Goal: Information Seeking & Learning: Compare options

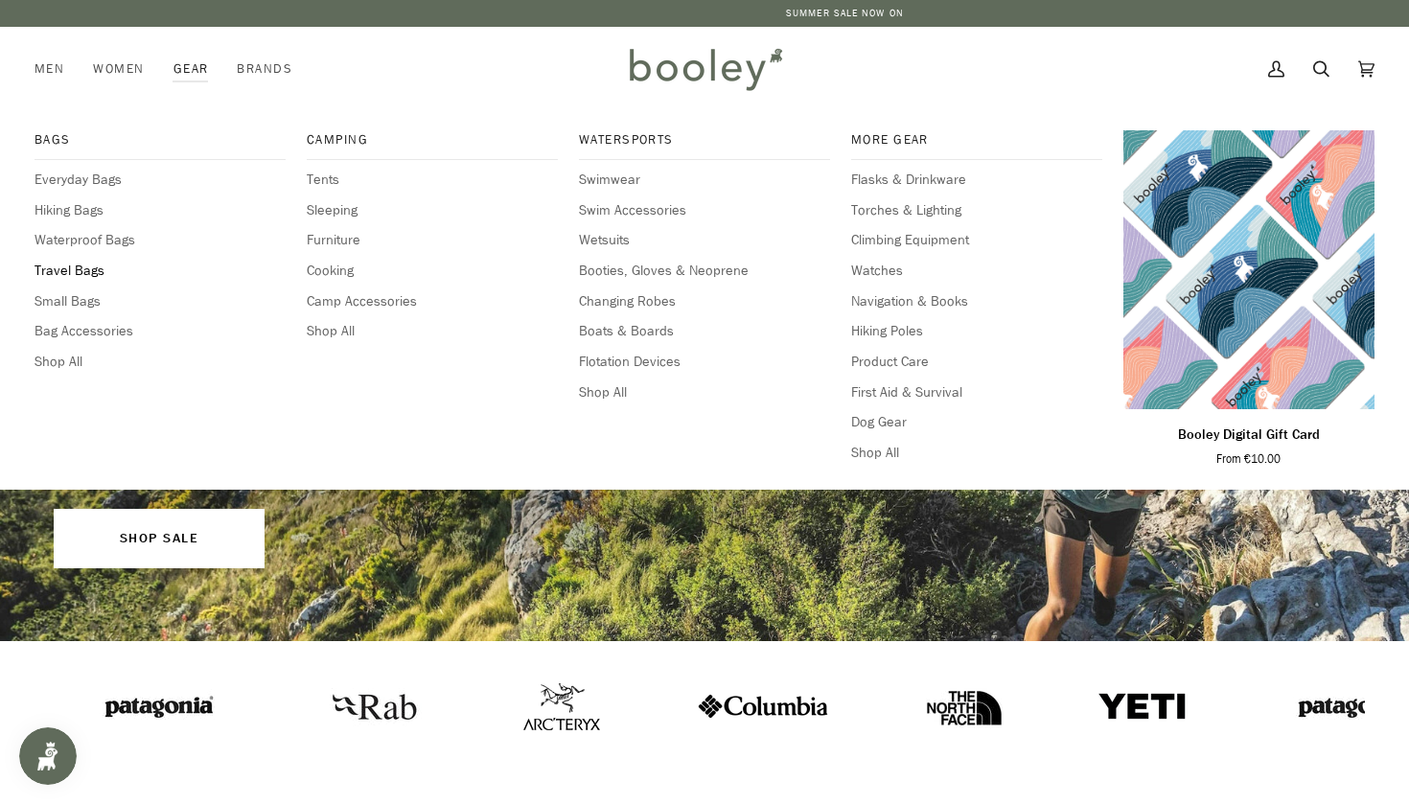
click at [85, 270] on span "Travel Bags" at bounding box center [160, 271] width 251 height 21
click at [56, 217] on span "Hiking Bags" at bounding box center [160, 210] width 251 height 21
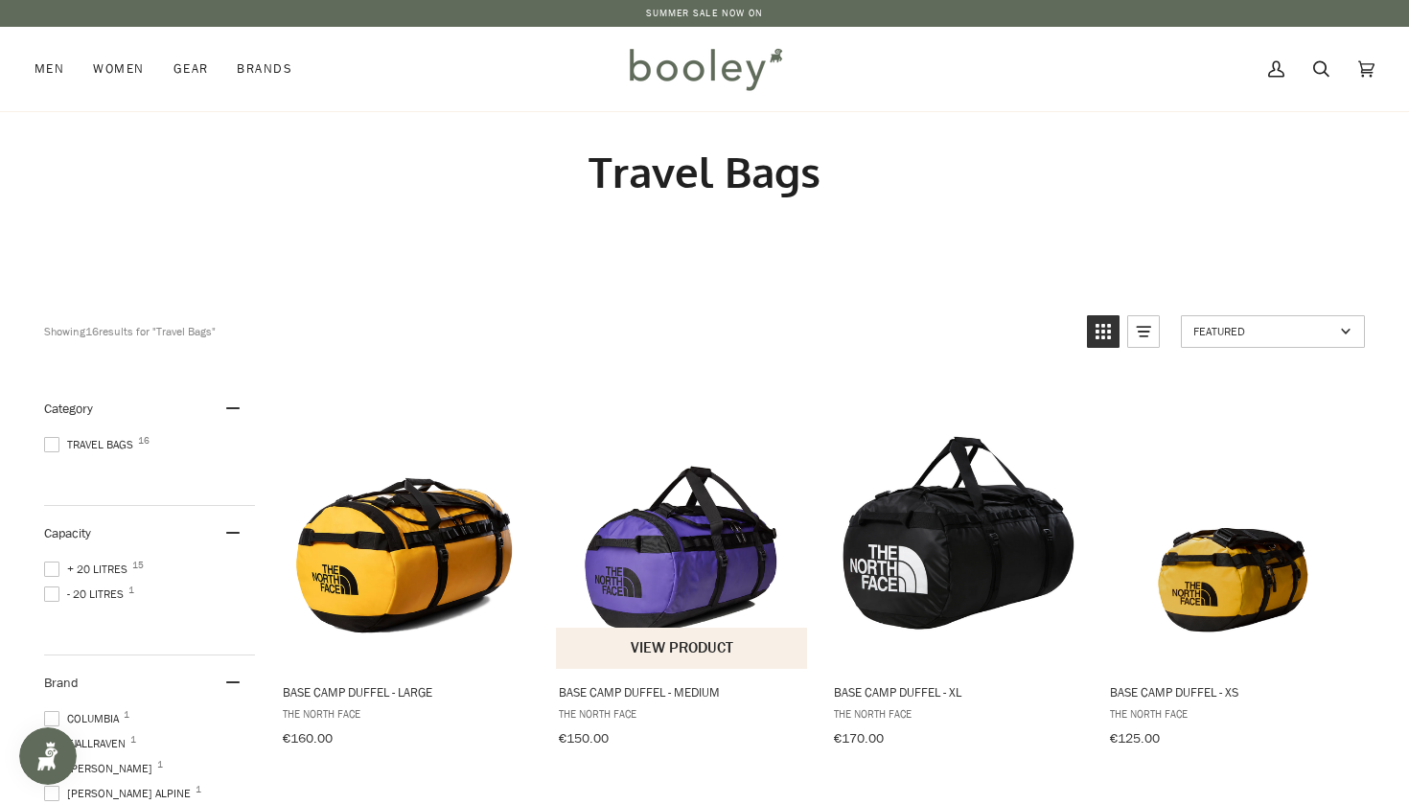
click at [621, 686] on span "Base Camp Duffel - Medium" at bounding box center [683, 692] width 248 height 17
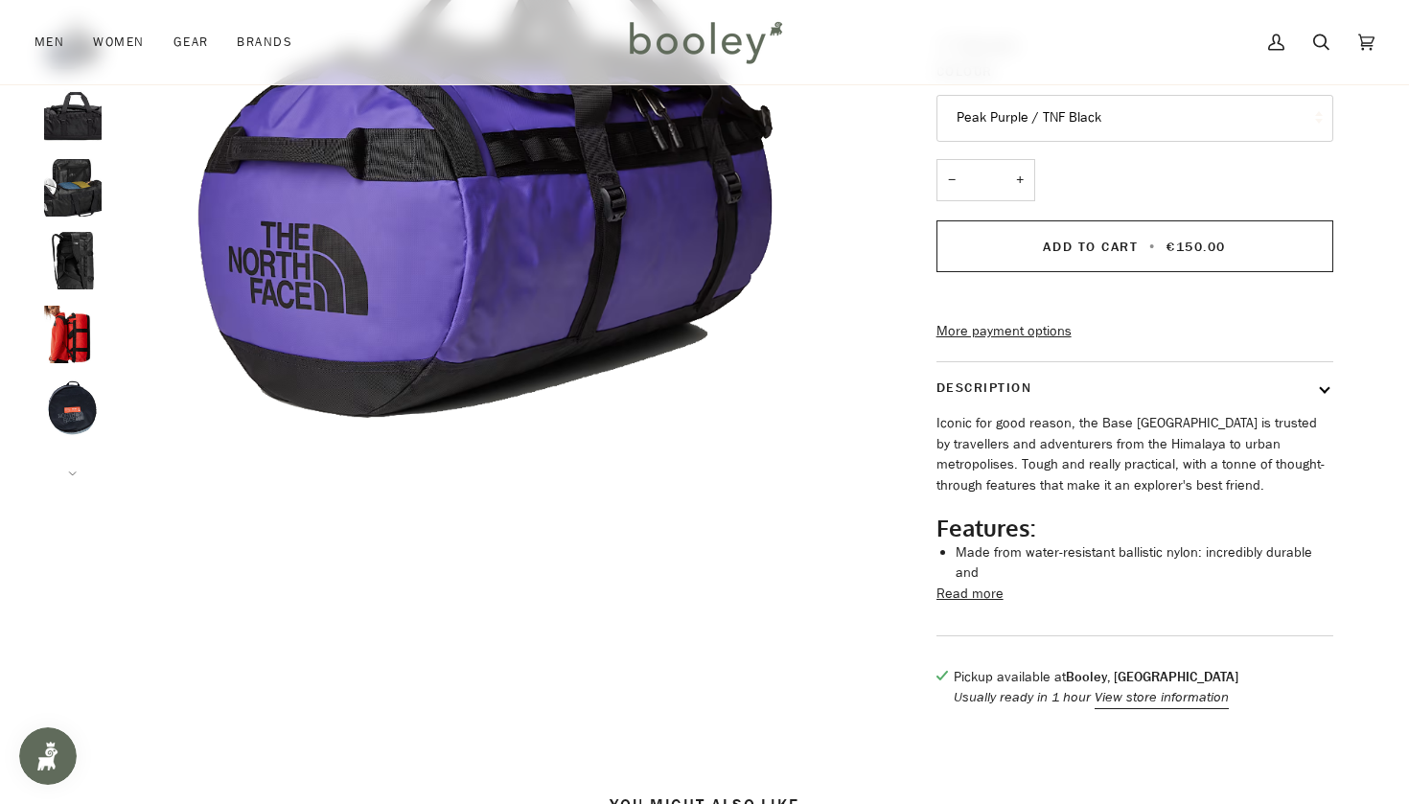
click at [953, 596] on button "Read more" at bounding box center [970, 594] width 67 height 21
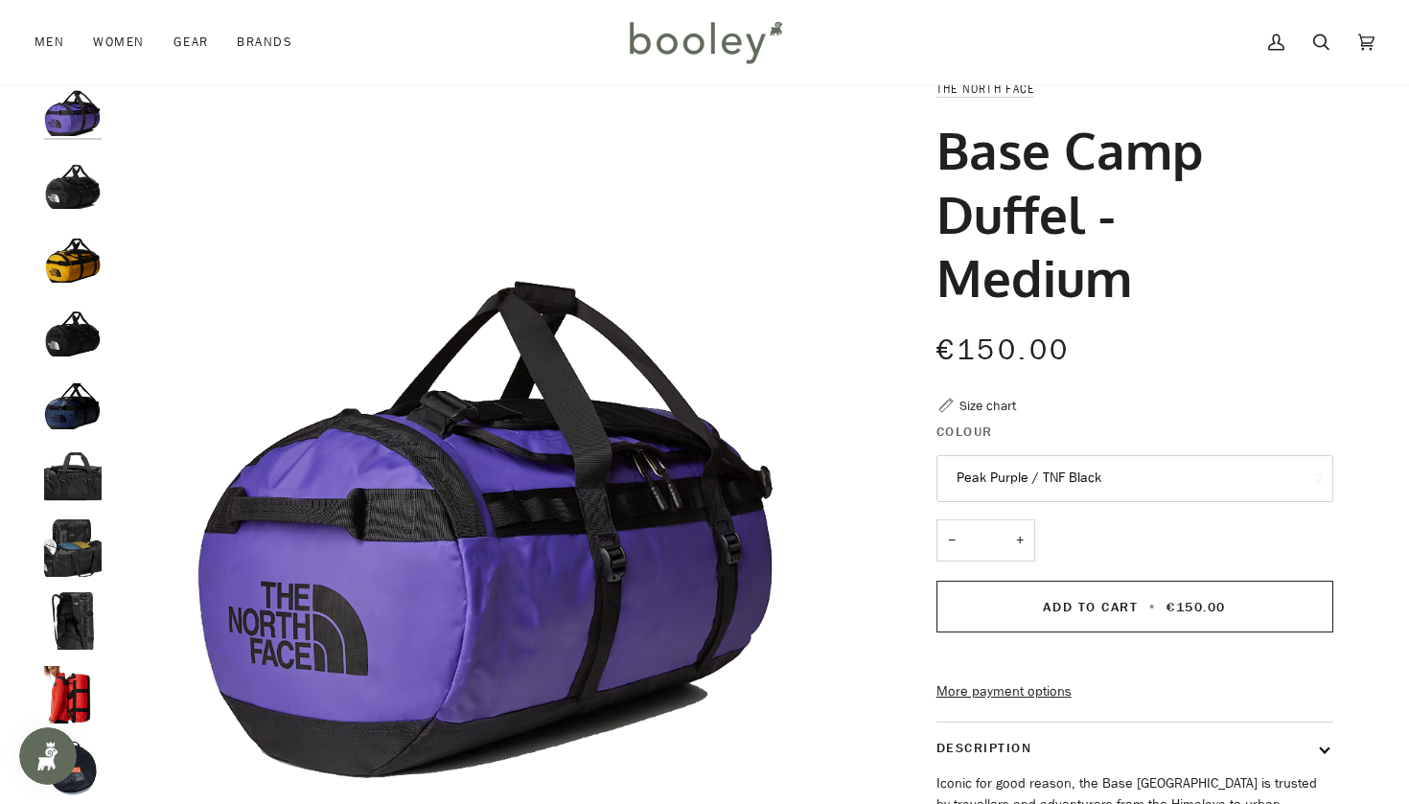
scroll to position [58, 0]
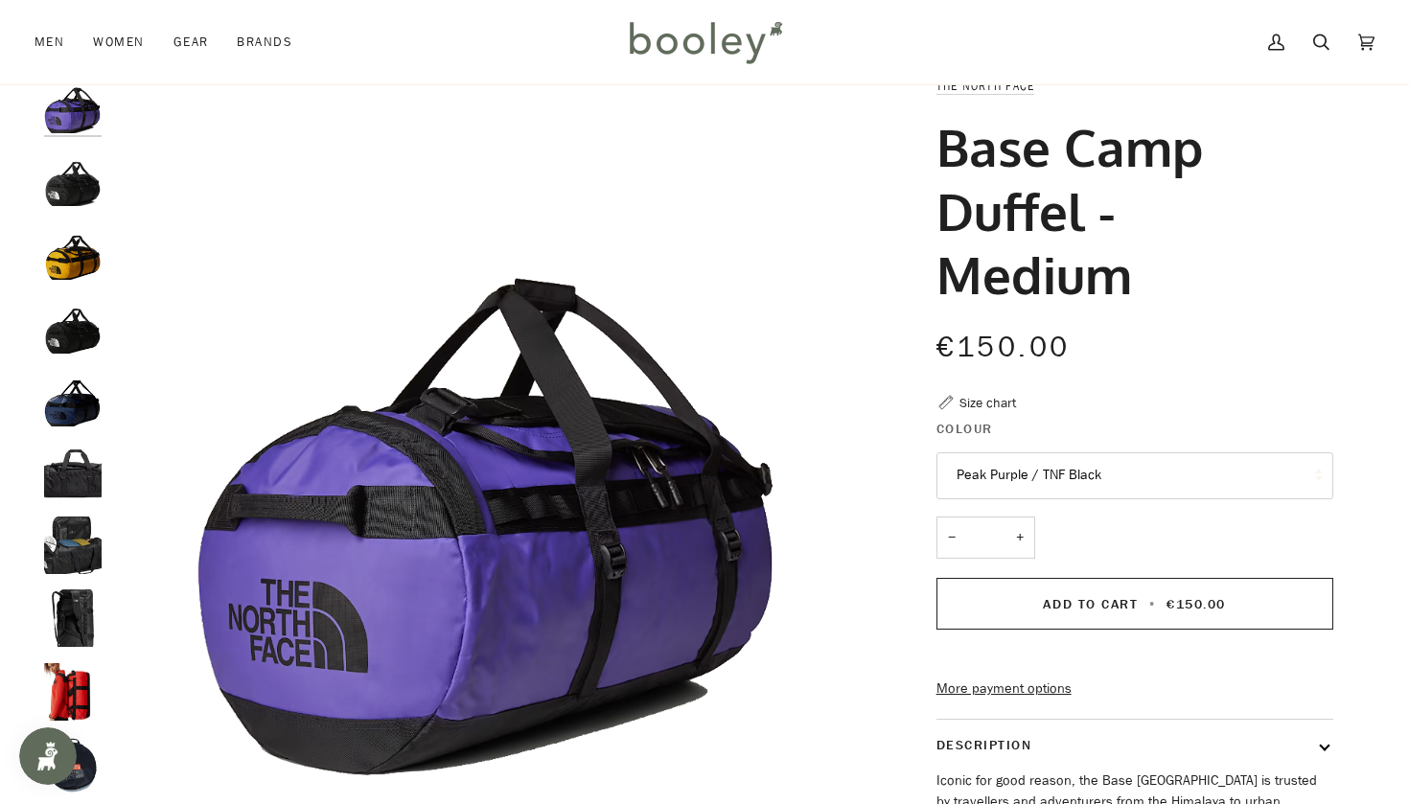
click at [969, 477] on button "Peak Purple / TNF Black" at bounding box center [1135, 476] width 397 height 47
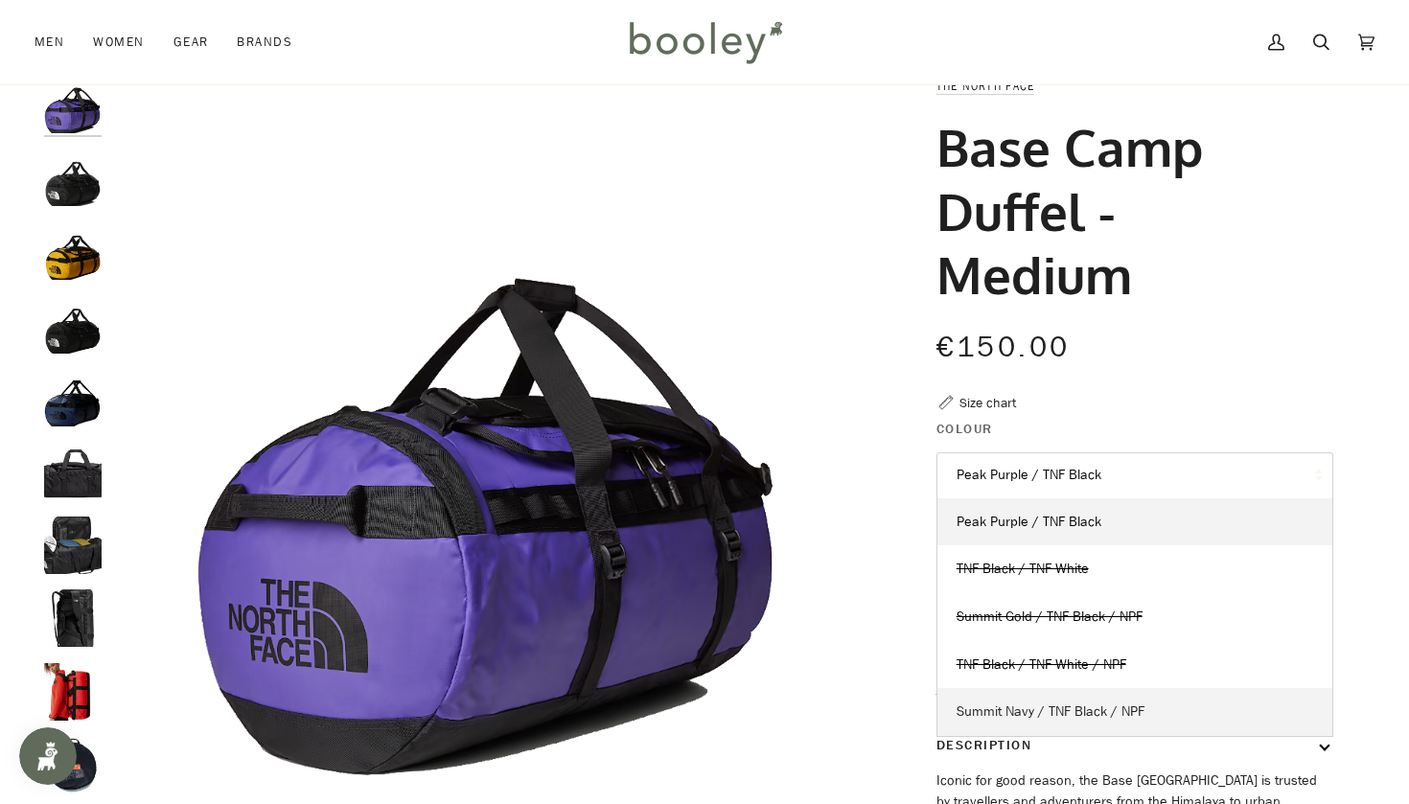
click at [969, 709] on span "Summit Navy / TNF Black / NPF" at bounding box center [1051, 712] width 188 height 18
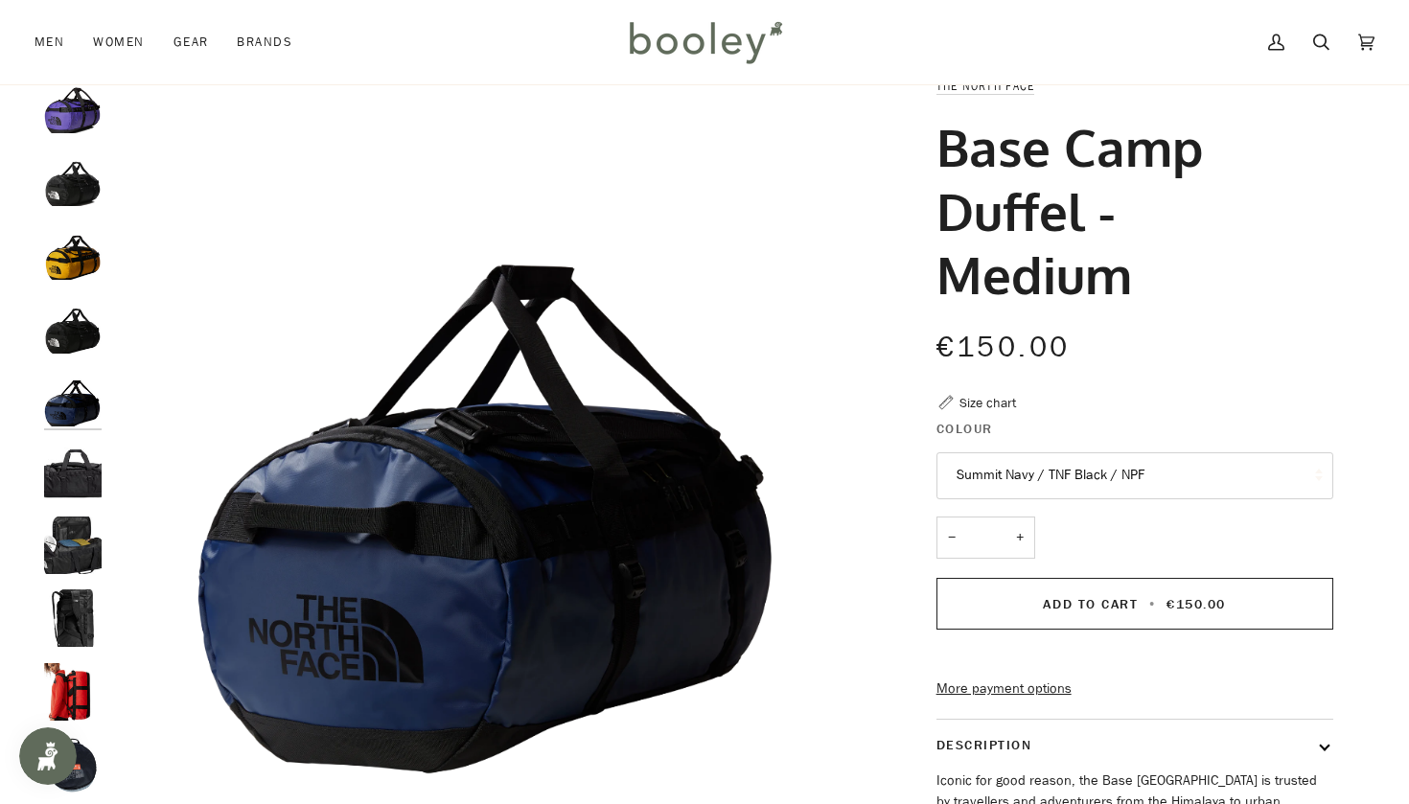
click at [970, 474] on button "Summit Navy / TNF Black / NPF" at bounding box center [1135, 476] width 397 height 47
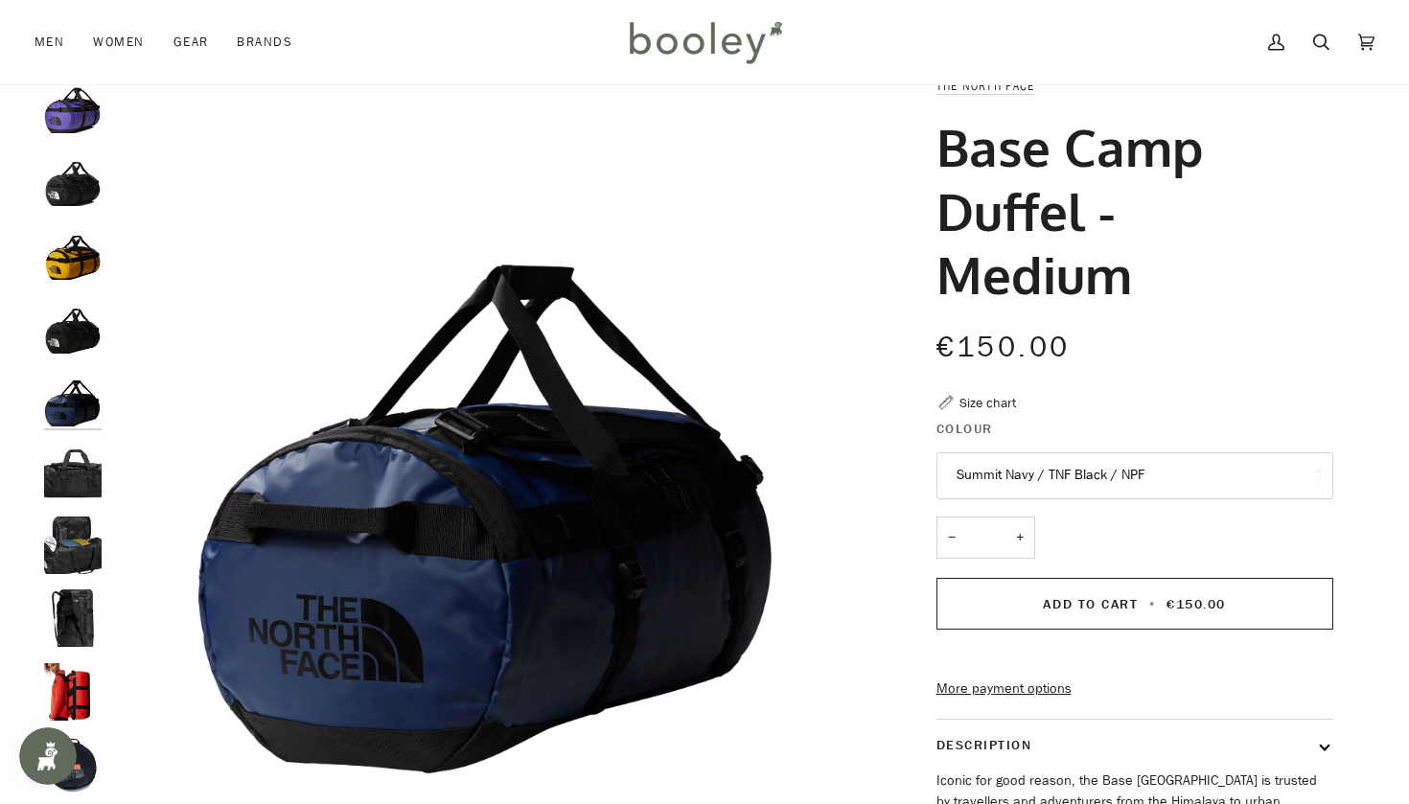
click at [74, 546] on img "The North Face Base Camp Duffel - Medium - Booley Galway" at bounding box center [73, 546] width 58 height 58
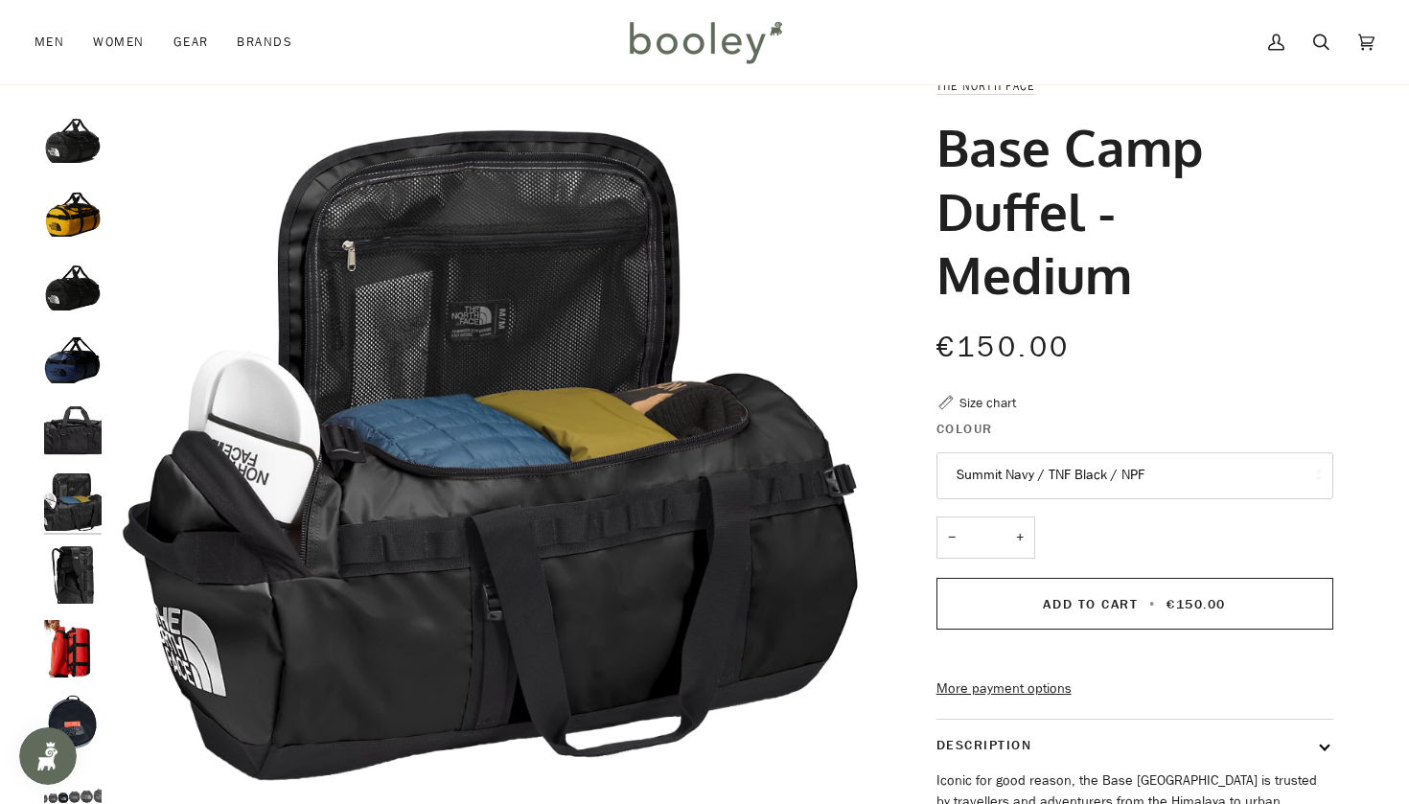
click at [66, 650] on img "The North Face Base Camp Duffel - Medium - Booley Galway" at bounding box center [73, 649] width 58 height 58
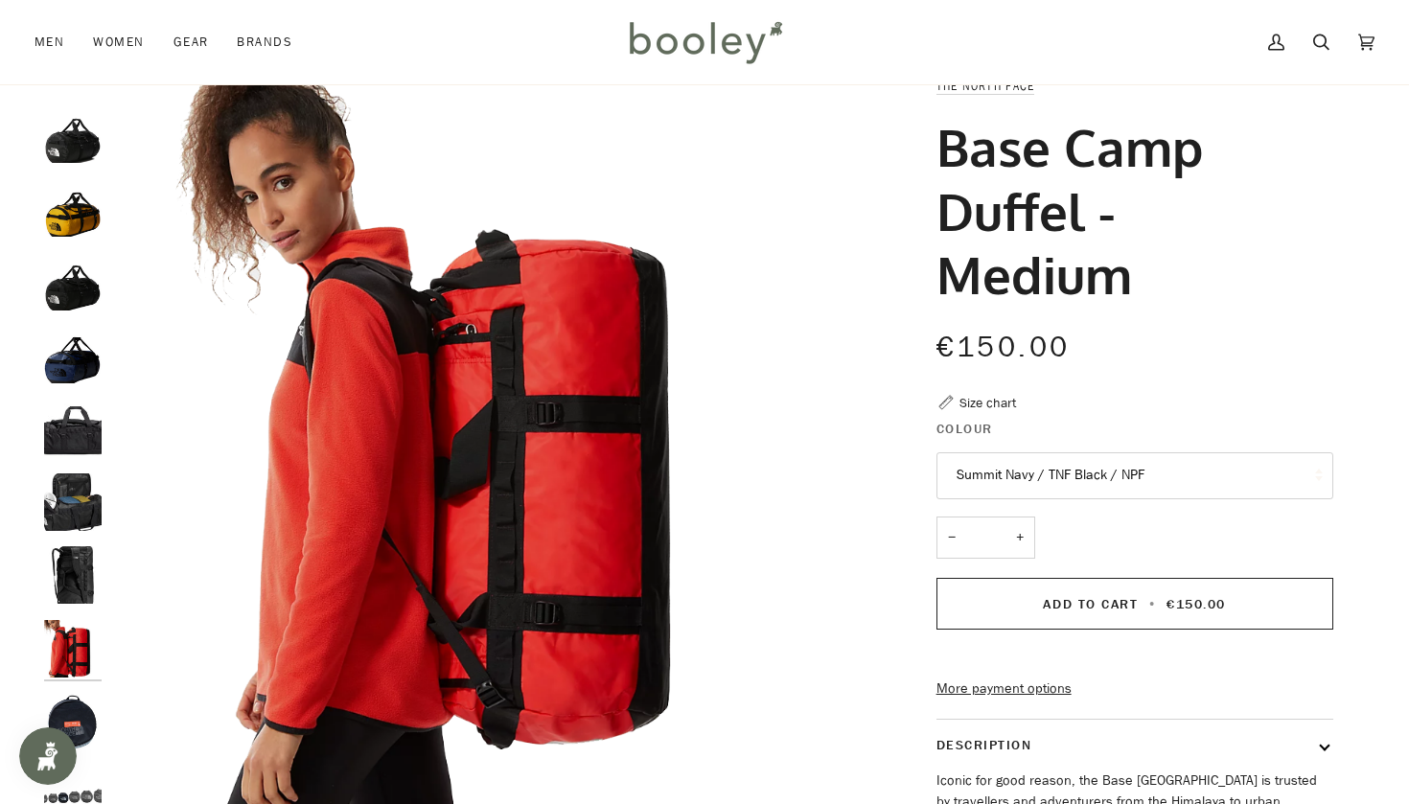
click at [73, 705] on img "The North Face Base Camp Duffel - Medium - Booley Galway" at bounding box center [73, 723] width 58 height 58
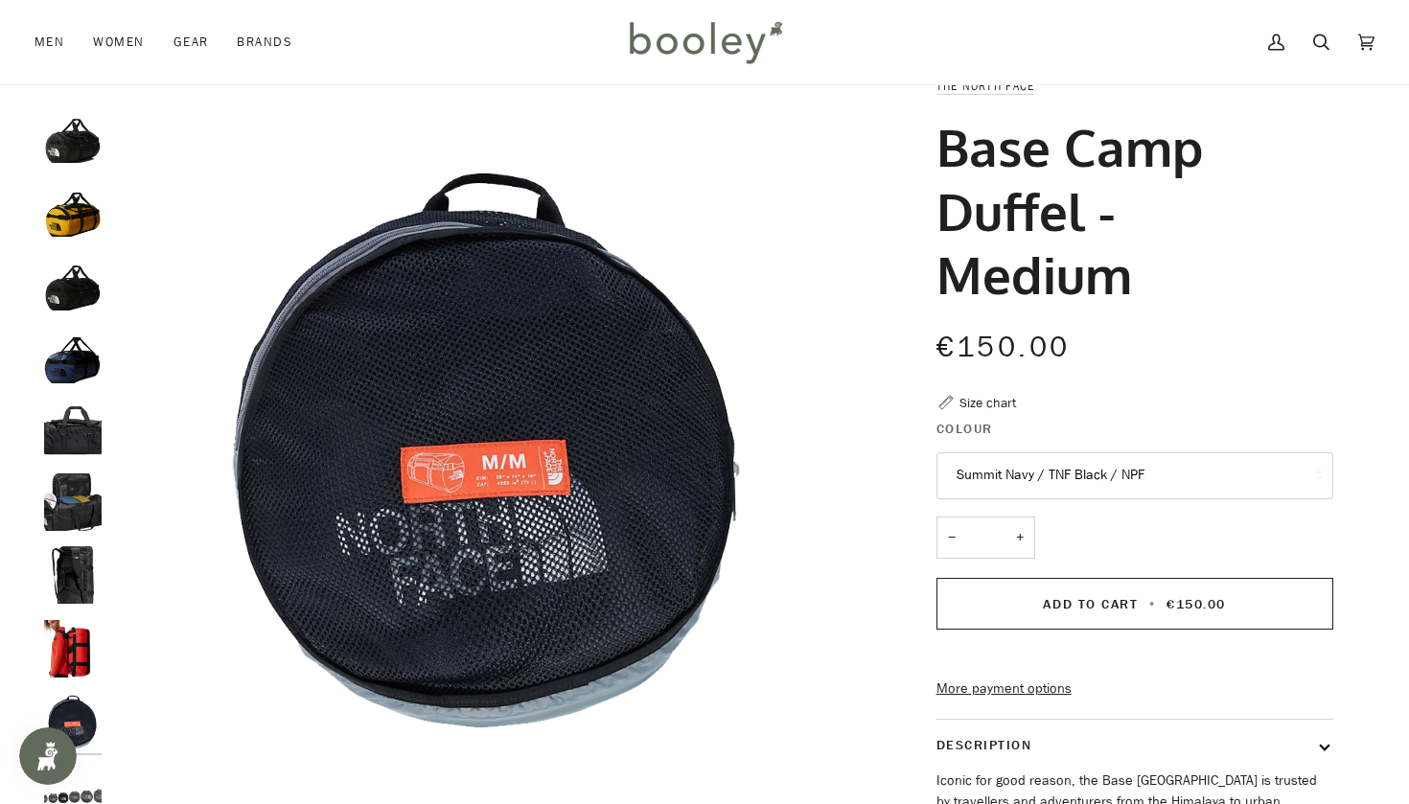
click at [67, 437] on img "The North Face Base Camp Duffel - Medium - Booley Galway" at bounding box center [73, 429] width 58 height 58
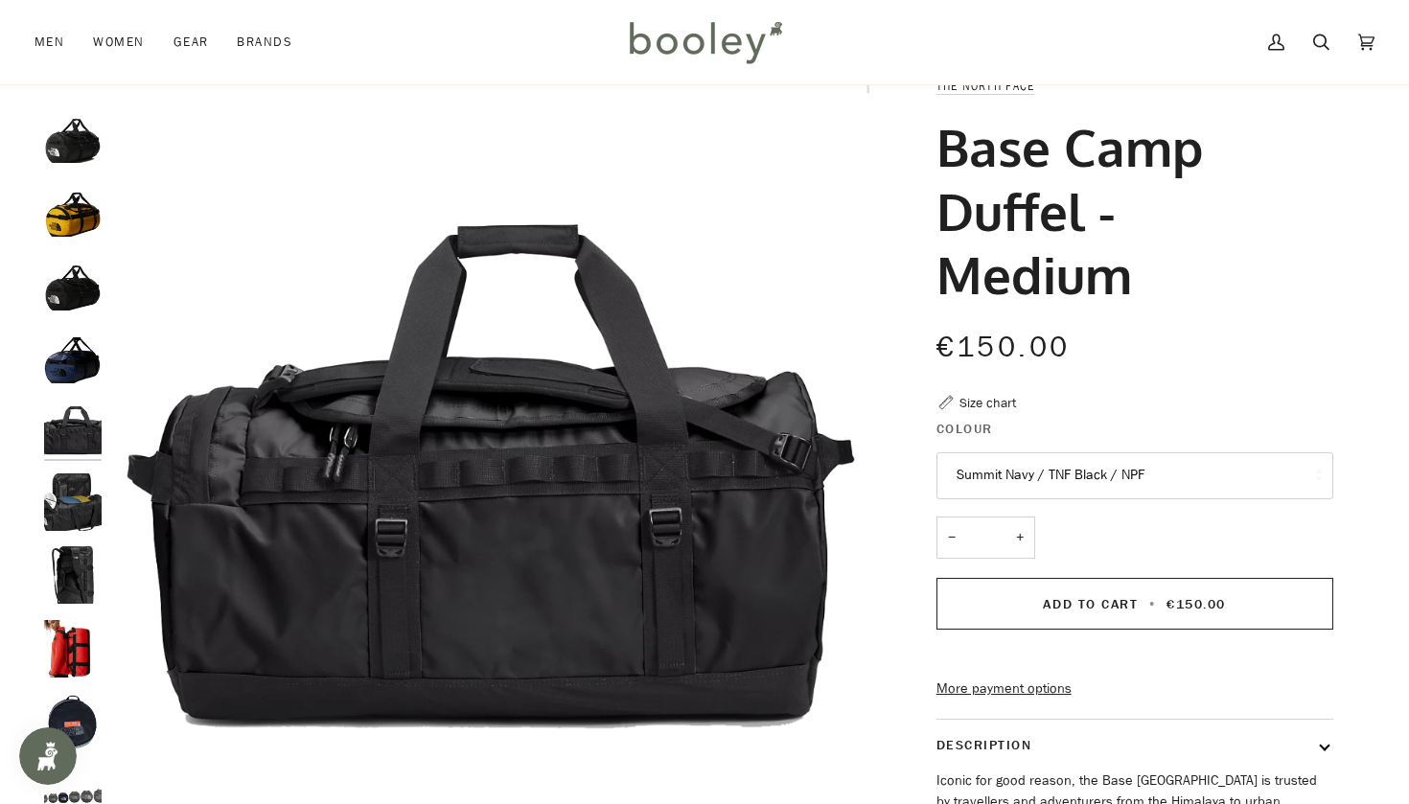
scroll to position [13, 0]
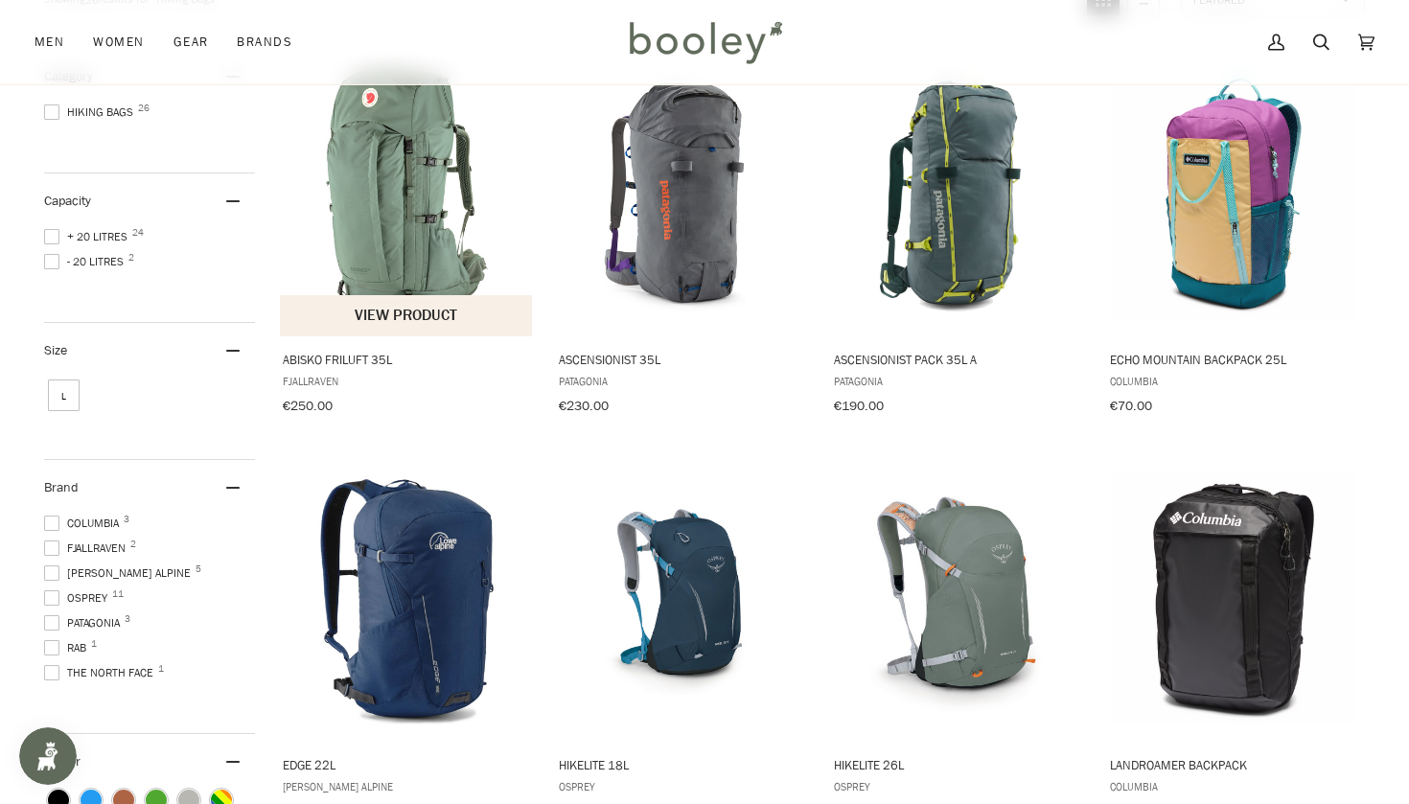
scroll to position [297, 0]
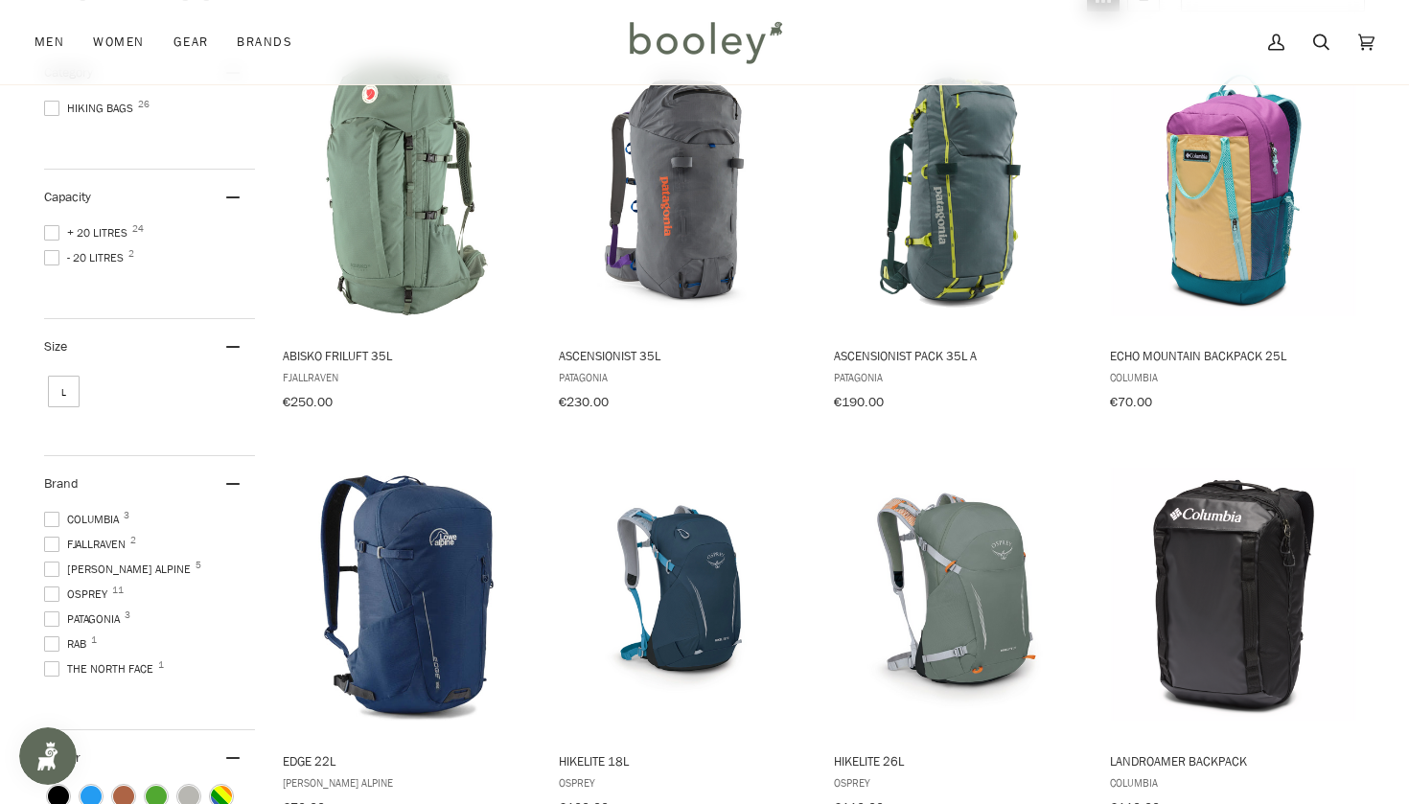
click at [61, 391] on span "L" at bounding box center [64, 392] width 32 height 32
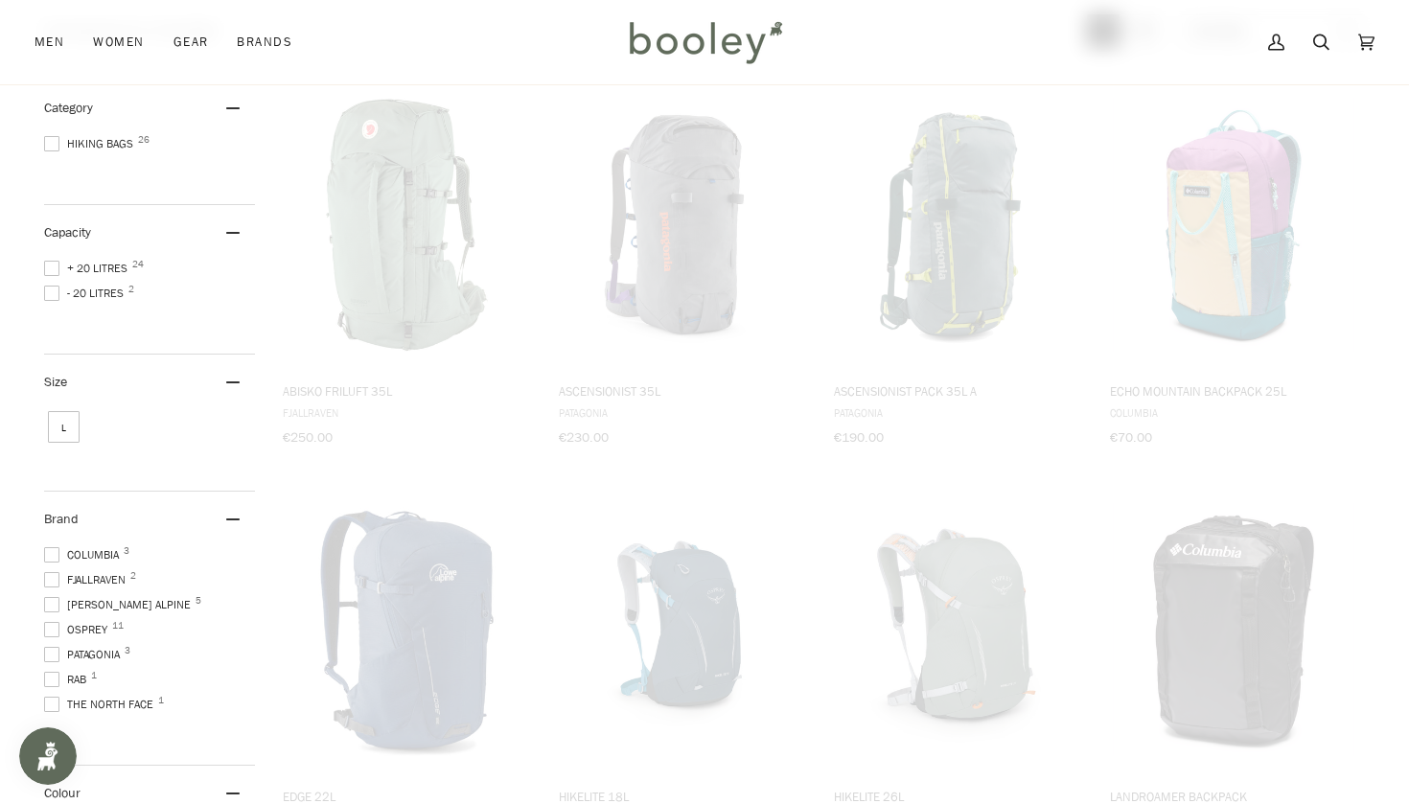
scroll to position [143, 0]
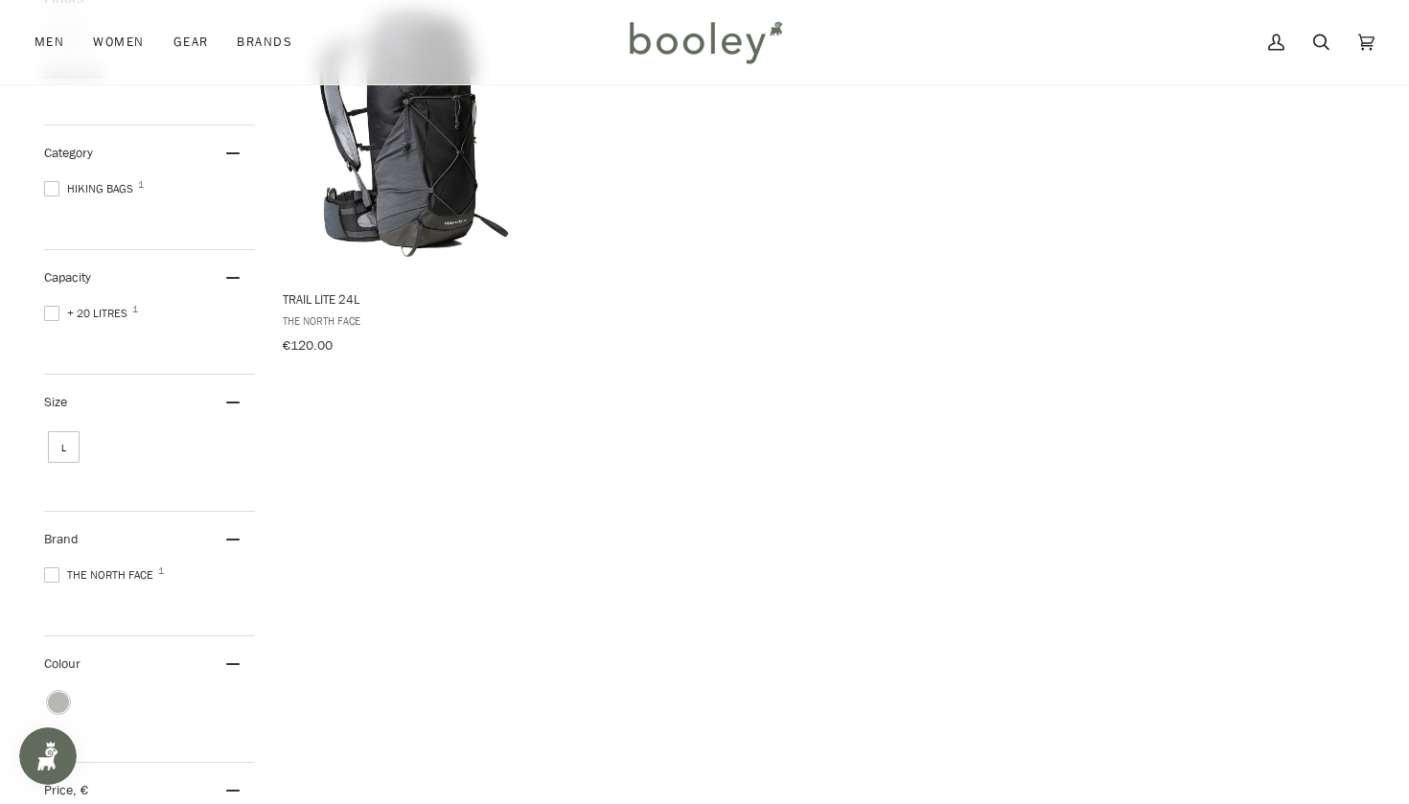
click at [53, 443] on span "L" at bounding box center [64, 447] width 32 height 32
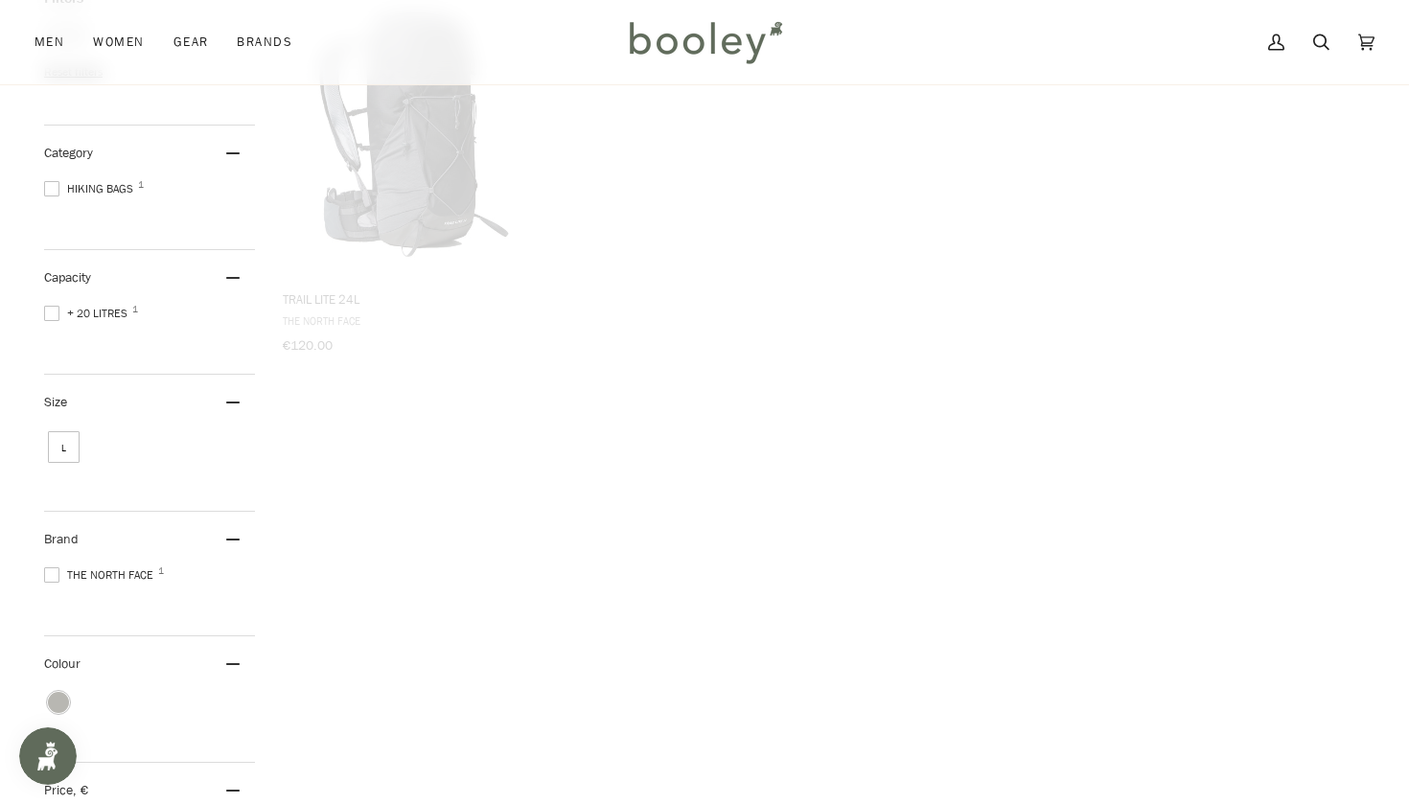
scroll to position [171, 0]
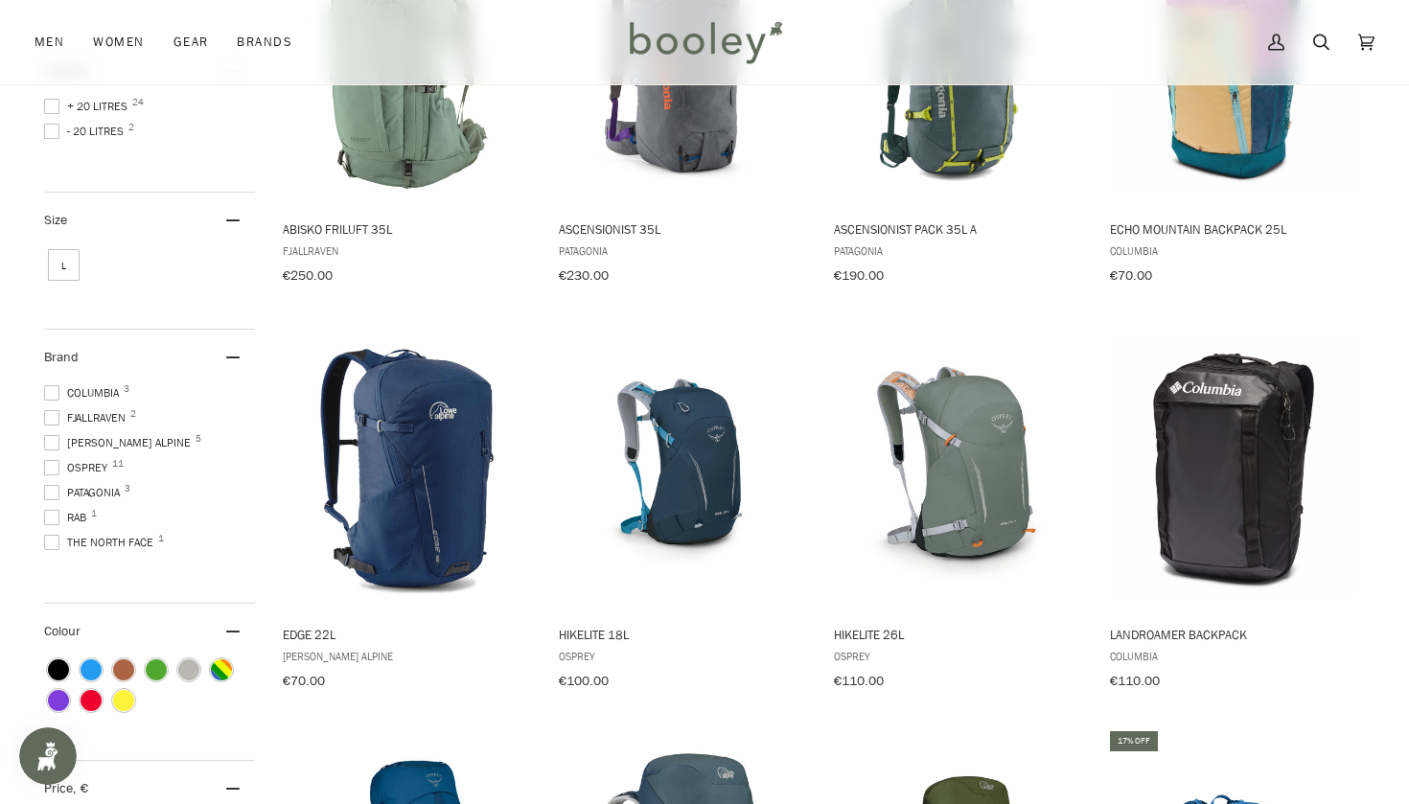
scroll to position [426, 0]
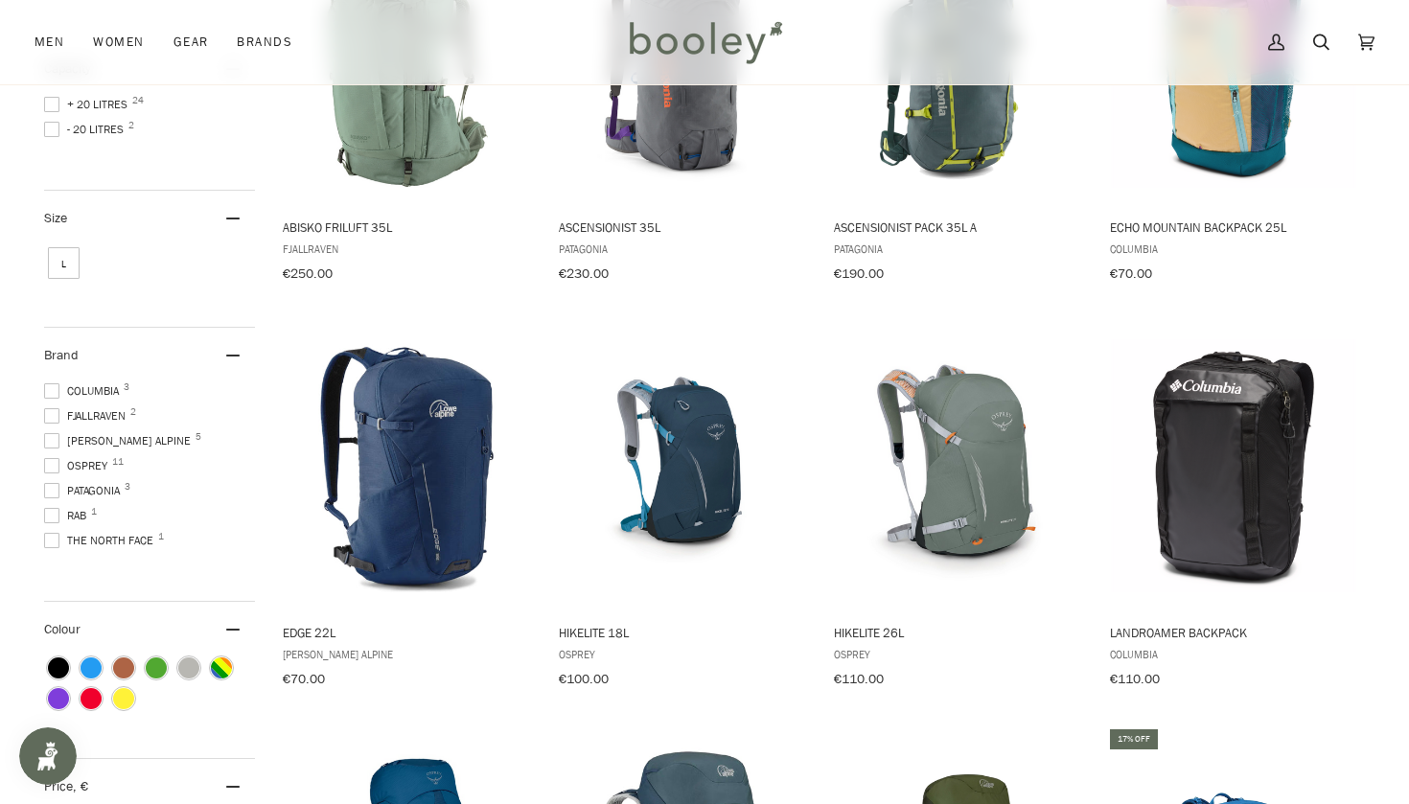
click at [51, 464] on span at bounding box center [51, 465] width 15 height 15
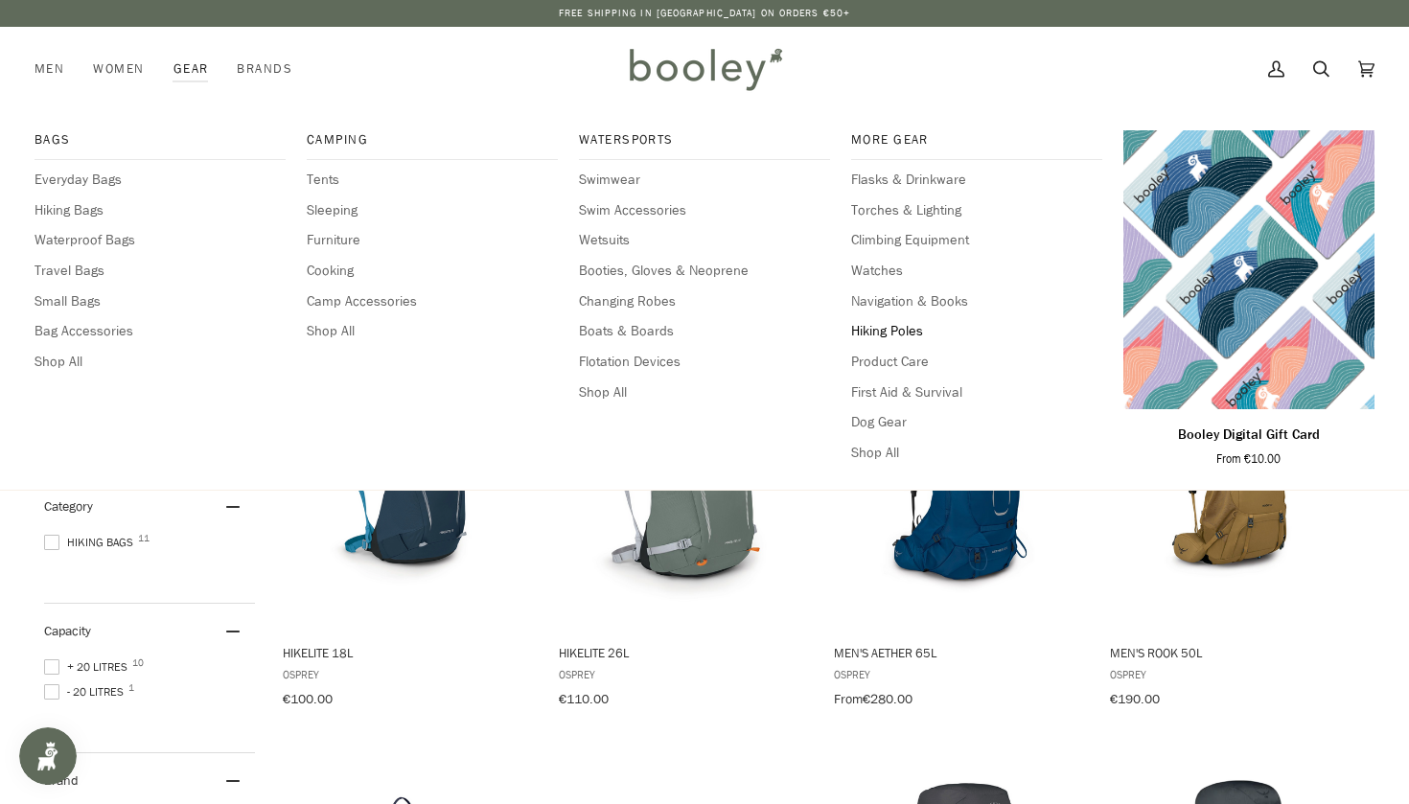
click at [869, 327] on span "Hiking Poles" at bounding box center [976, 331] width 251 height 21
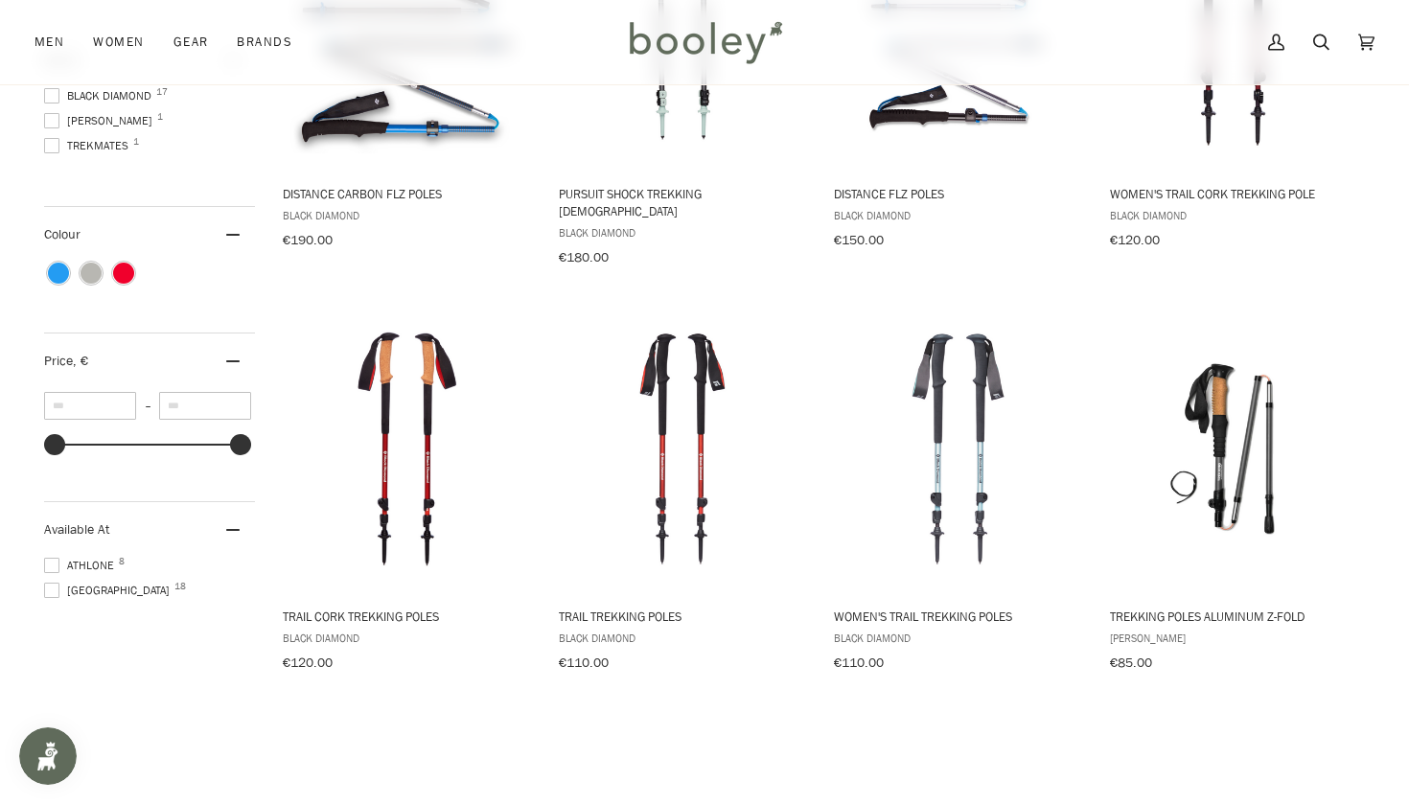
scroll to position [520, 0]
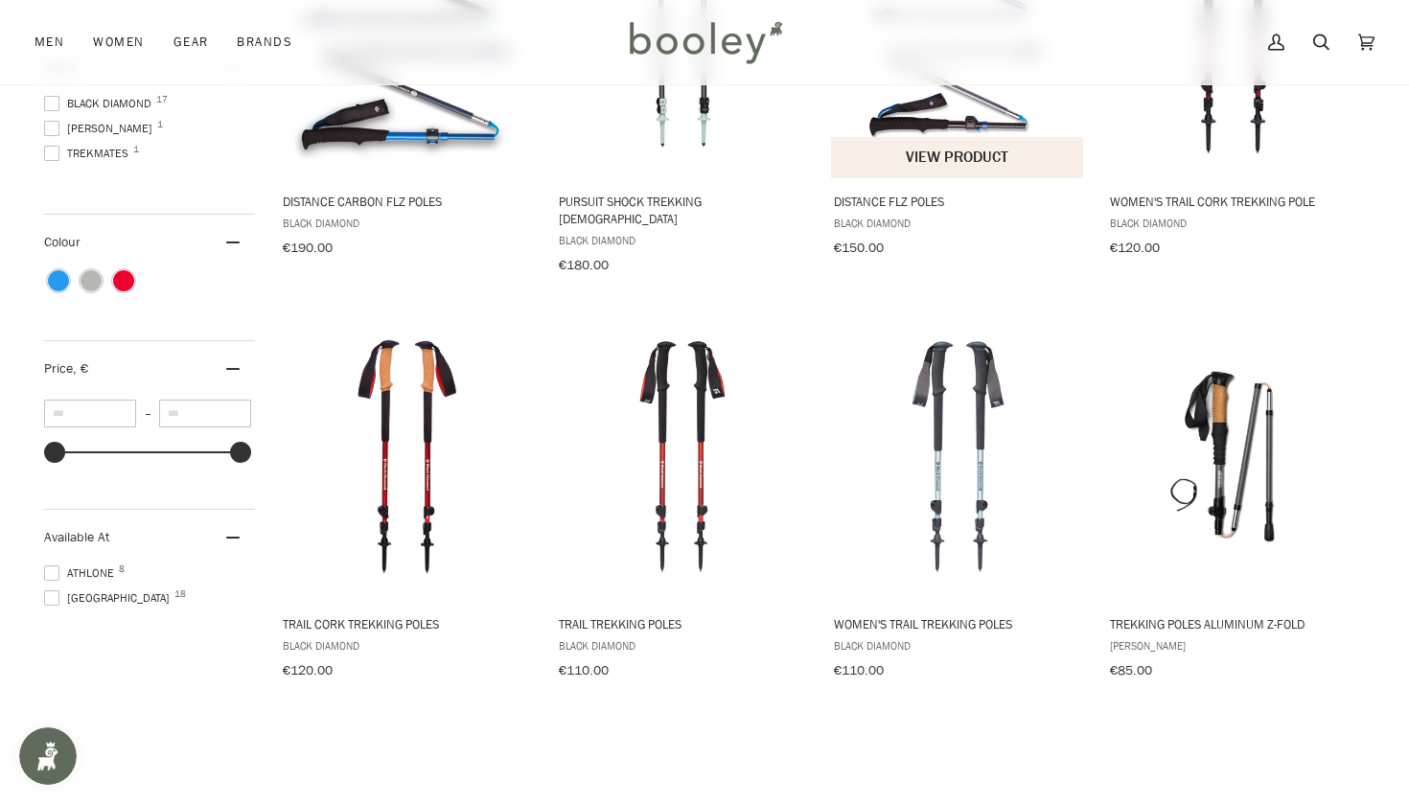
click at [856, 196] on span "Distance FLZ Poles" at bounding box center [958, 201] width 248 height 17
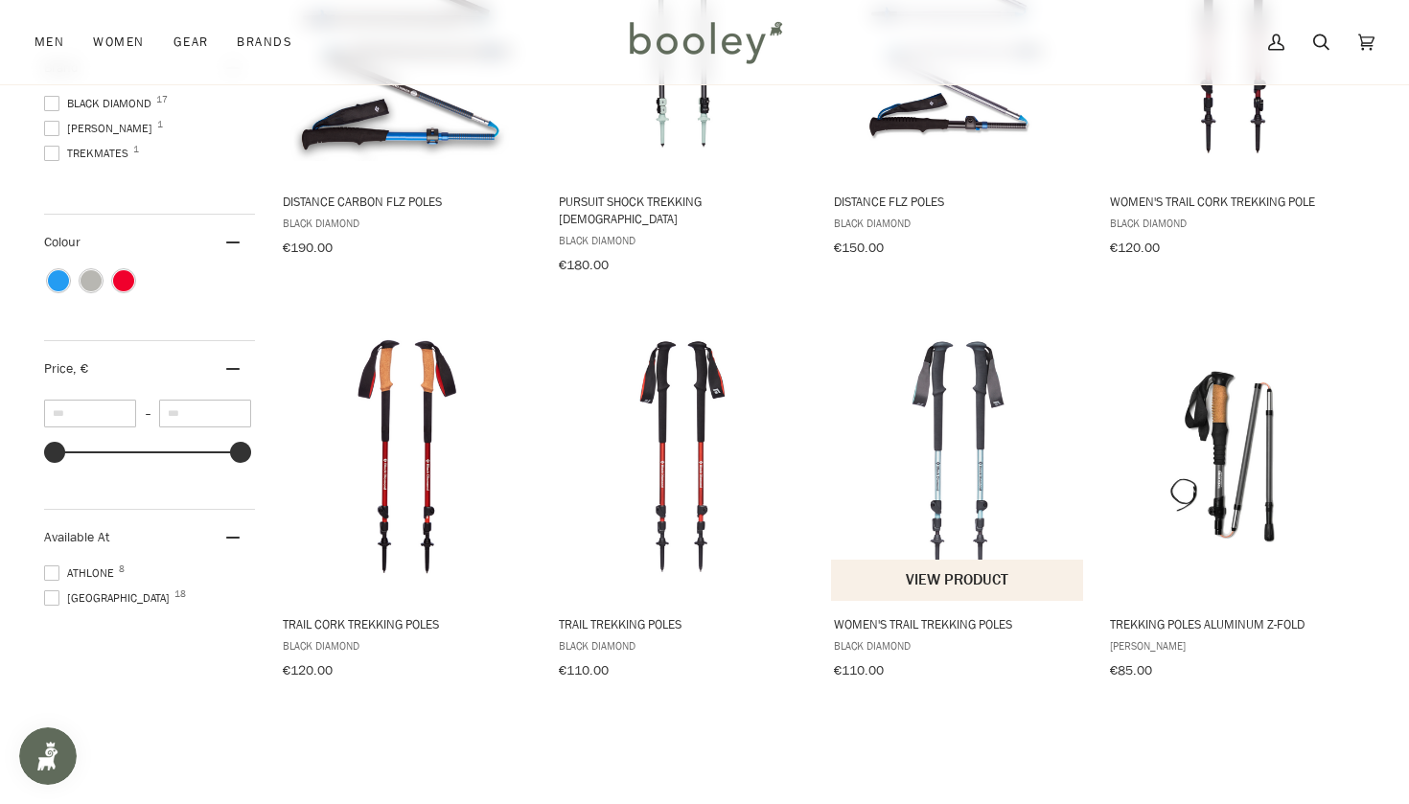
click at [926, 616] on span "Women's Trail Trekking Poles" at bounding box center [958, 624] width 248 height 17
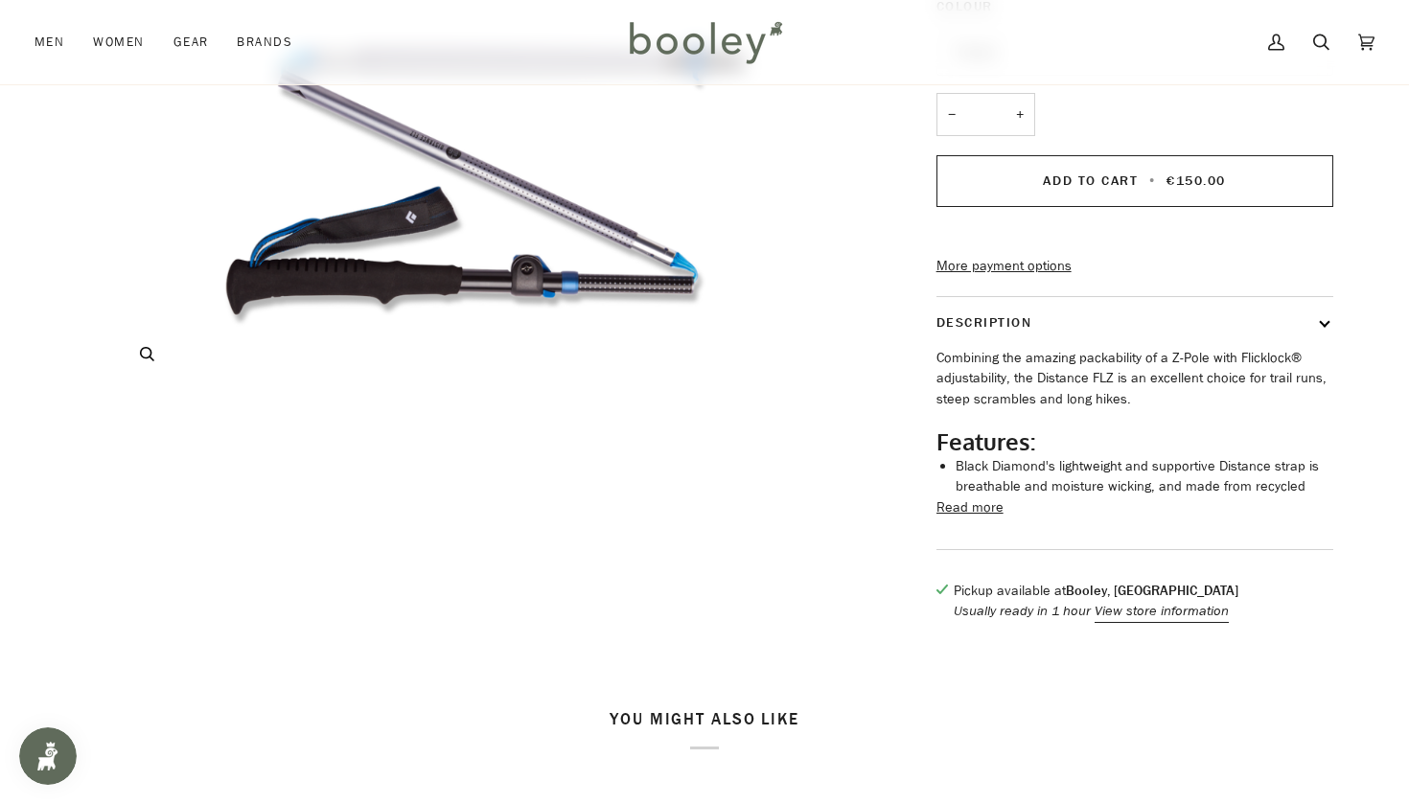
scroll to position [505, 0]
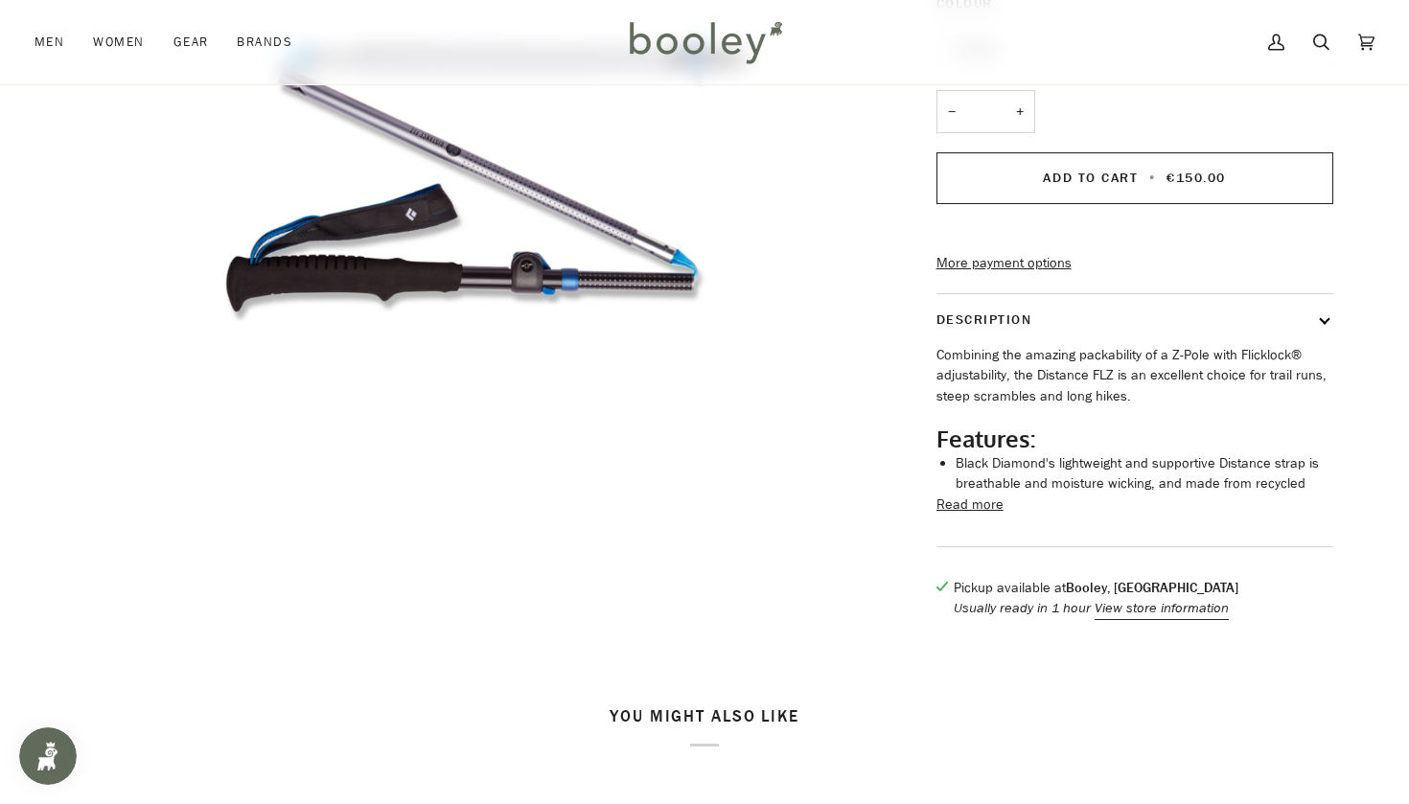
click at [974, 516] on button "Read more" at bounding box center [970, 505] width 67 height 21
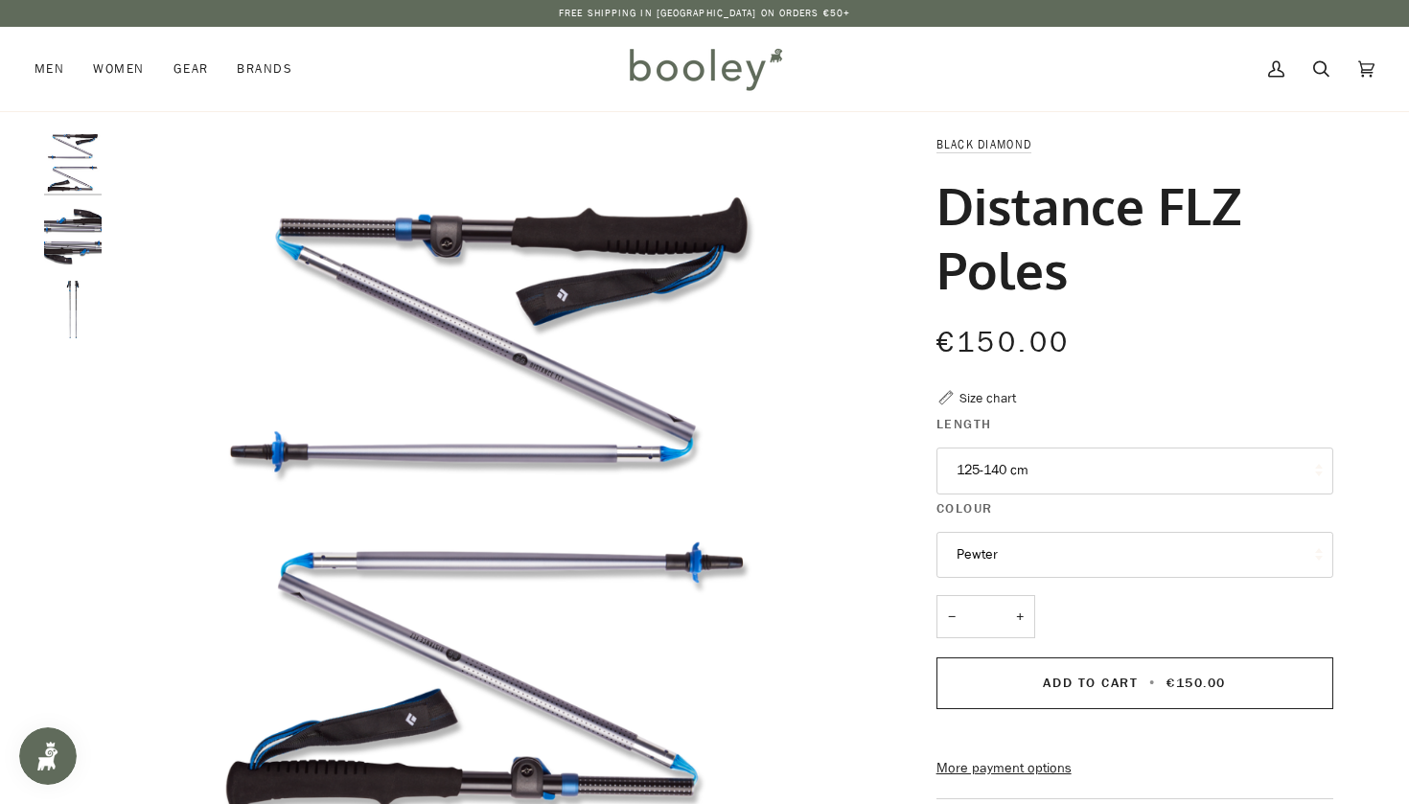
scroll to position [0, 0]
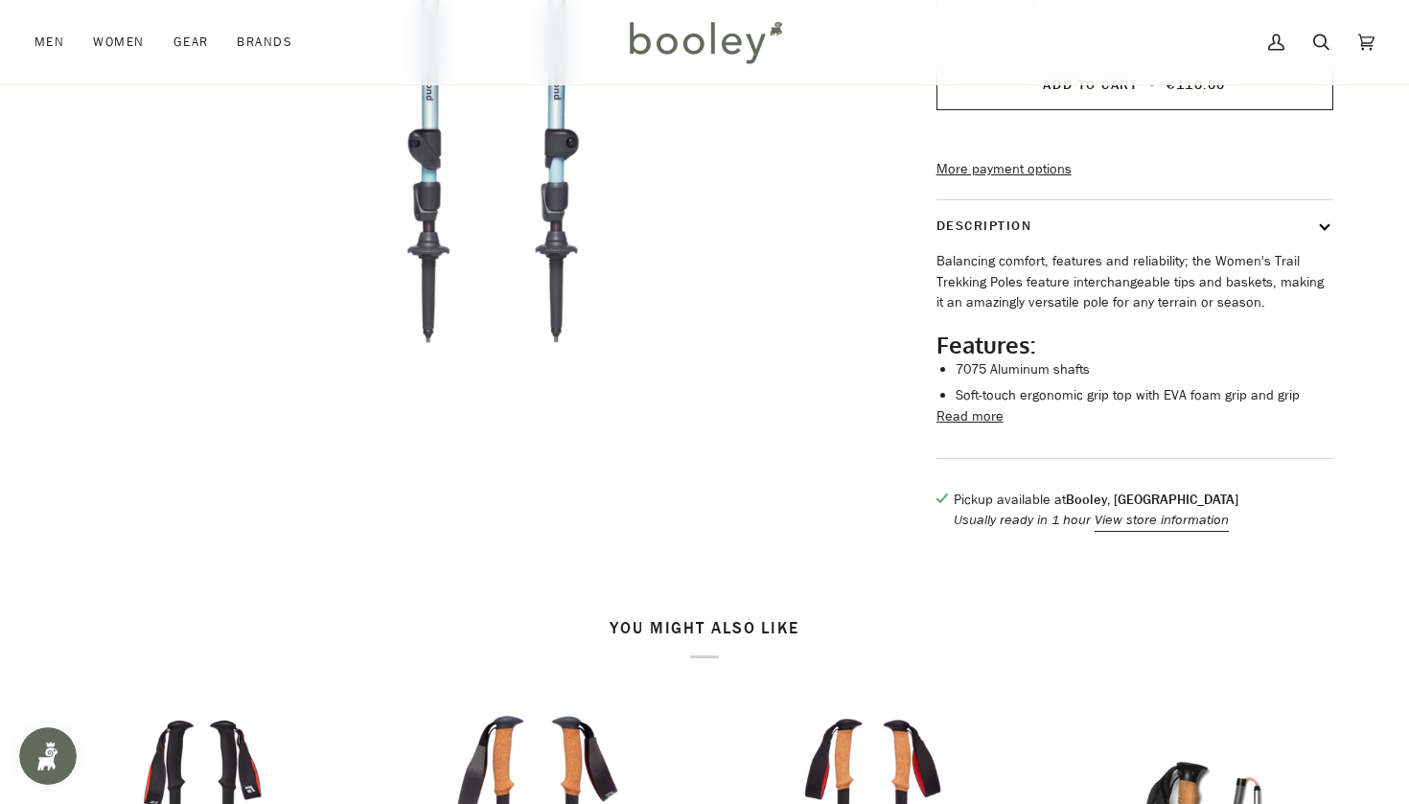
click at [954, 428] on button "Read more" at bounding box center [970, 417] width 67 height 21
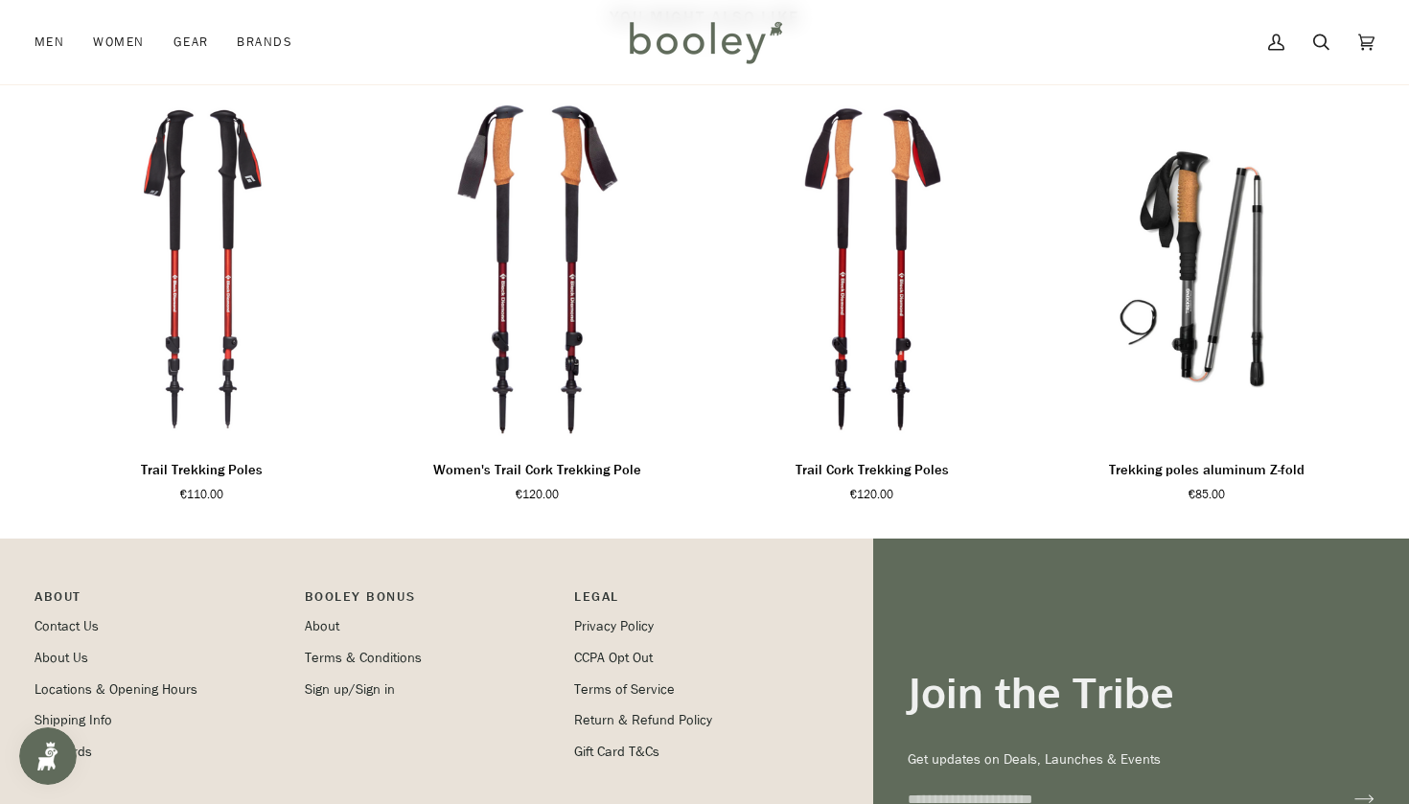
scroll to position [1312, 0]
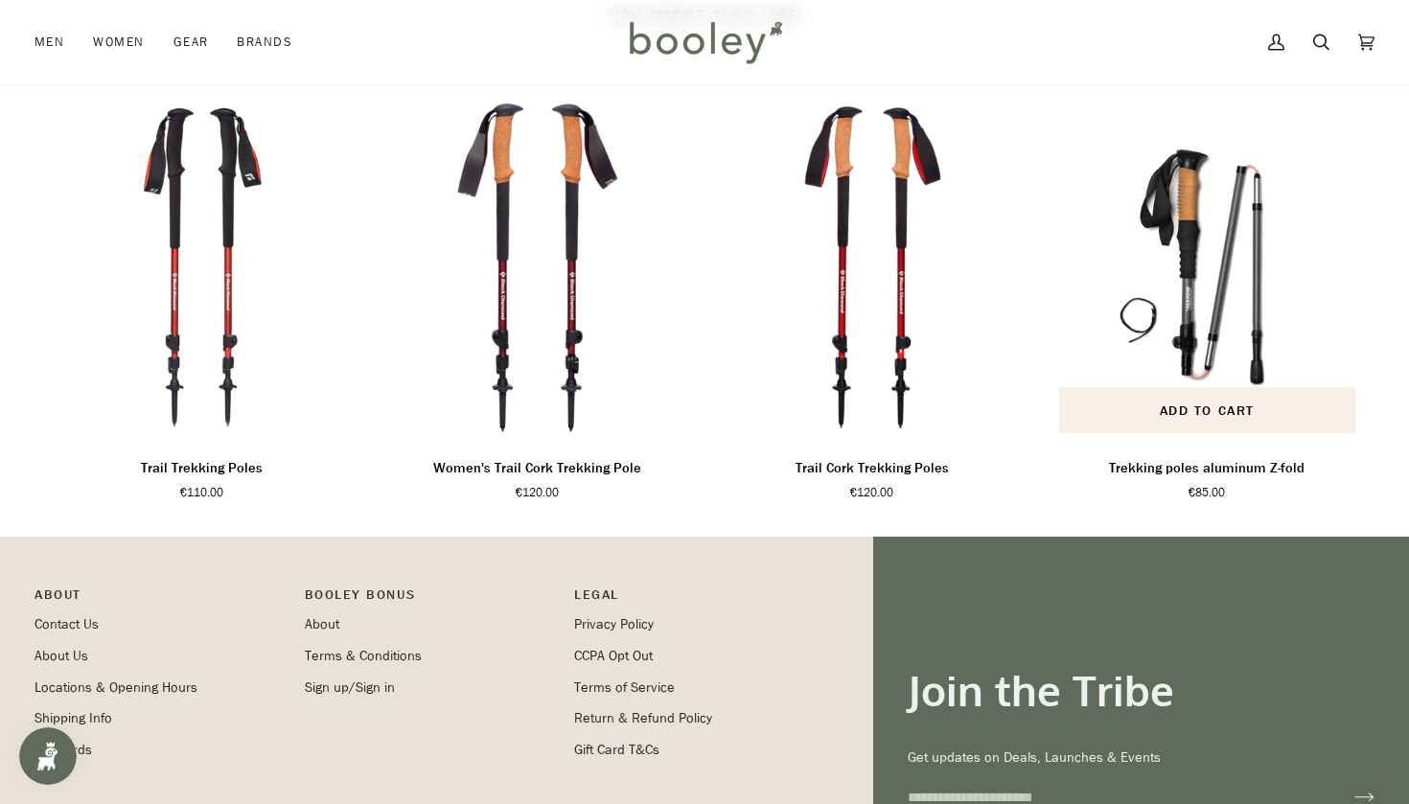
click at [1130, 479] on p "Trekking poles aluminum Z-fold" at bounding box center [1207, 468] width 196 height 21
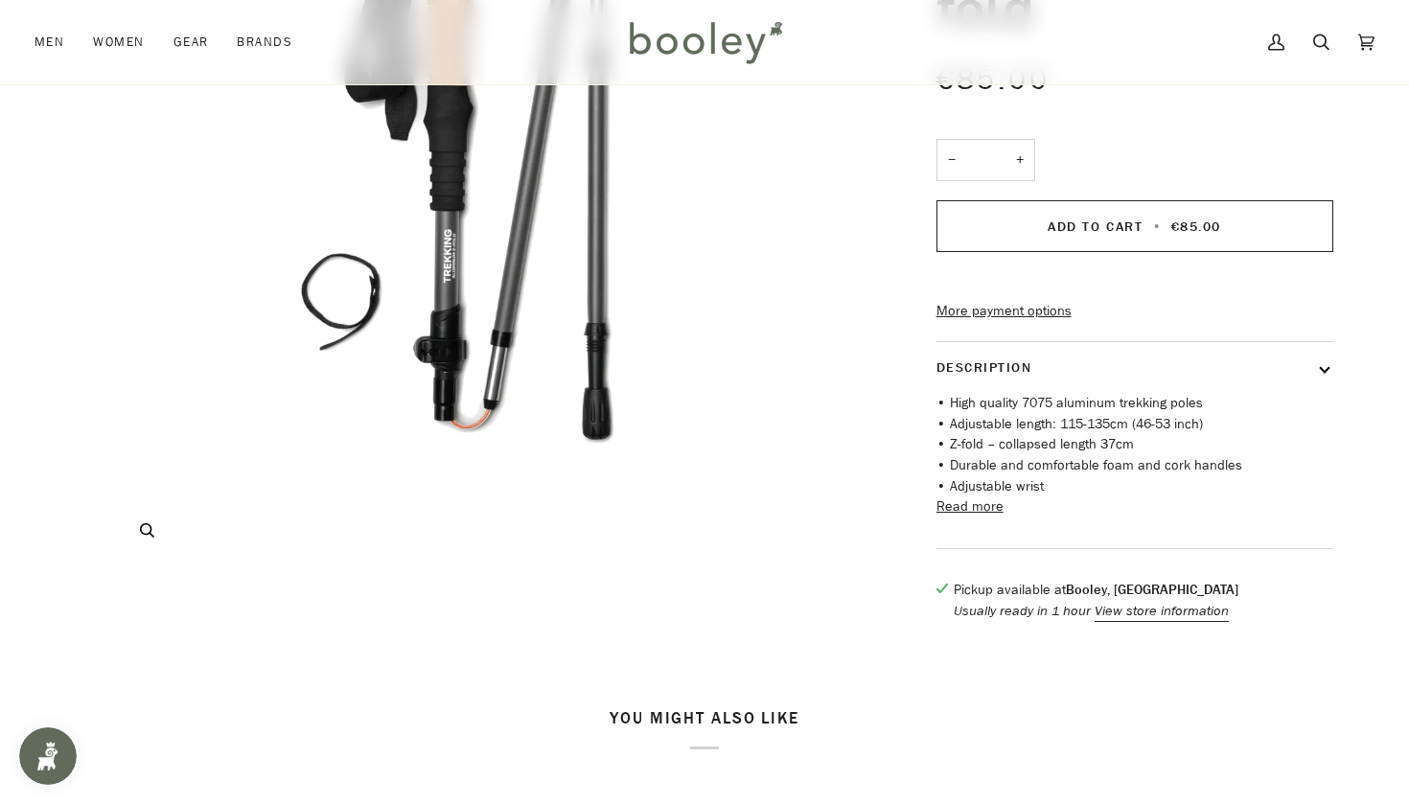
scroll to position [327, 0]
click at [954, 517] on button "Read more" at bounding box center [970, 506] width 67 height 21
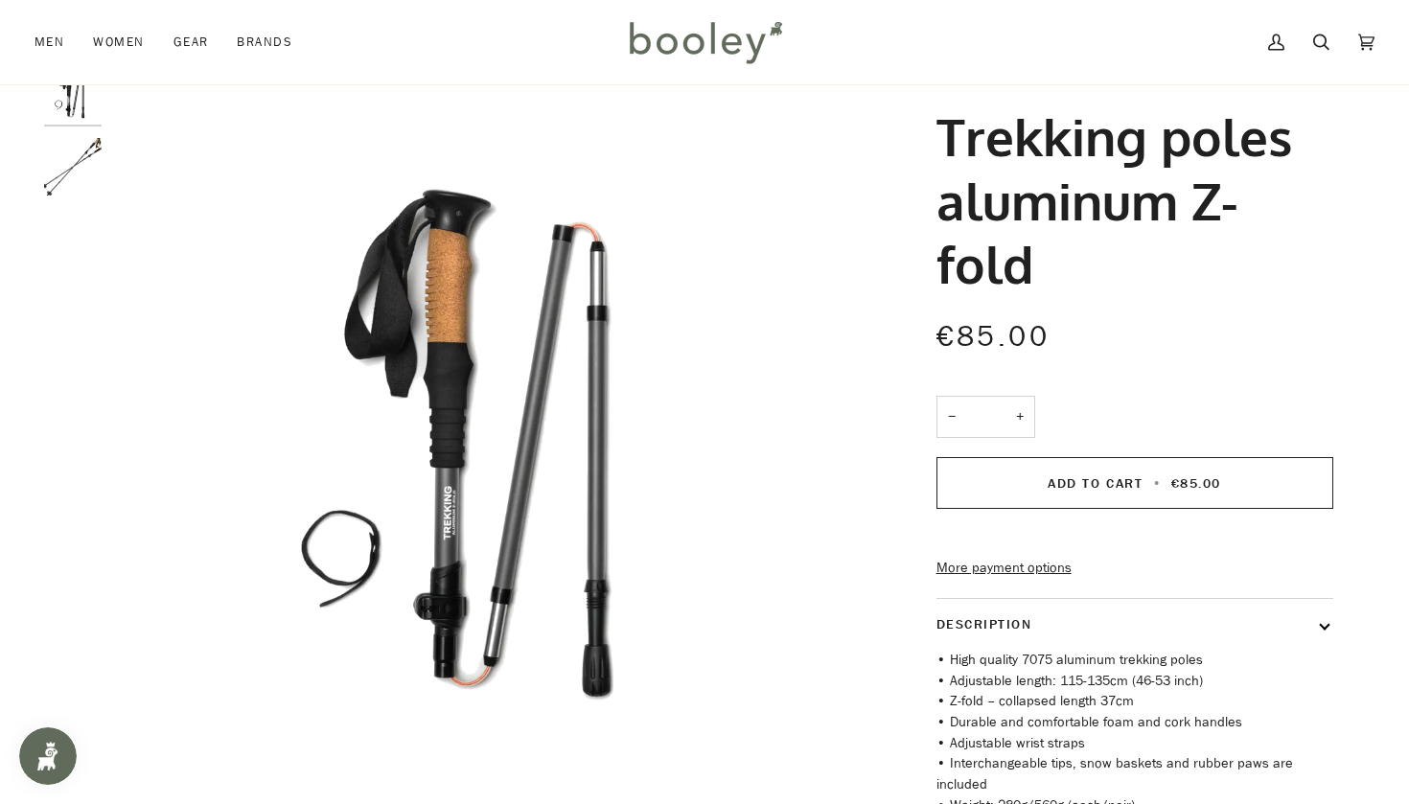
scroll to position [67, 0]
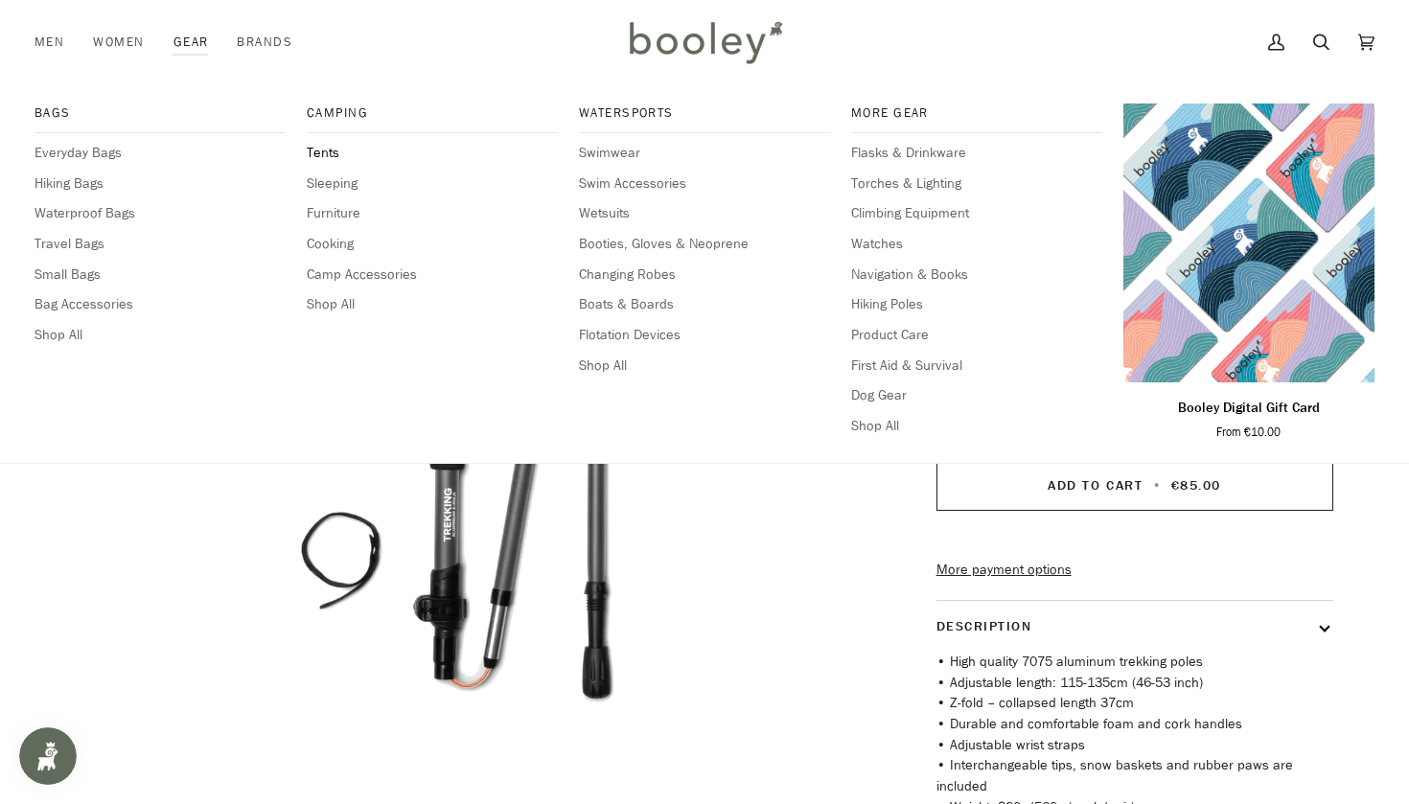
click at [319, 155] on span "Tents" at bounding box center [432, 153] width 251 height 21
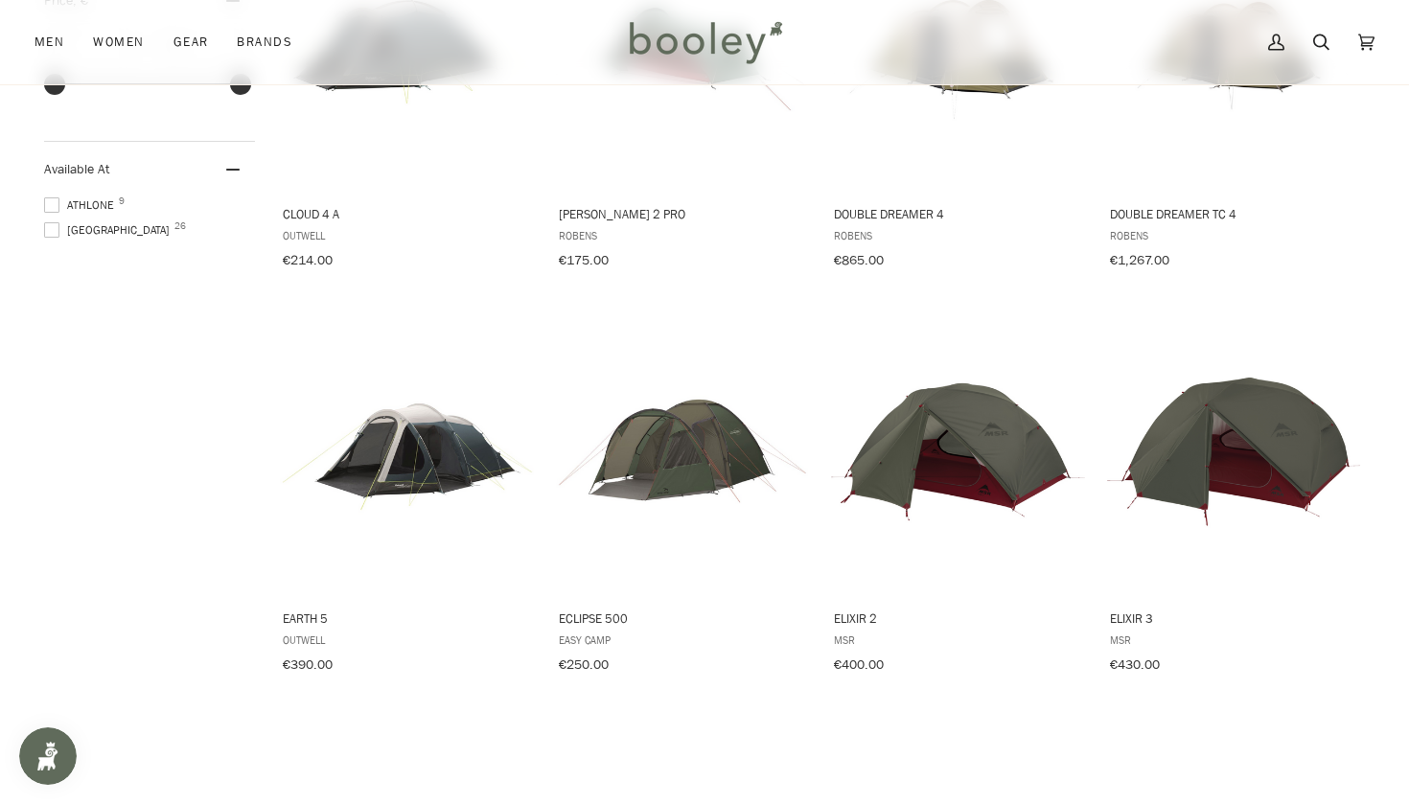
scroll to position [848, 0]
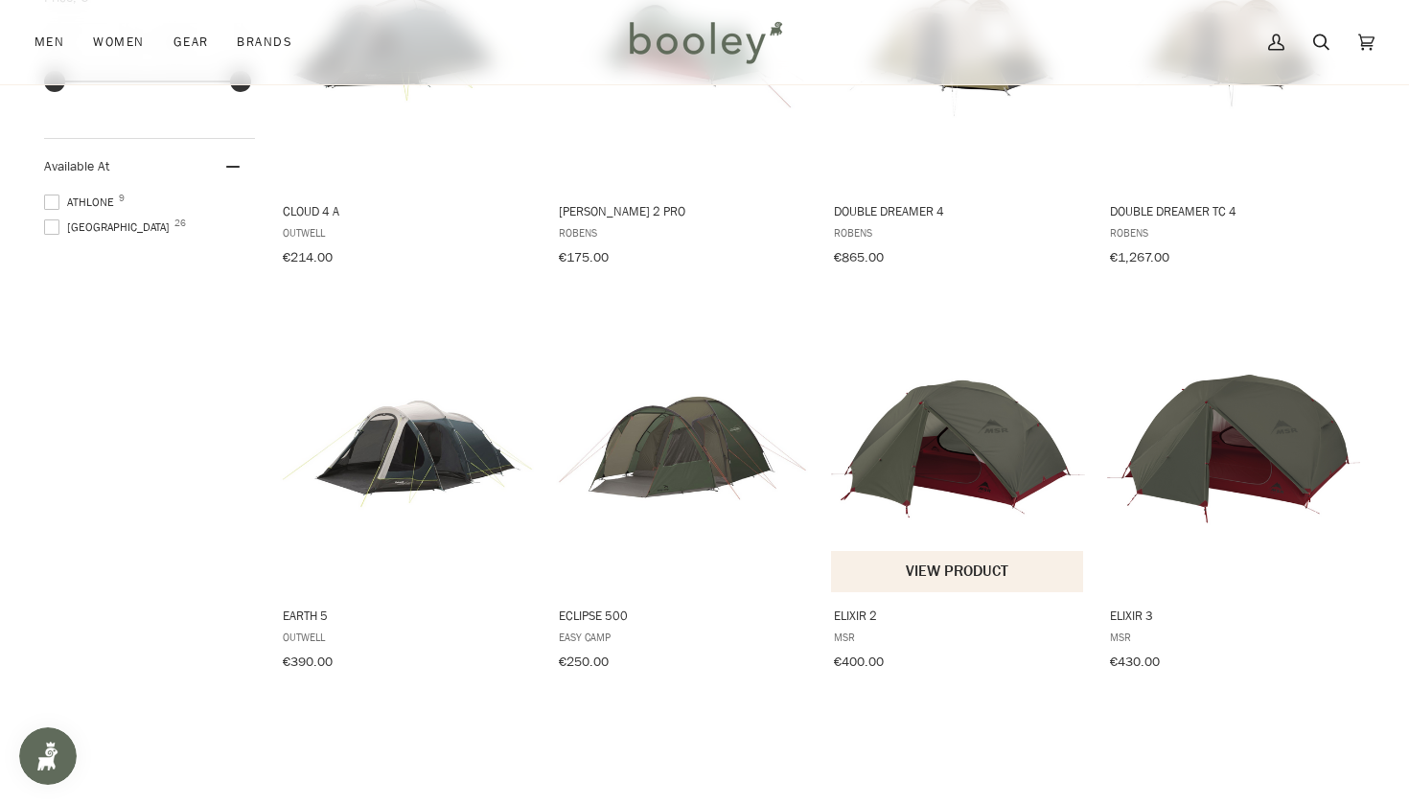
click at [896, 607] on span "Elixir 2" at bounding box center [958, 615] width 248 height 17
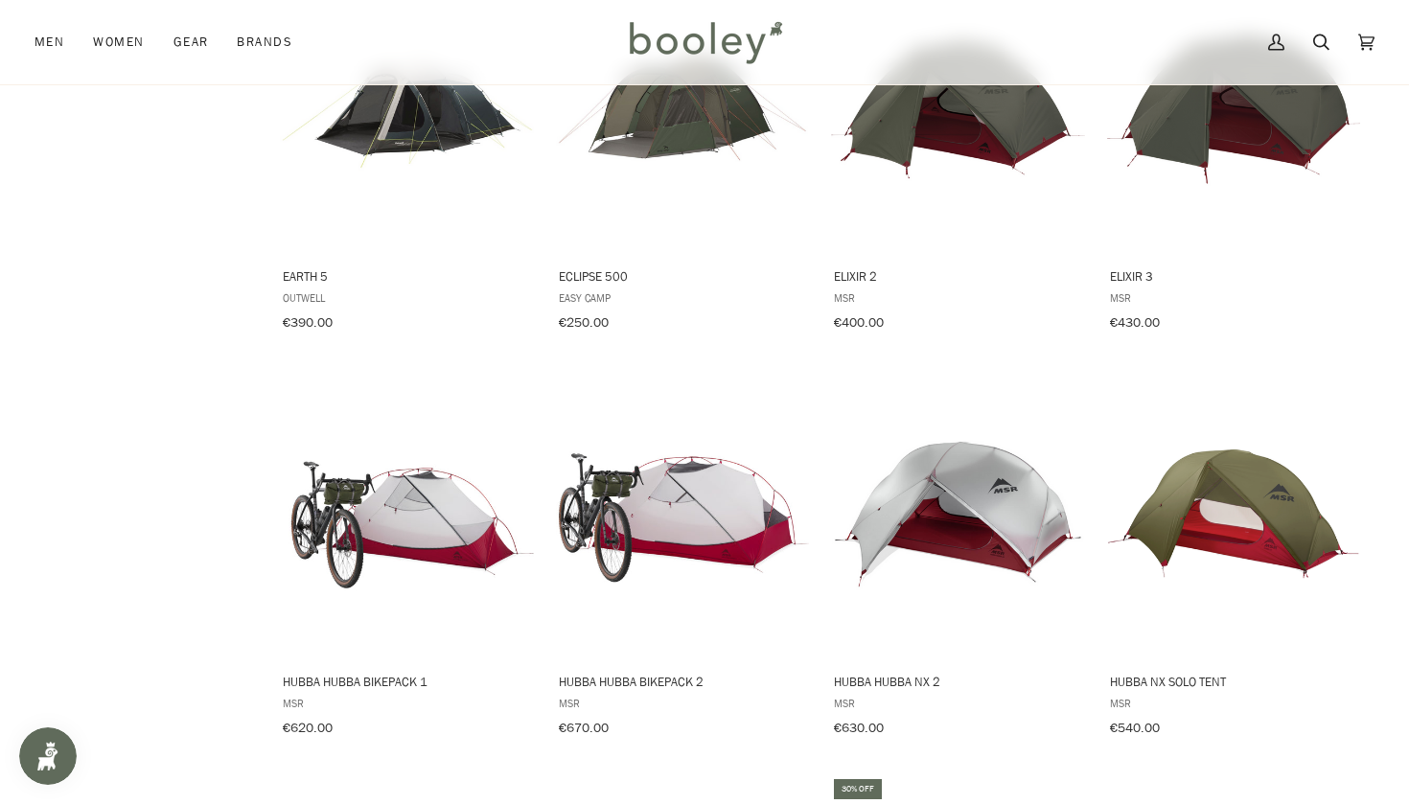
scroll to position [1186, 0]
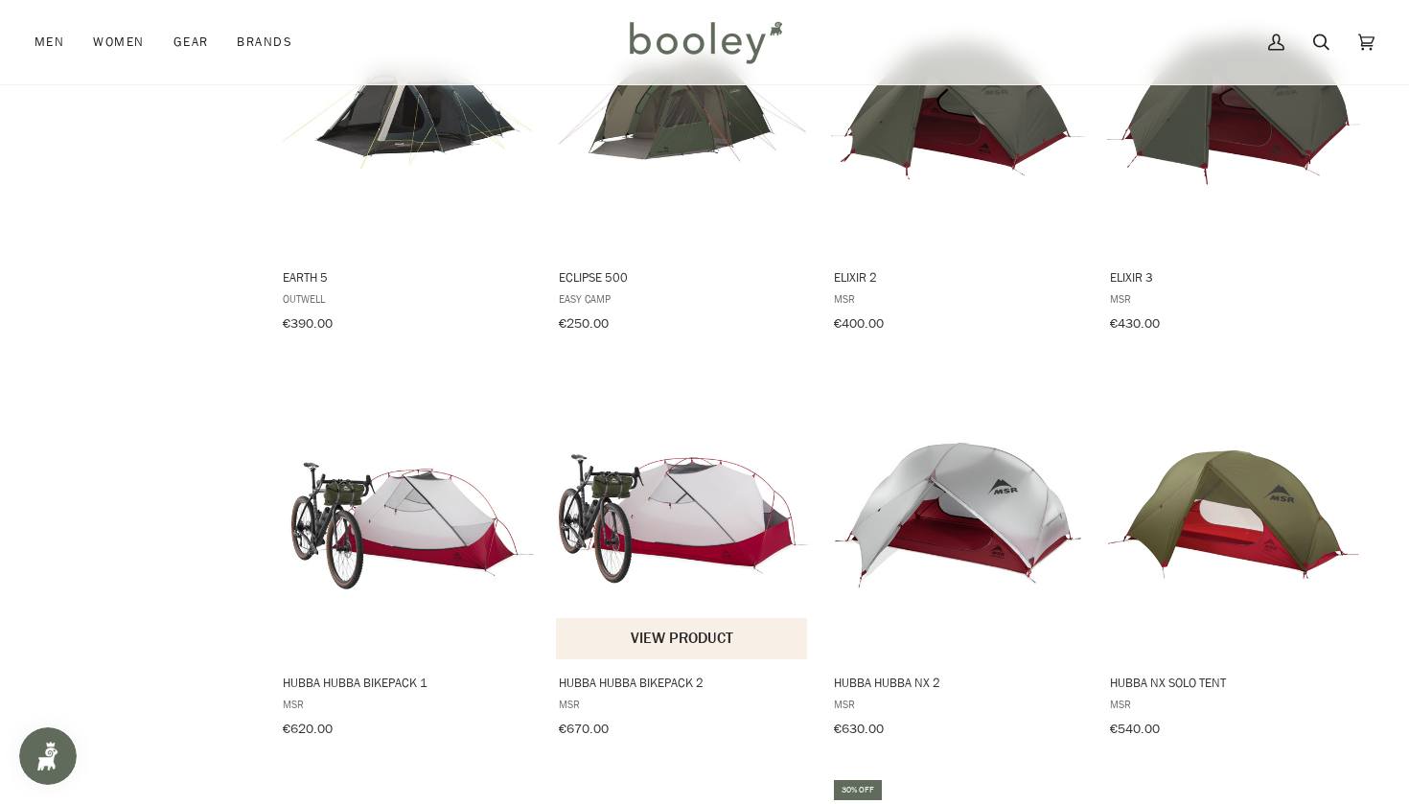
click at [592, 680] on span "Hubba Hubba Bikepack 2" at bounding box center [683, 682] width 248 height 17
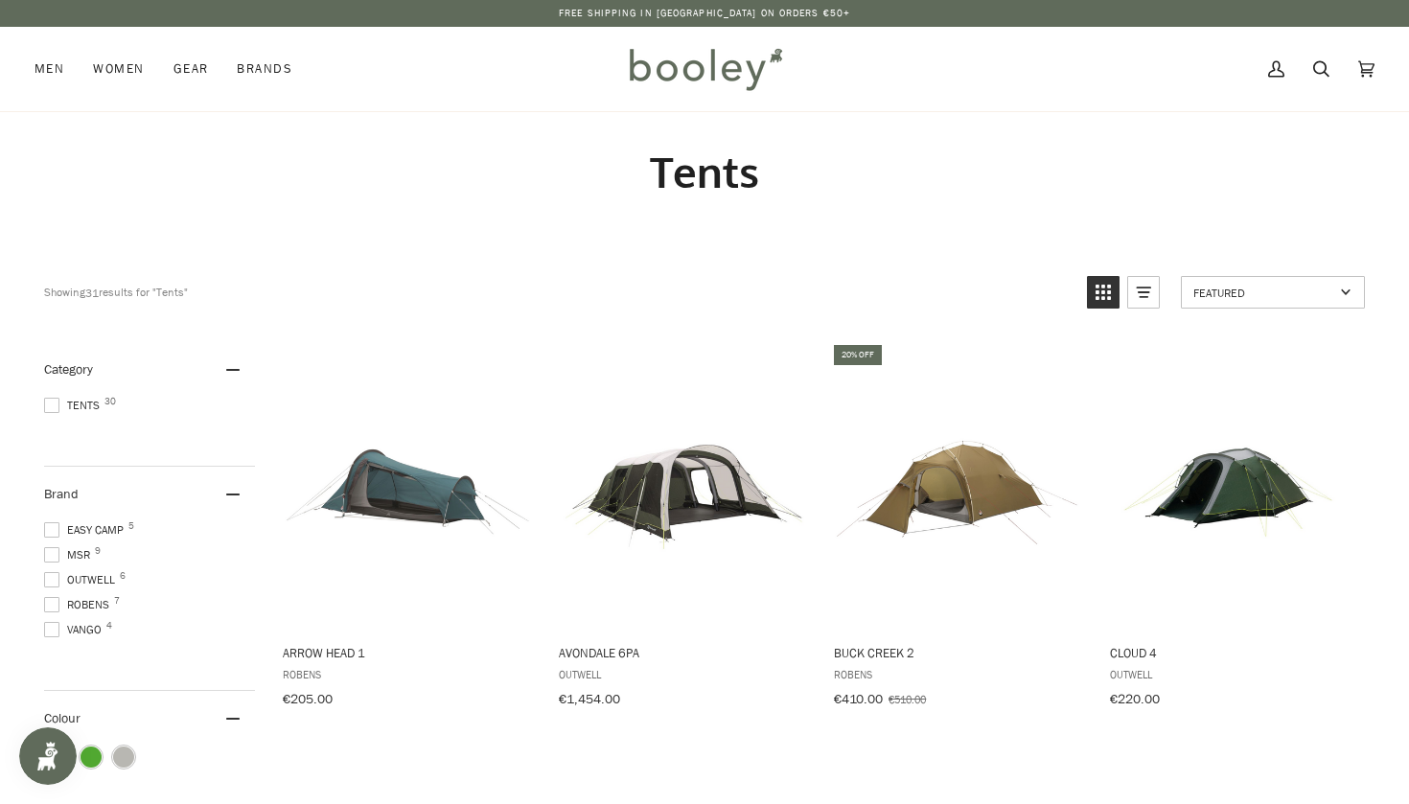
scroll to position [0, 0]
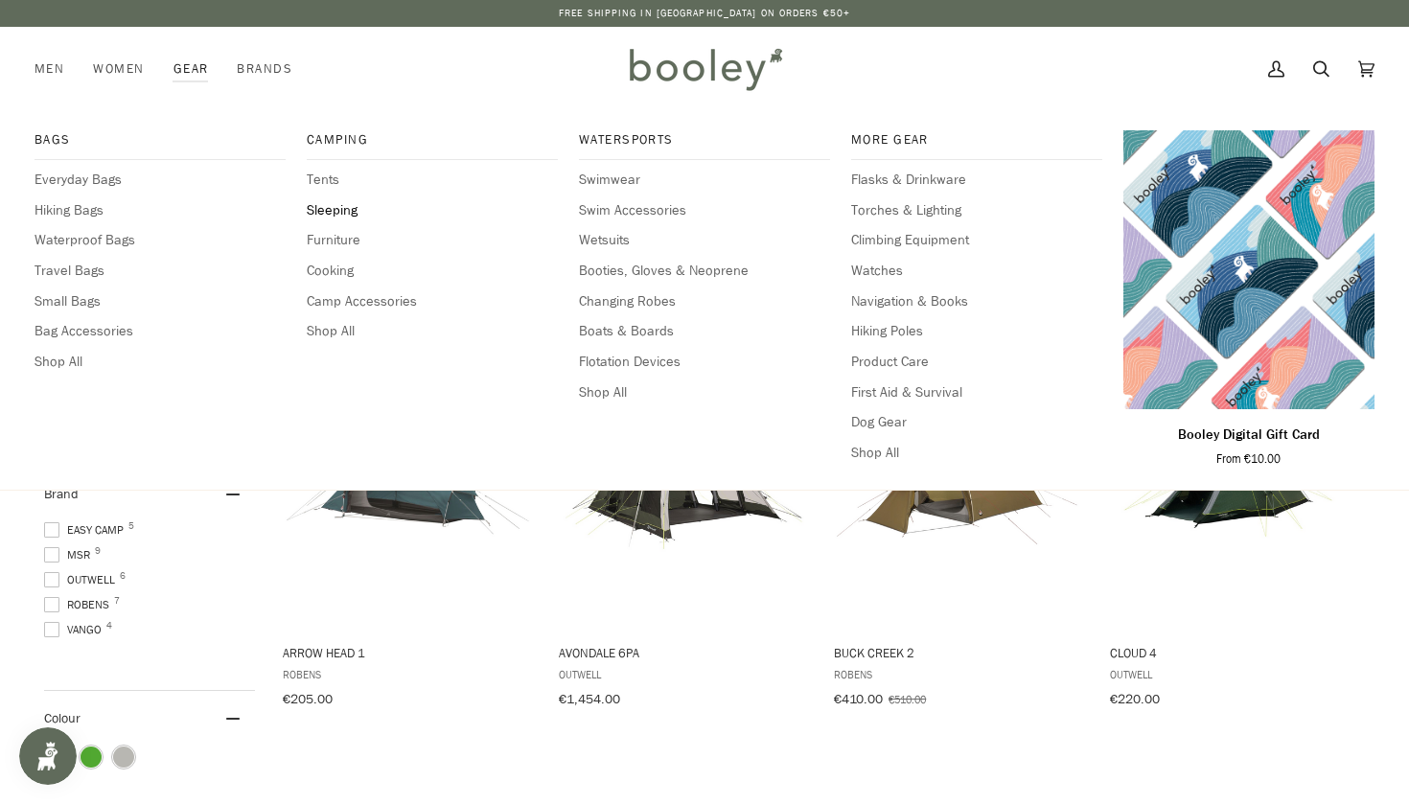
click at [322, 212] on span "Sleeping" at bounding box center [432, 210] width 251 height 21
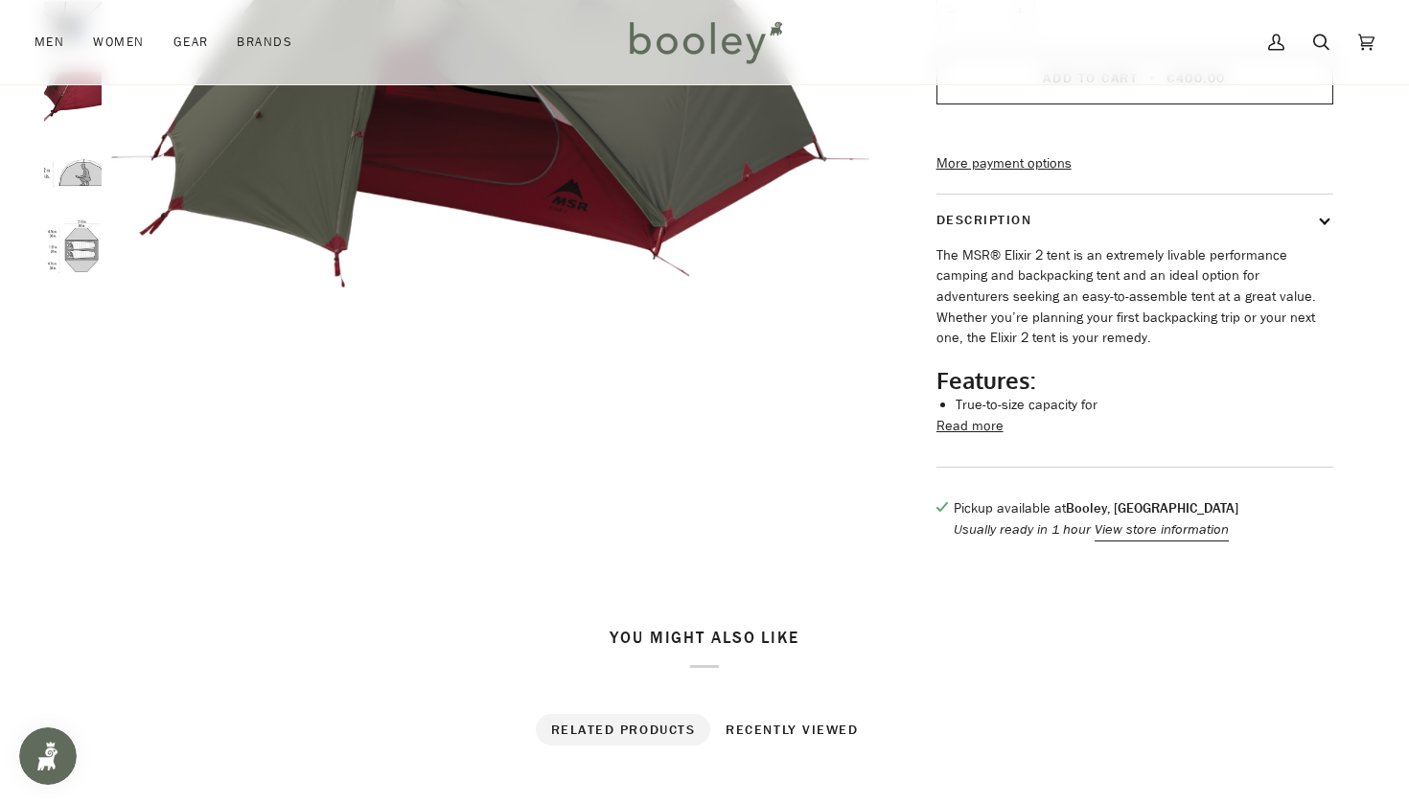
scroll to position [433, 0]
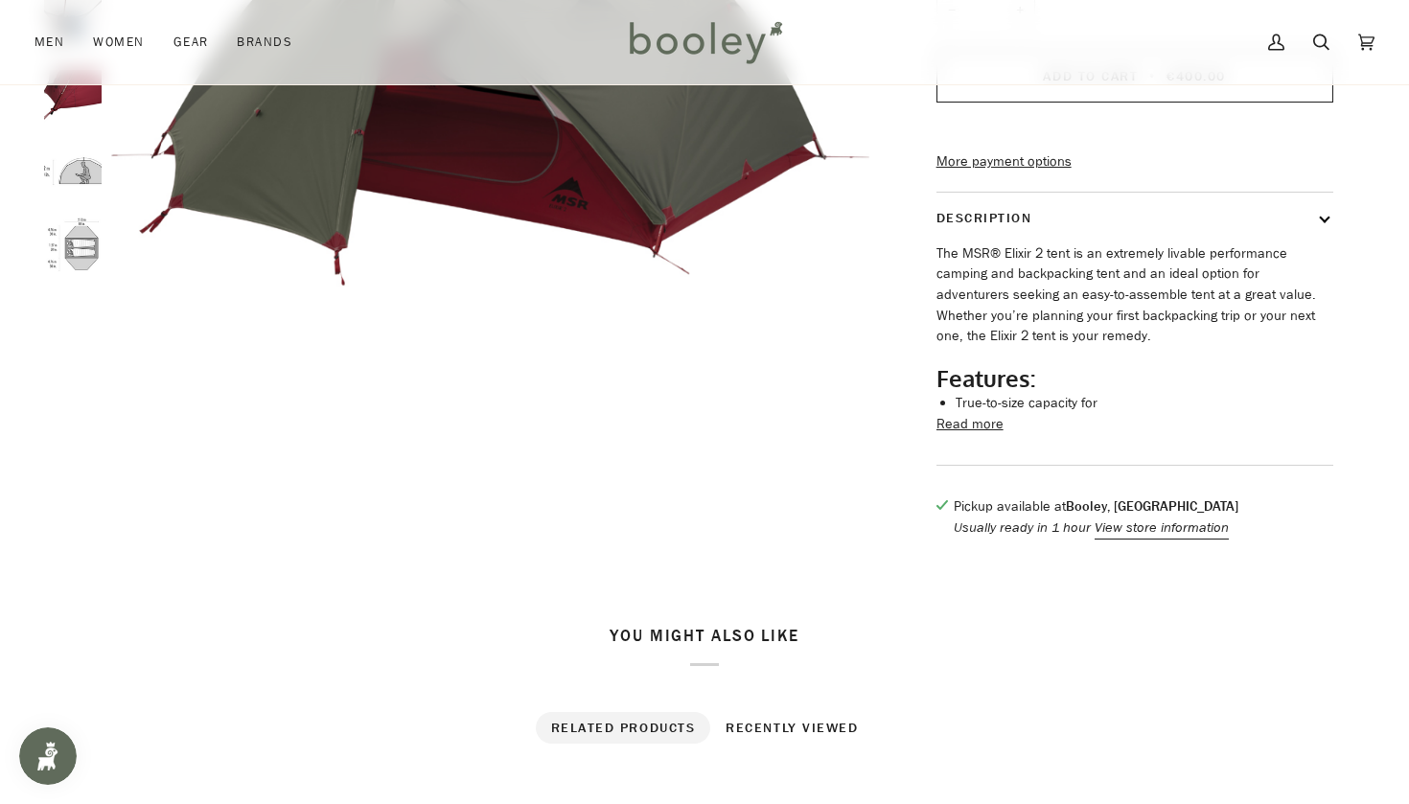
click at [979, 435] on button "Read more" at bounding box center [970, 424] width 67 height 21
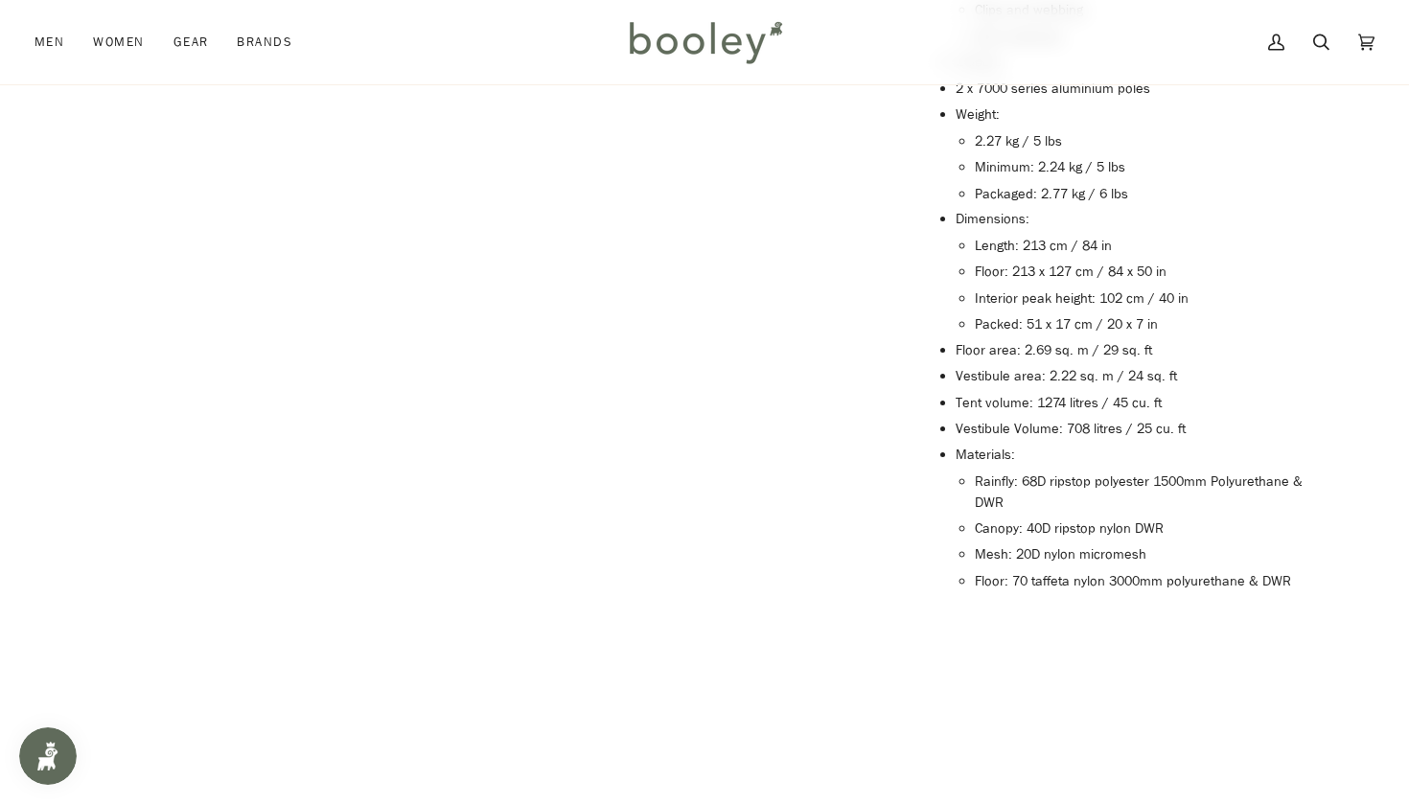
scroll to position [1191, 0]
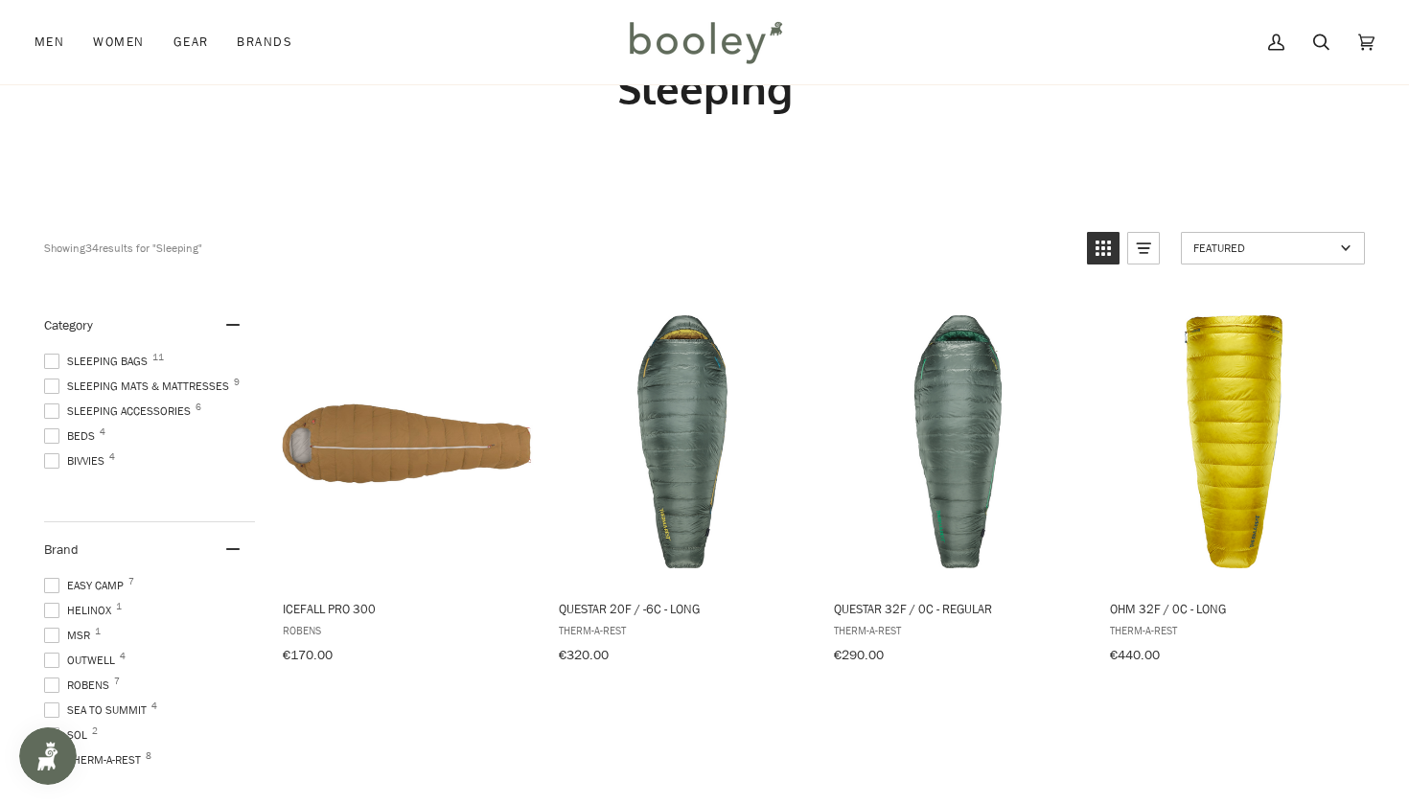
scroll to position [85, 0]
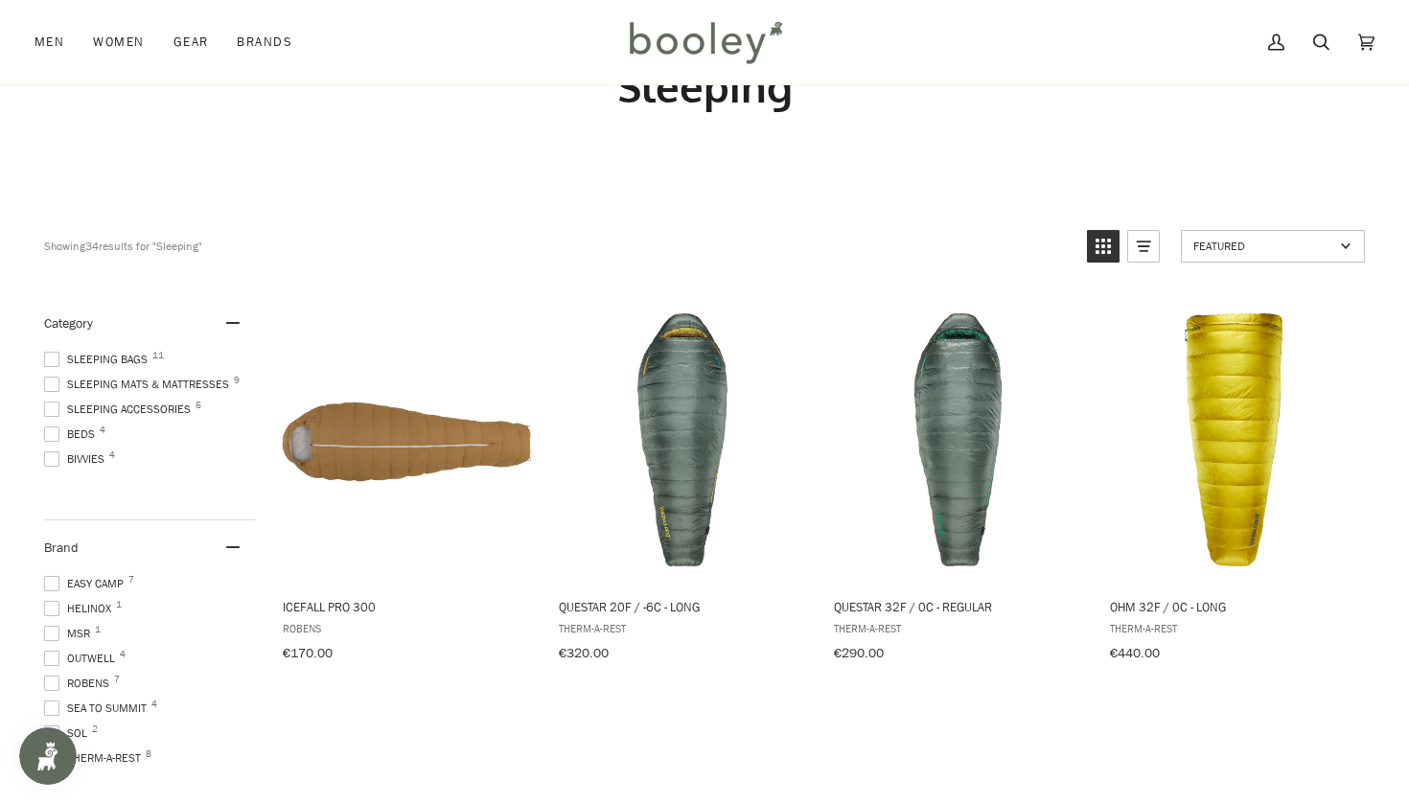
click at [50, 458] on span at bounding box center [51, 459] width 15 height 15
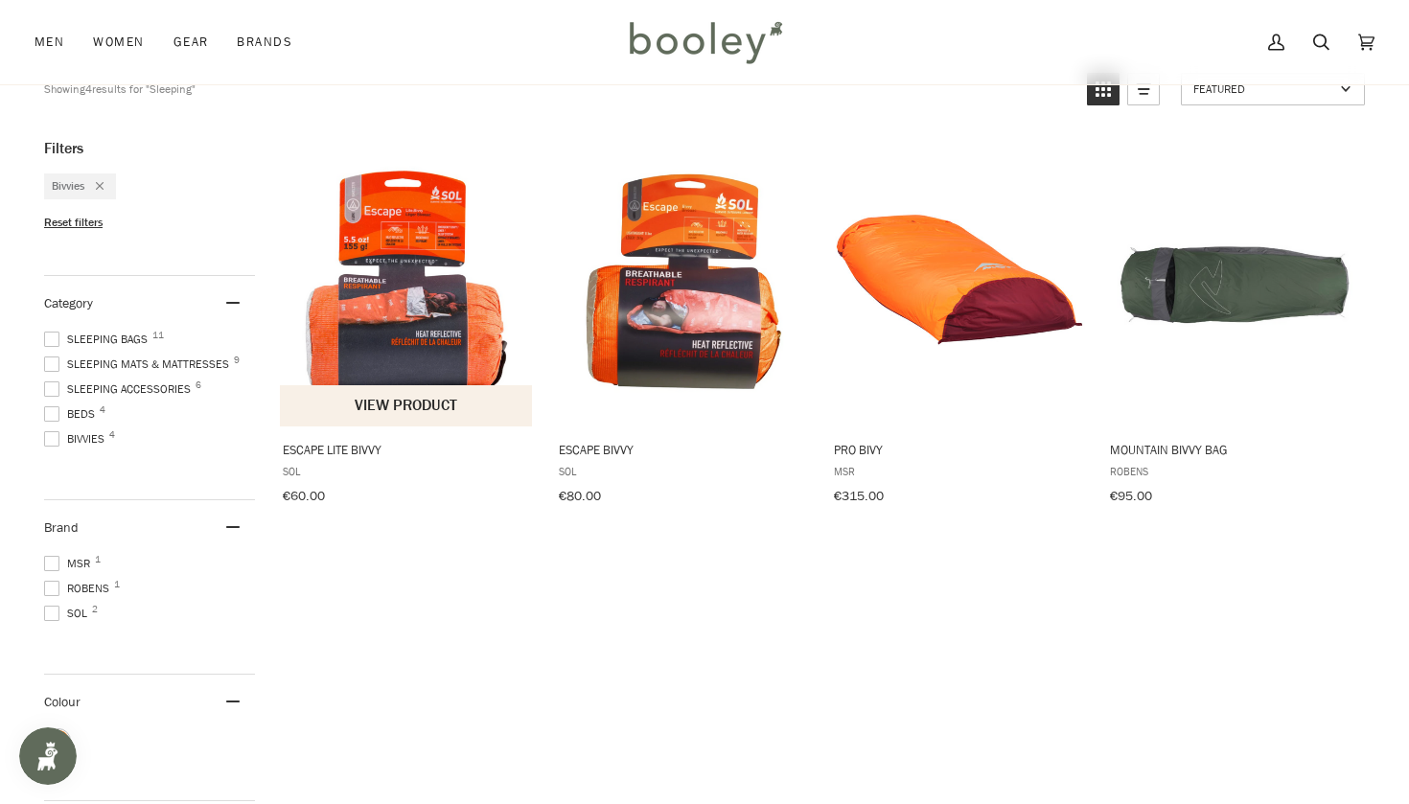
scroll to position [226, 0]
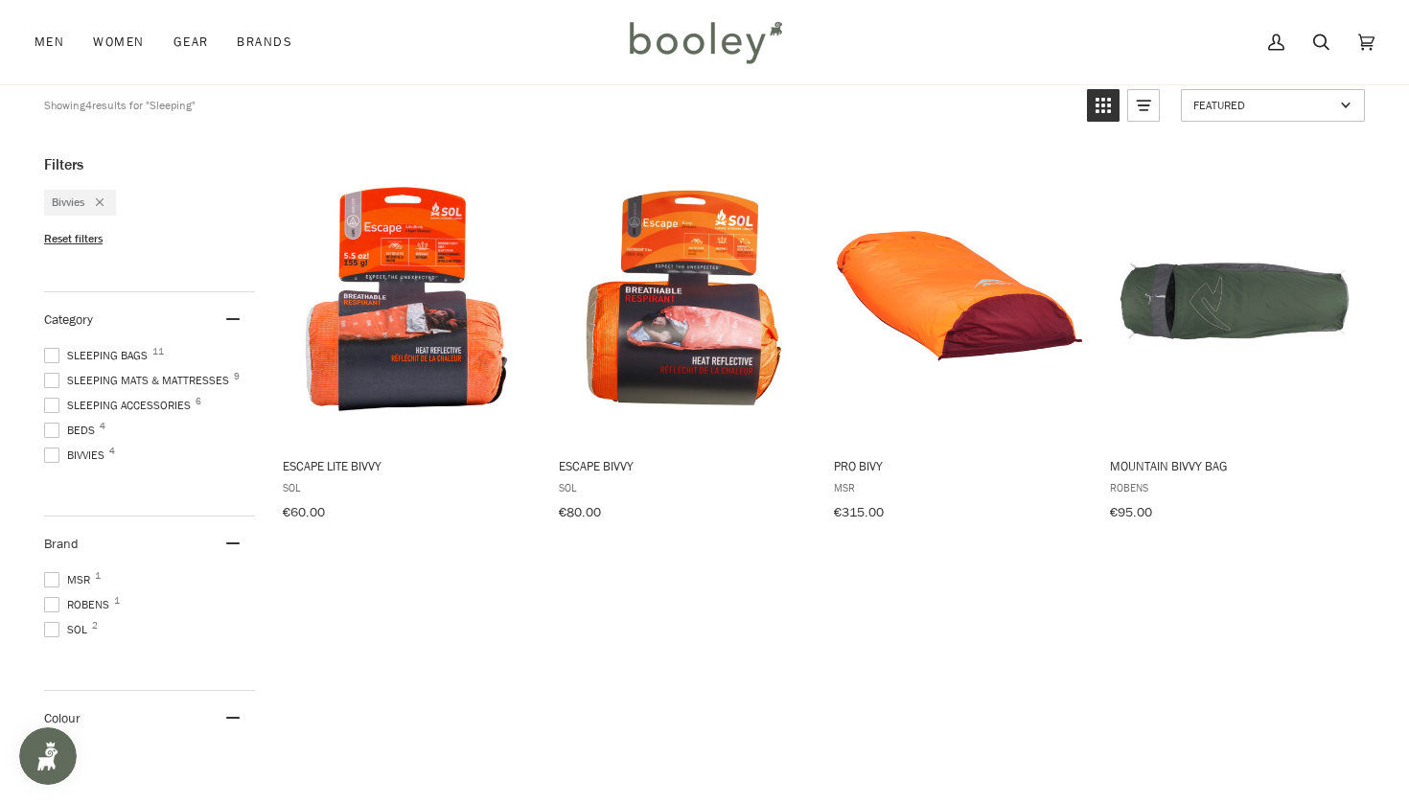
click at [52, 349] on span at bounding box center [51, 355] width 15 height 15
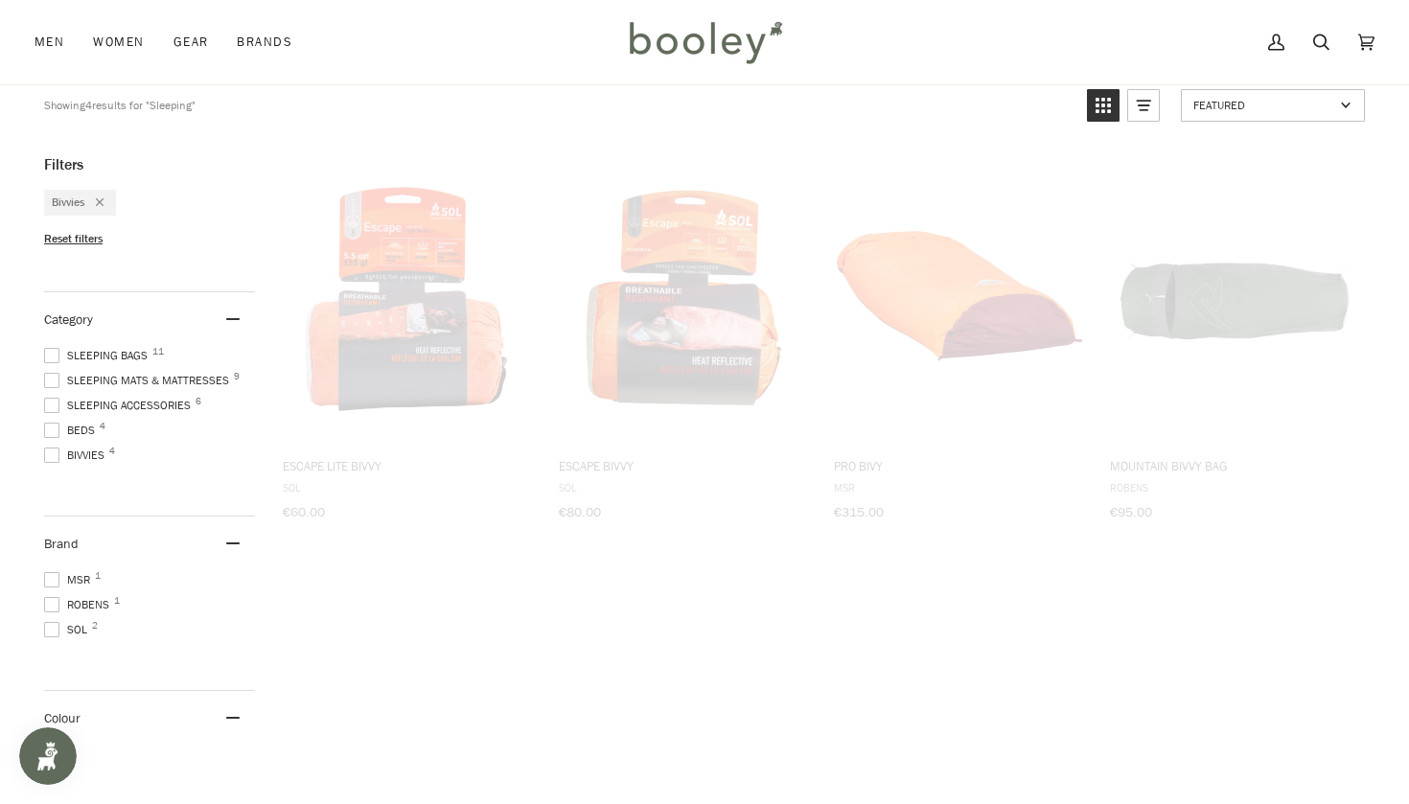
scroll to position [104, 0]
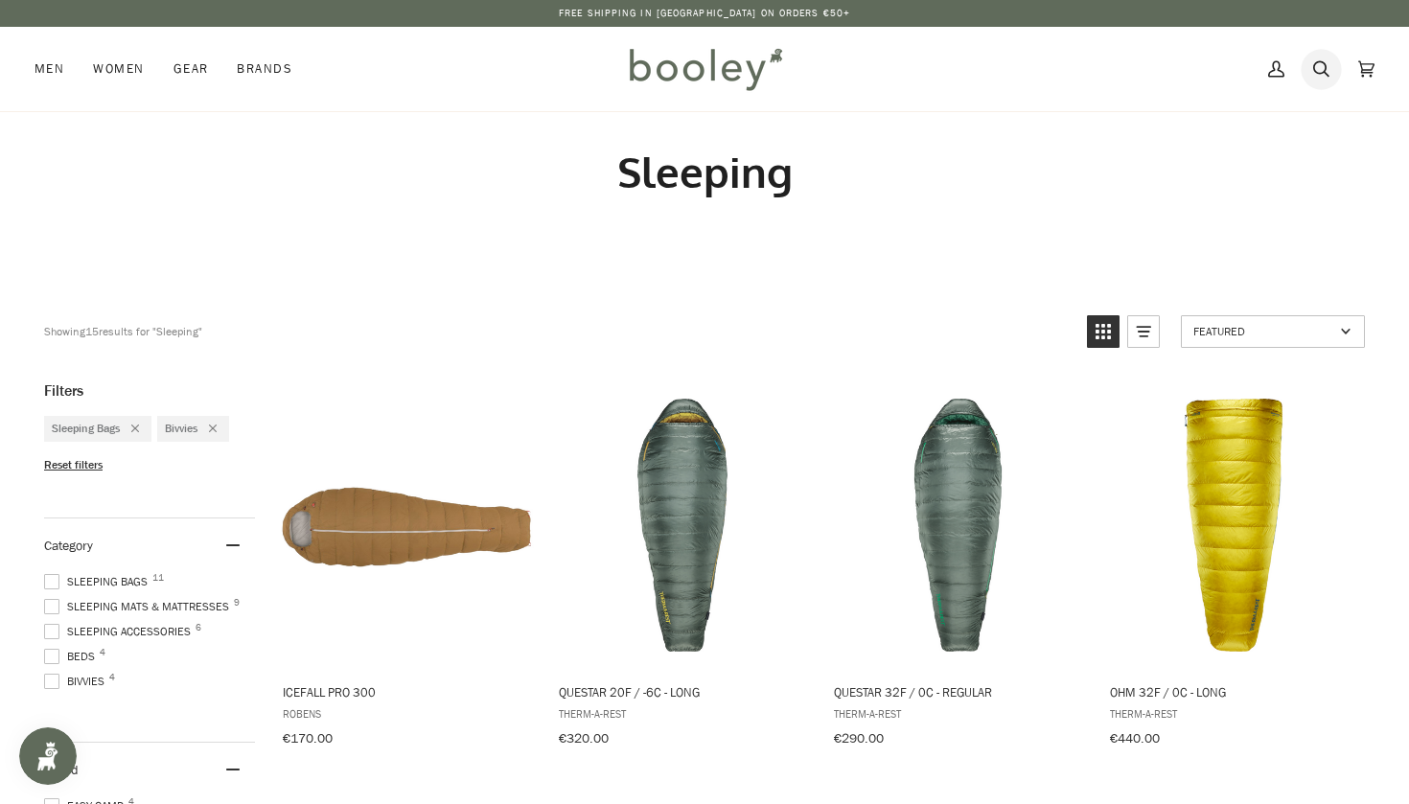
click at [1315, 69] on icon at bounding box center [1322, 69] width 16 height 29
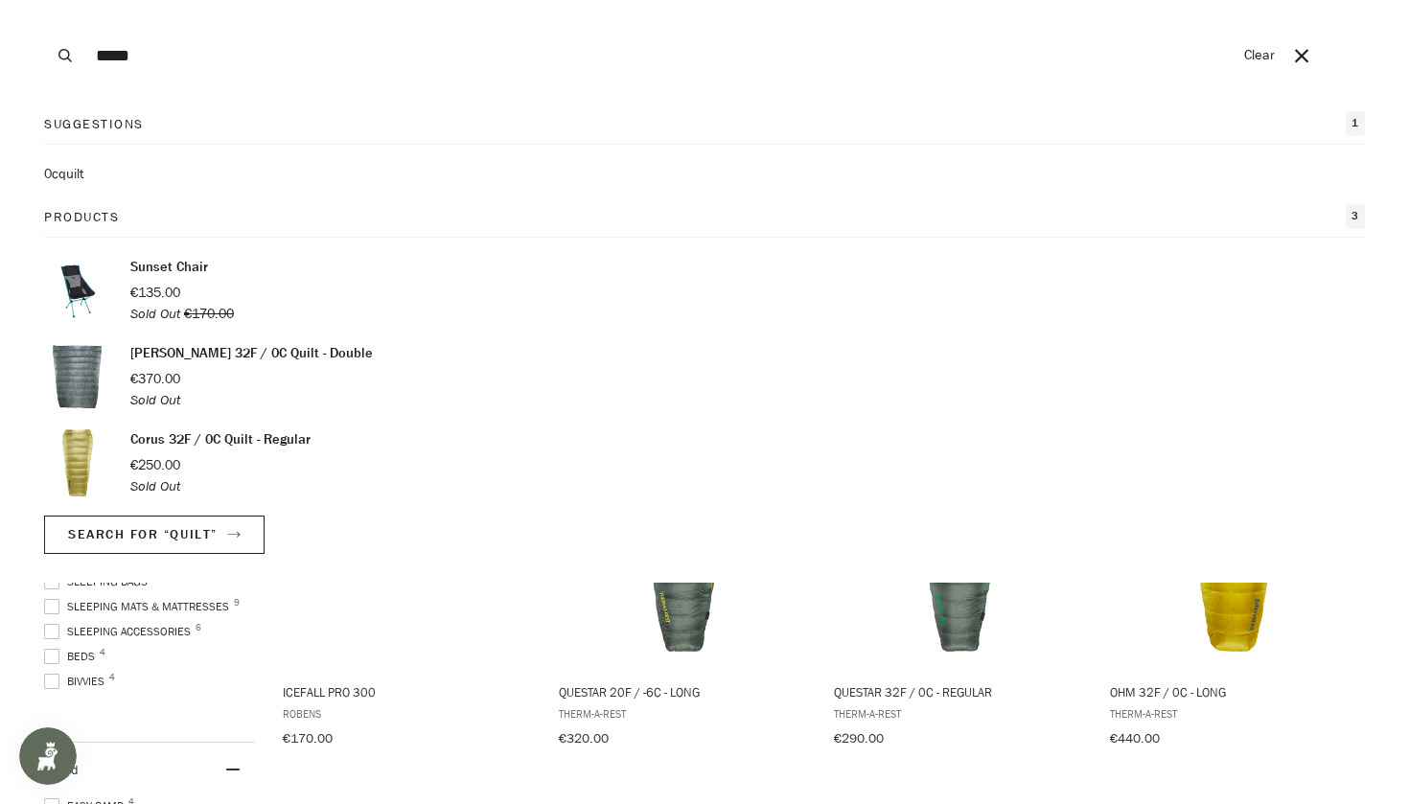
type input "*****"
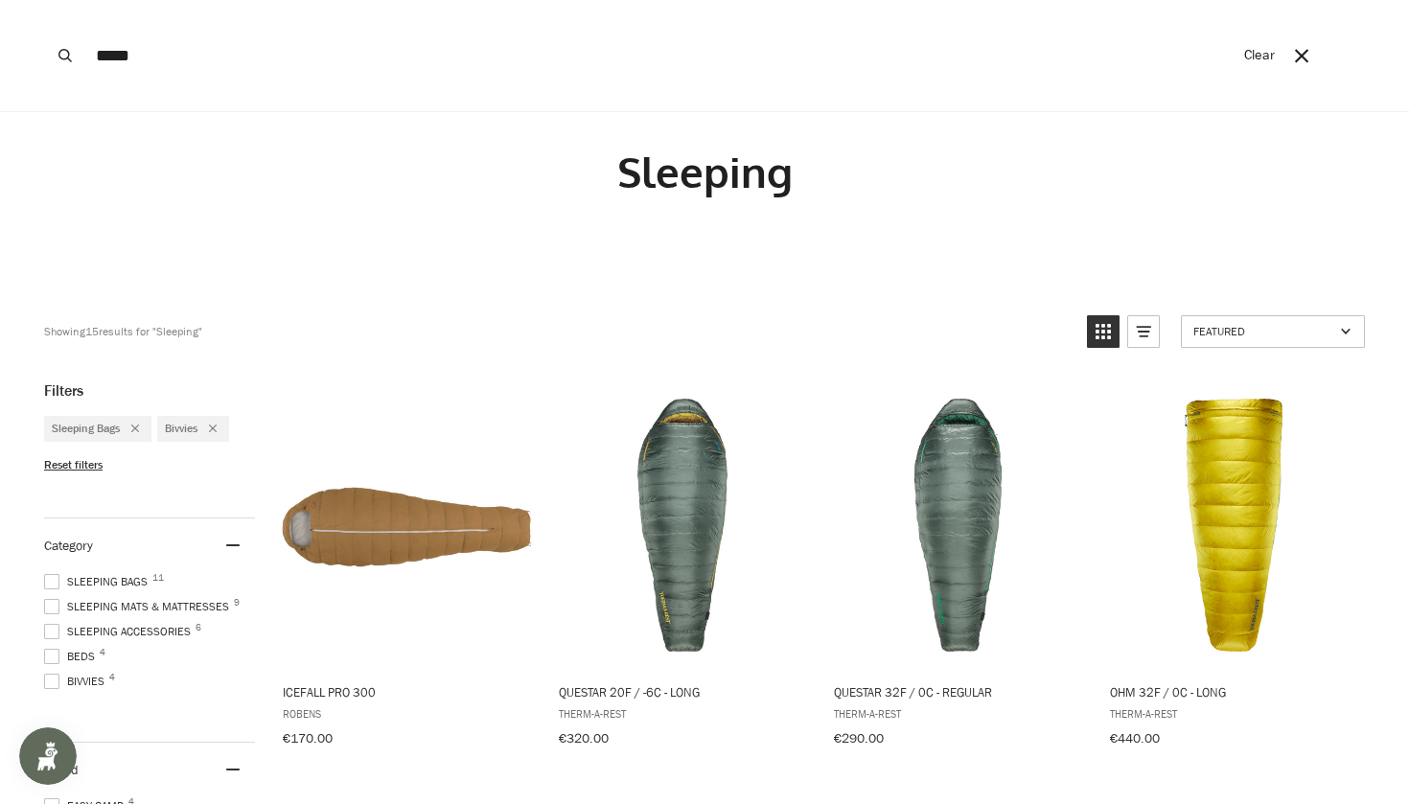
click at [898, 690] on span at bounding box center [704, 402] width 1409 height 804
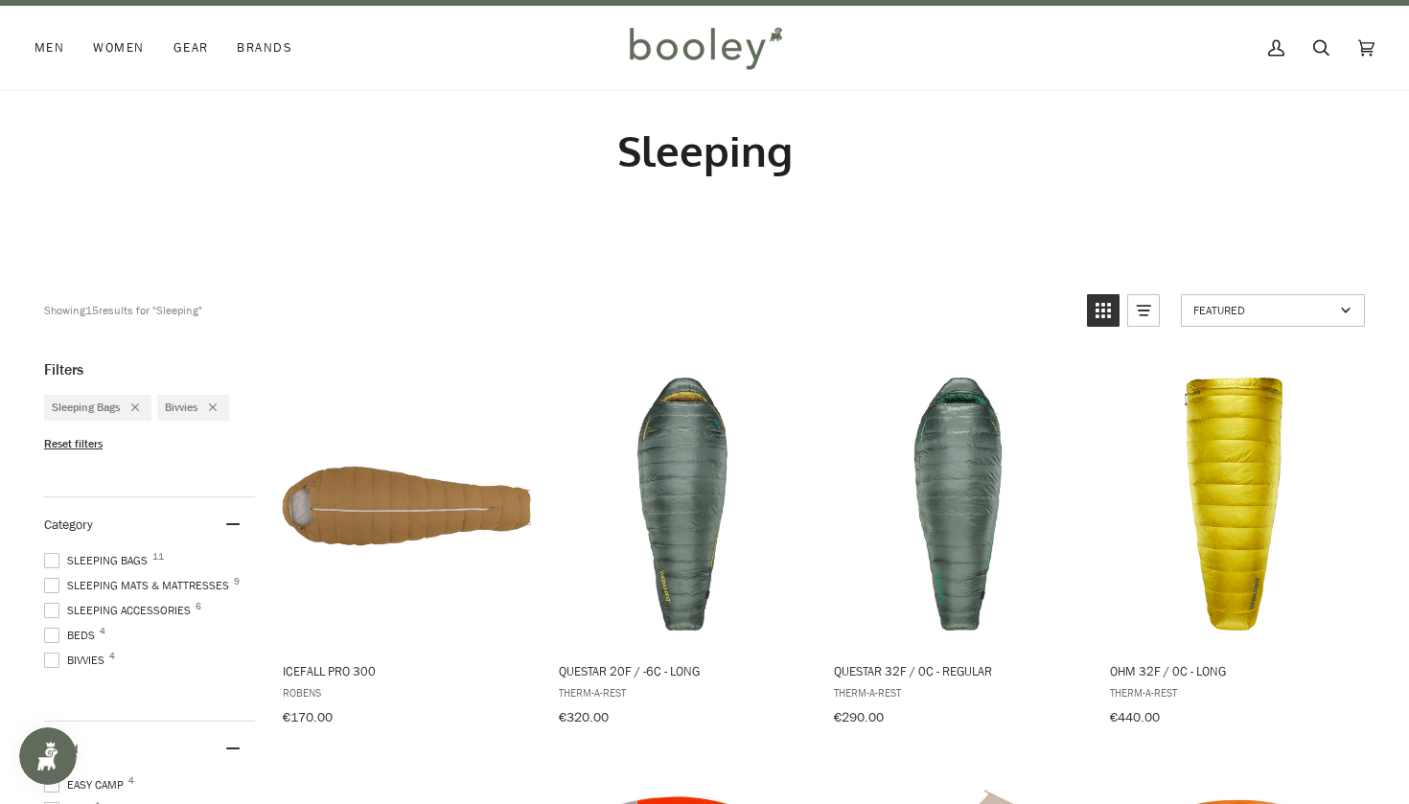
scroll to position [26, 0]
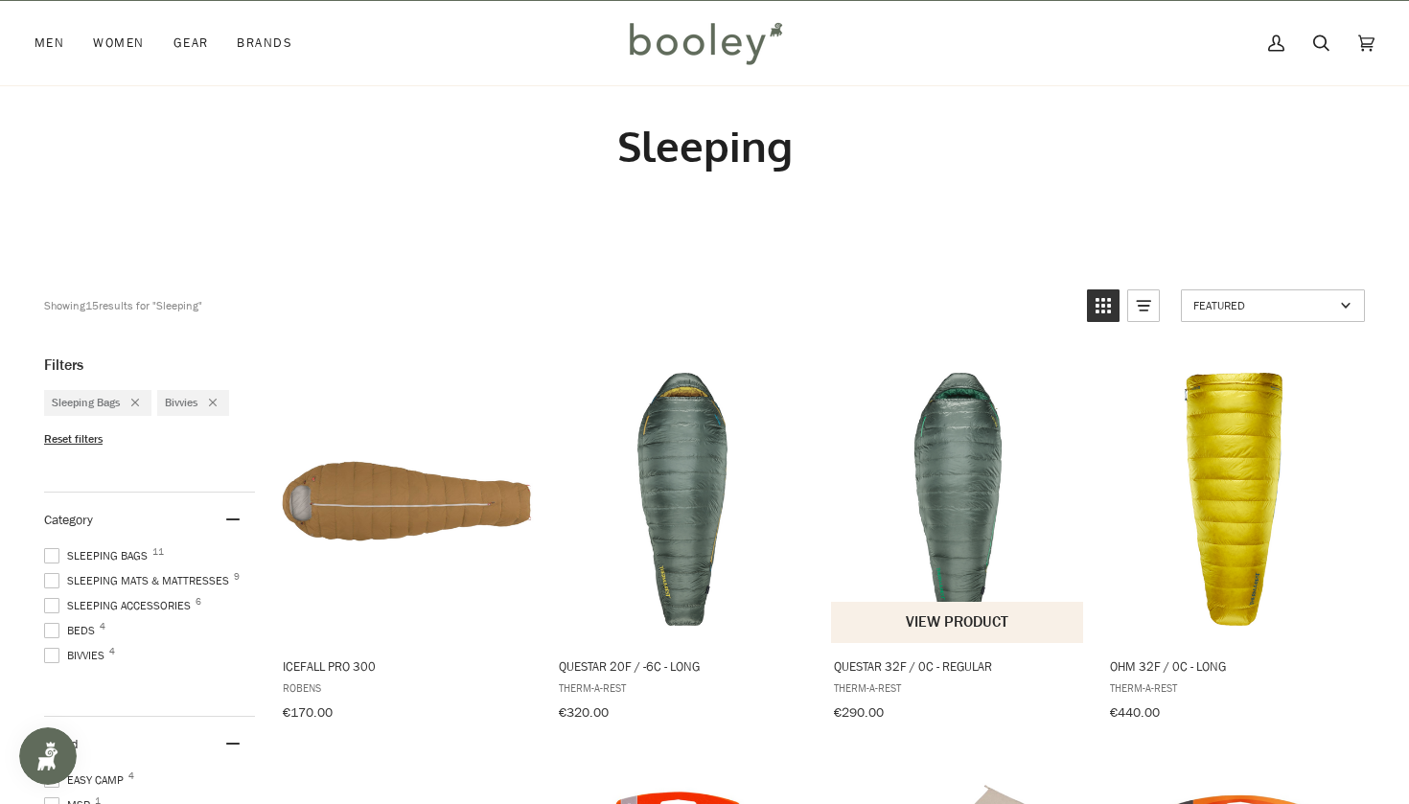
click at [963, 591] on img "Questar 32F / 0C - Regular" at bounding box center [958, 500] width 254 height 254
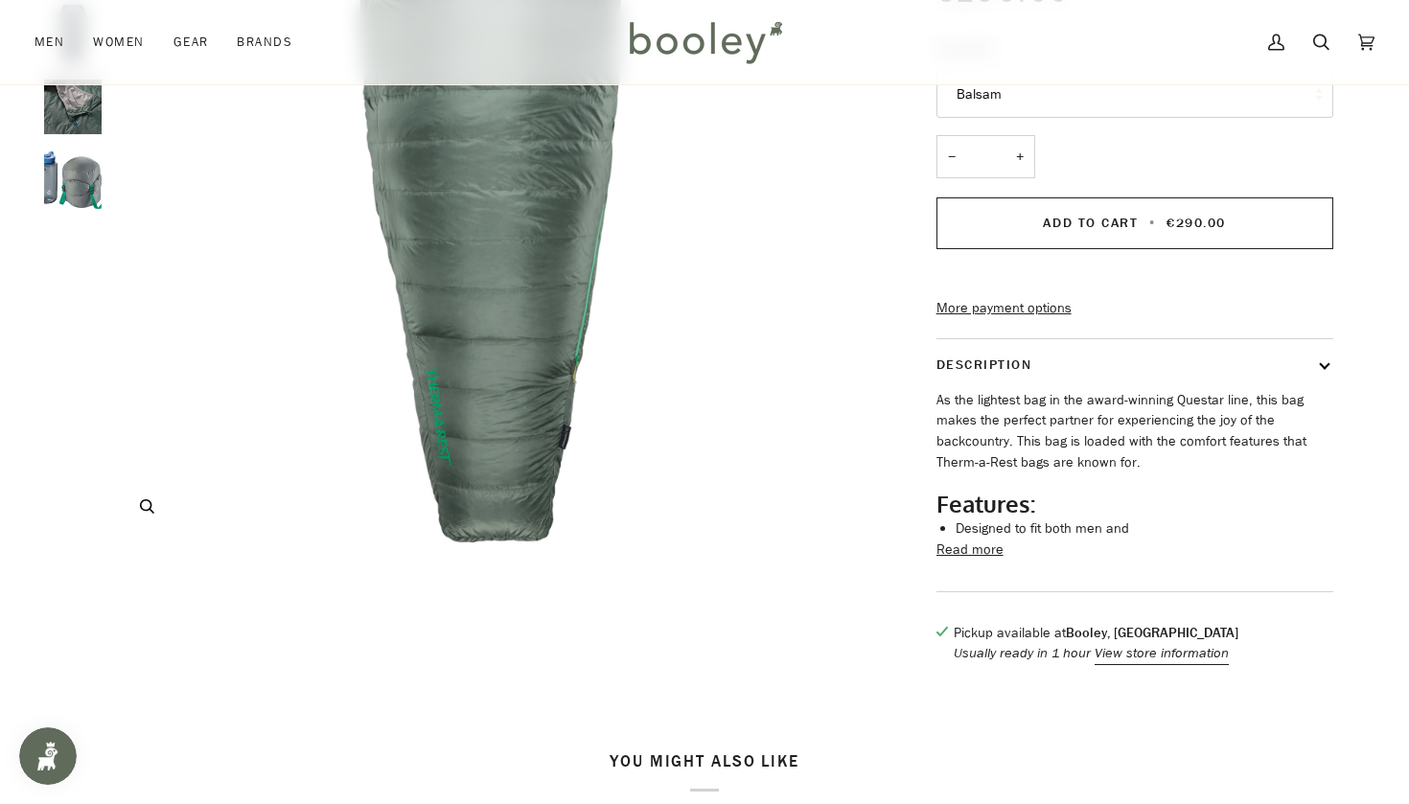
scroll to position [352, 0]
click at [967, 559] on button "Read more" at bounding box center [970, 548] width 67 height 21
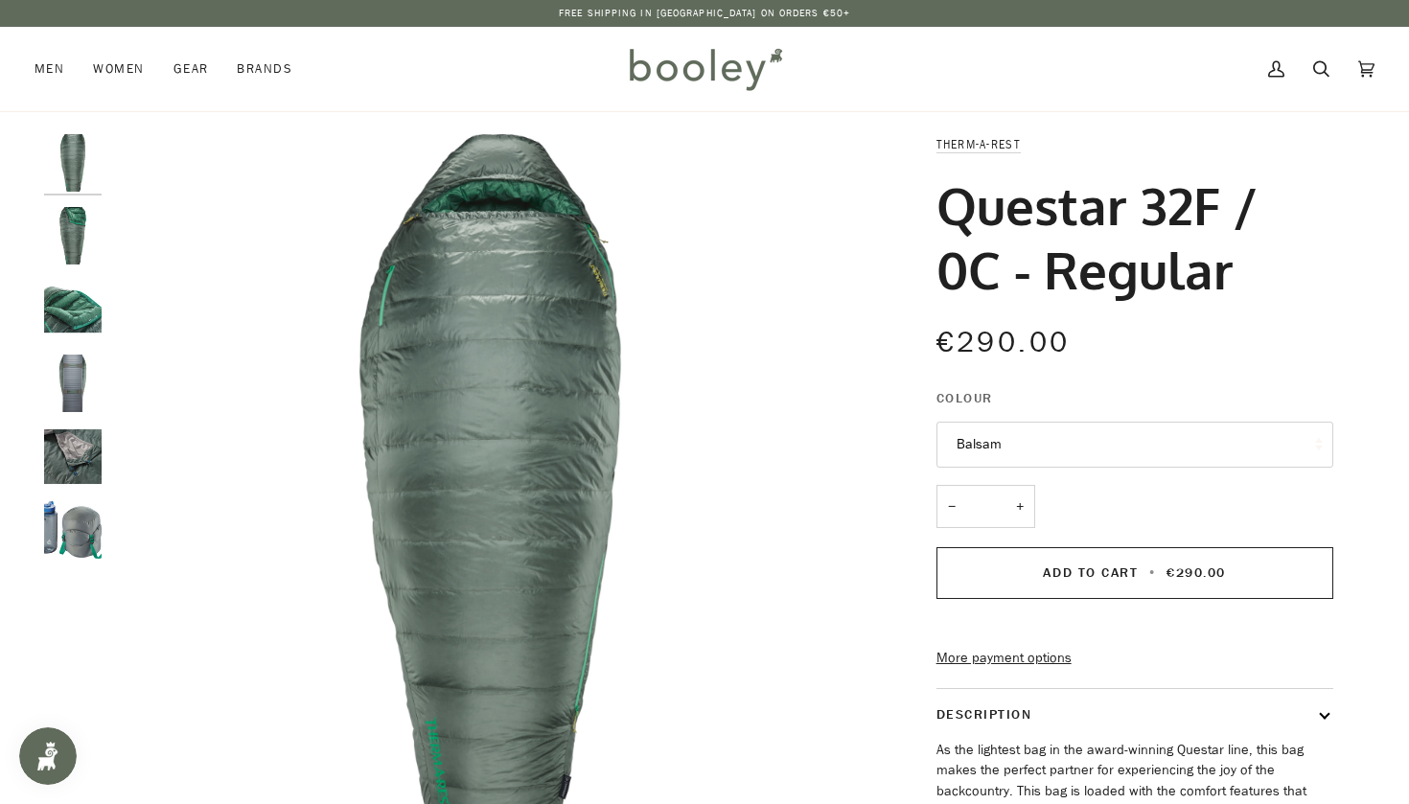
scroll to position [0, 0]
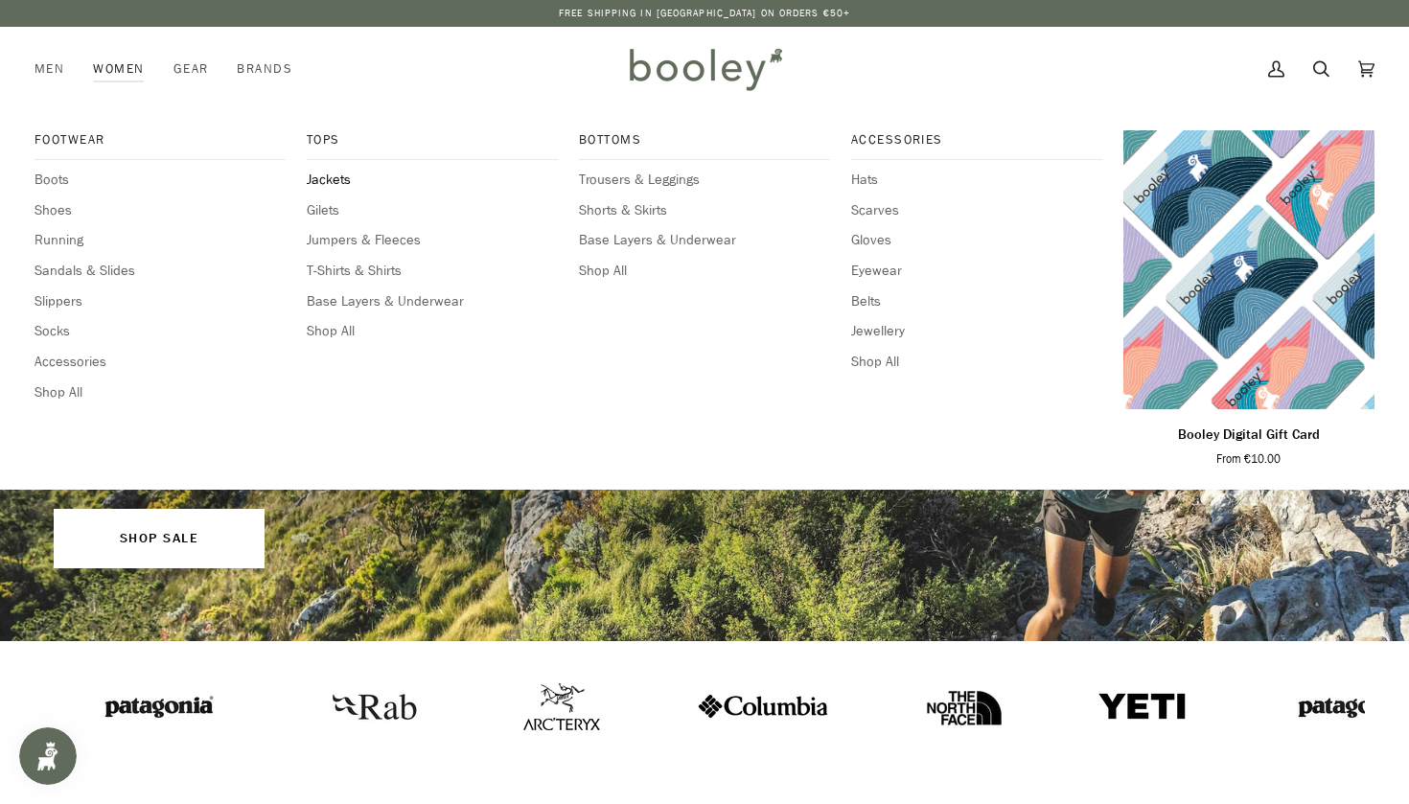
click at [325, 178] on span "Jackets" at bounding box center [432, 180] width 251 height 21
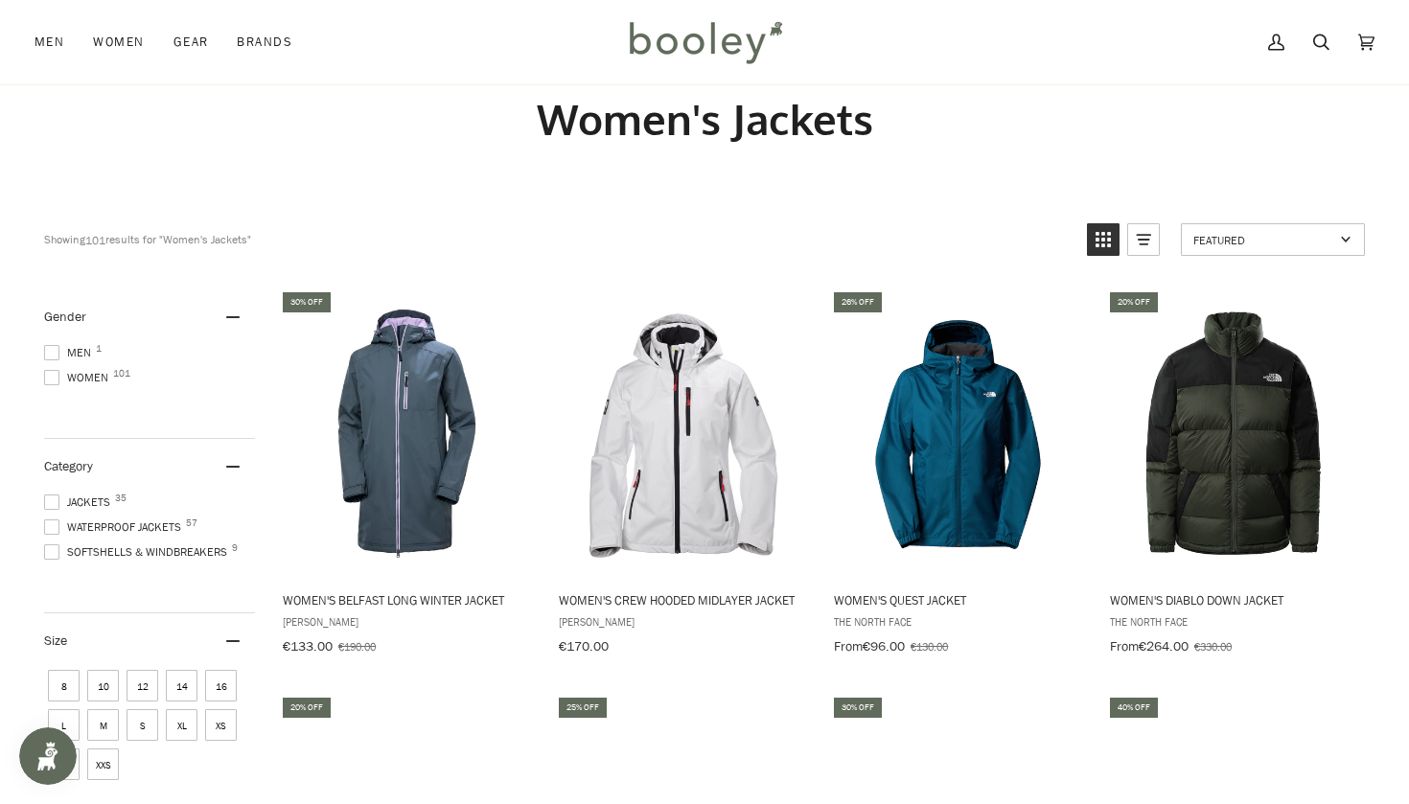
scroll to position [54, 0]
click at [50, 526] on span at bounding box center [51, 526] width 15 height 15
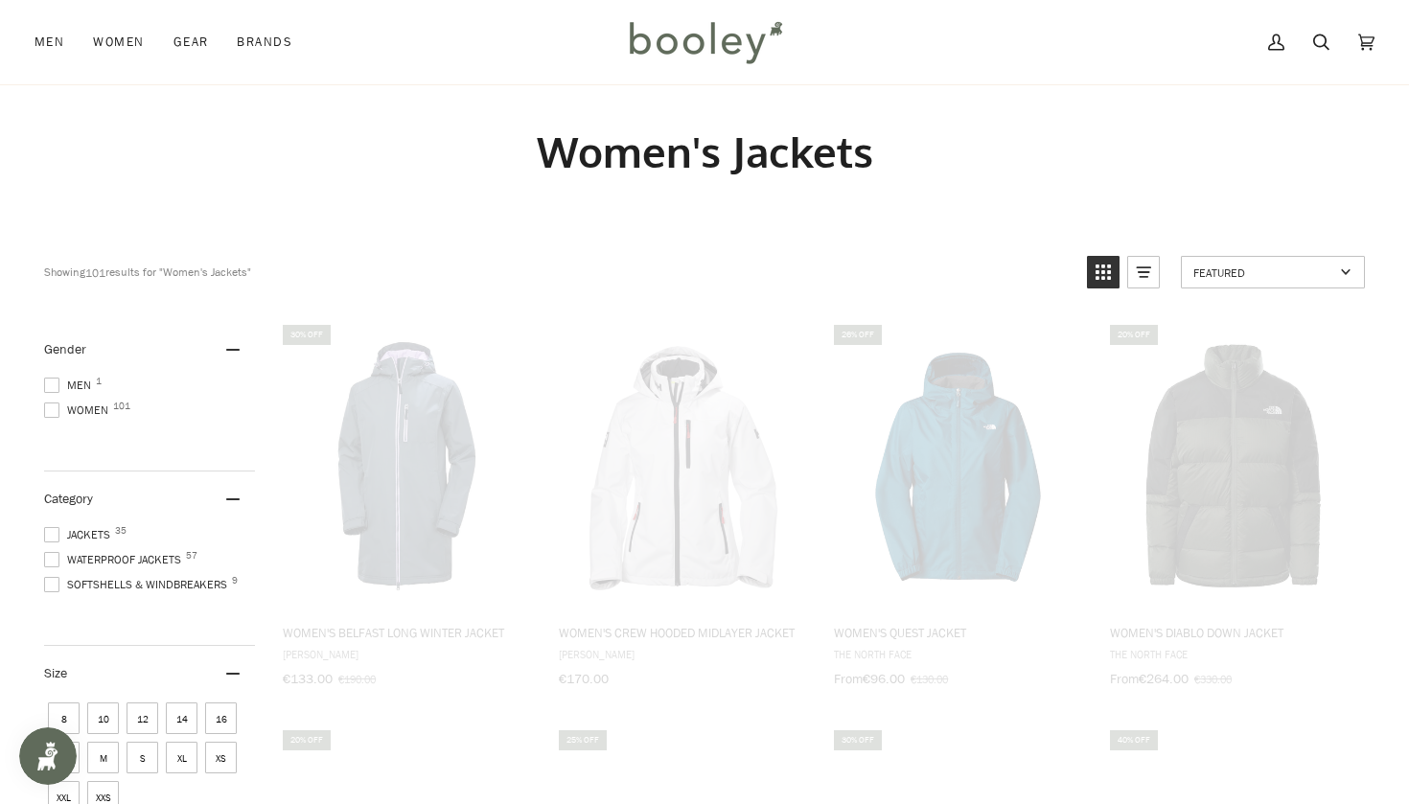
scroll to position [2, 0]
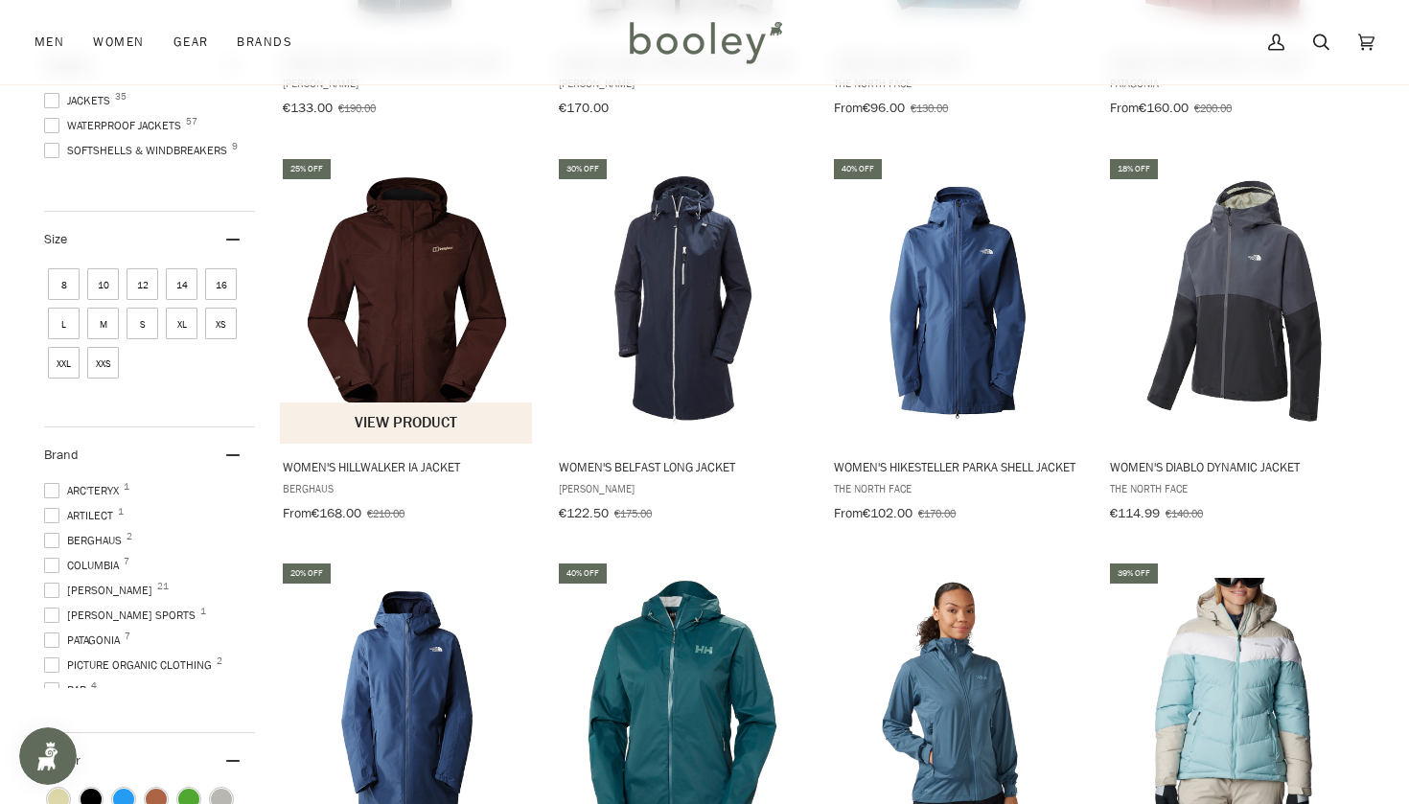
scroll to position [611, 0]
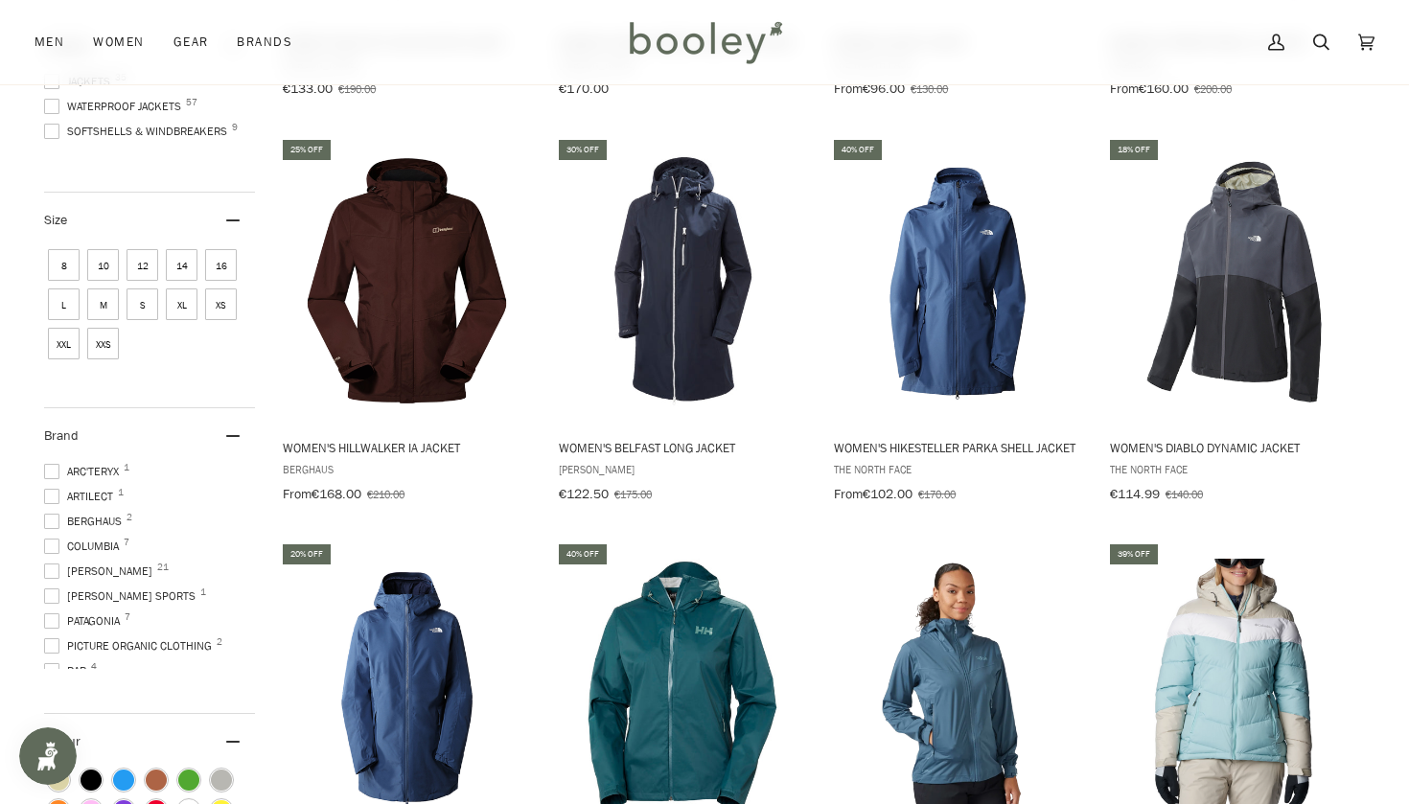
click at [52, 515] on span at bounding box center [51, 521] width 15 height 15
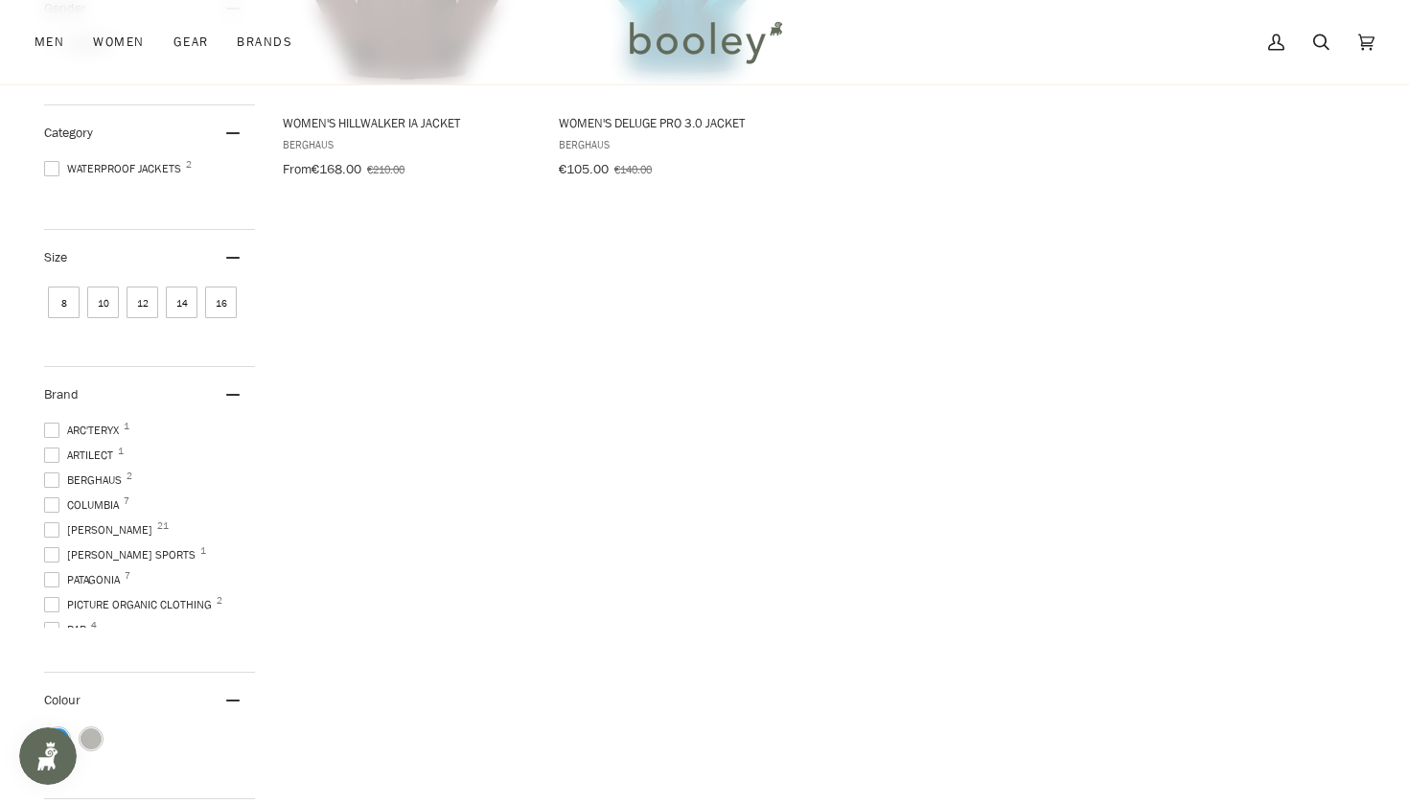
scroll to position [587, 0]
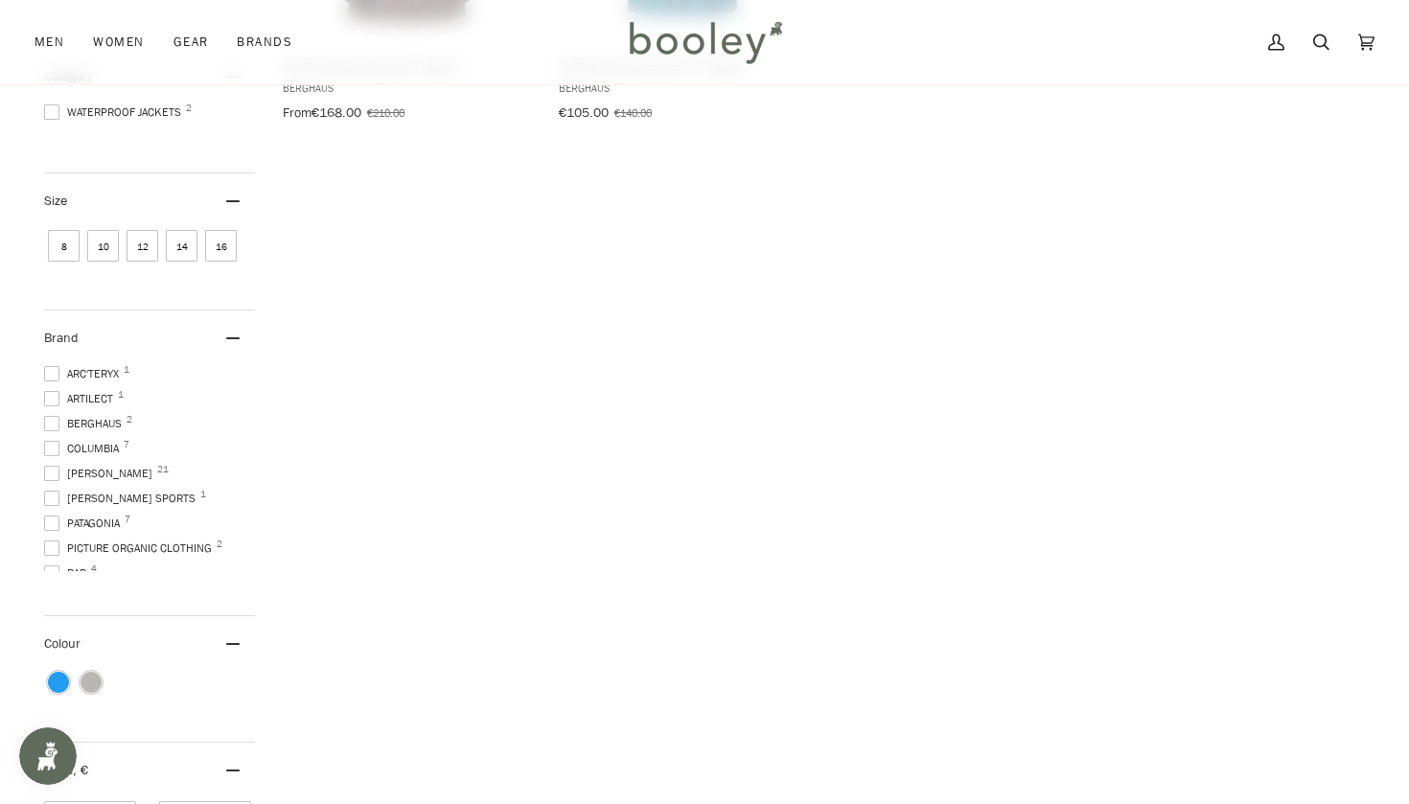
click at [51, 441] on span at bounding box center [51, 448] width 15 height 15
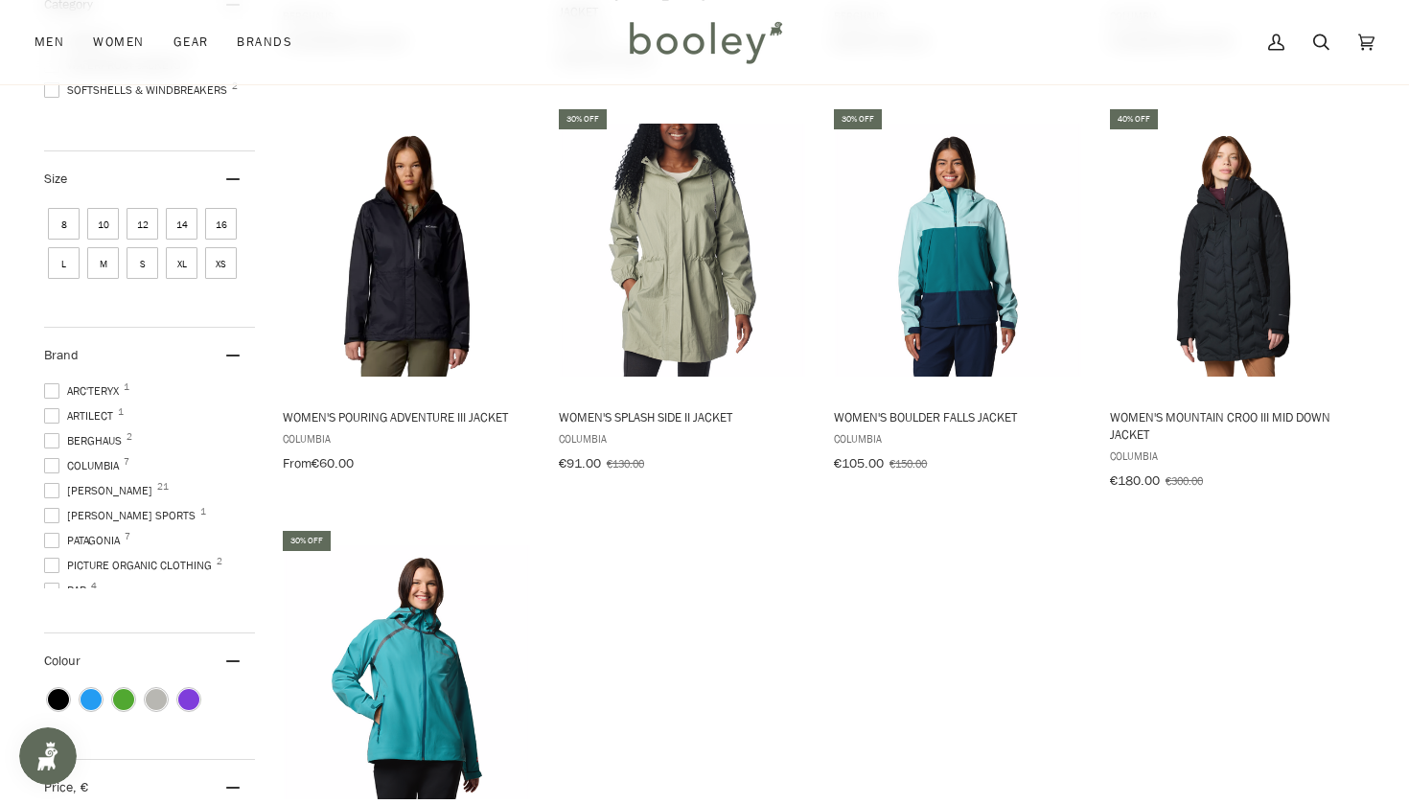
scroll to position [650, 0]
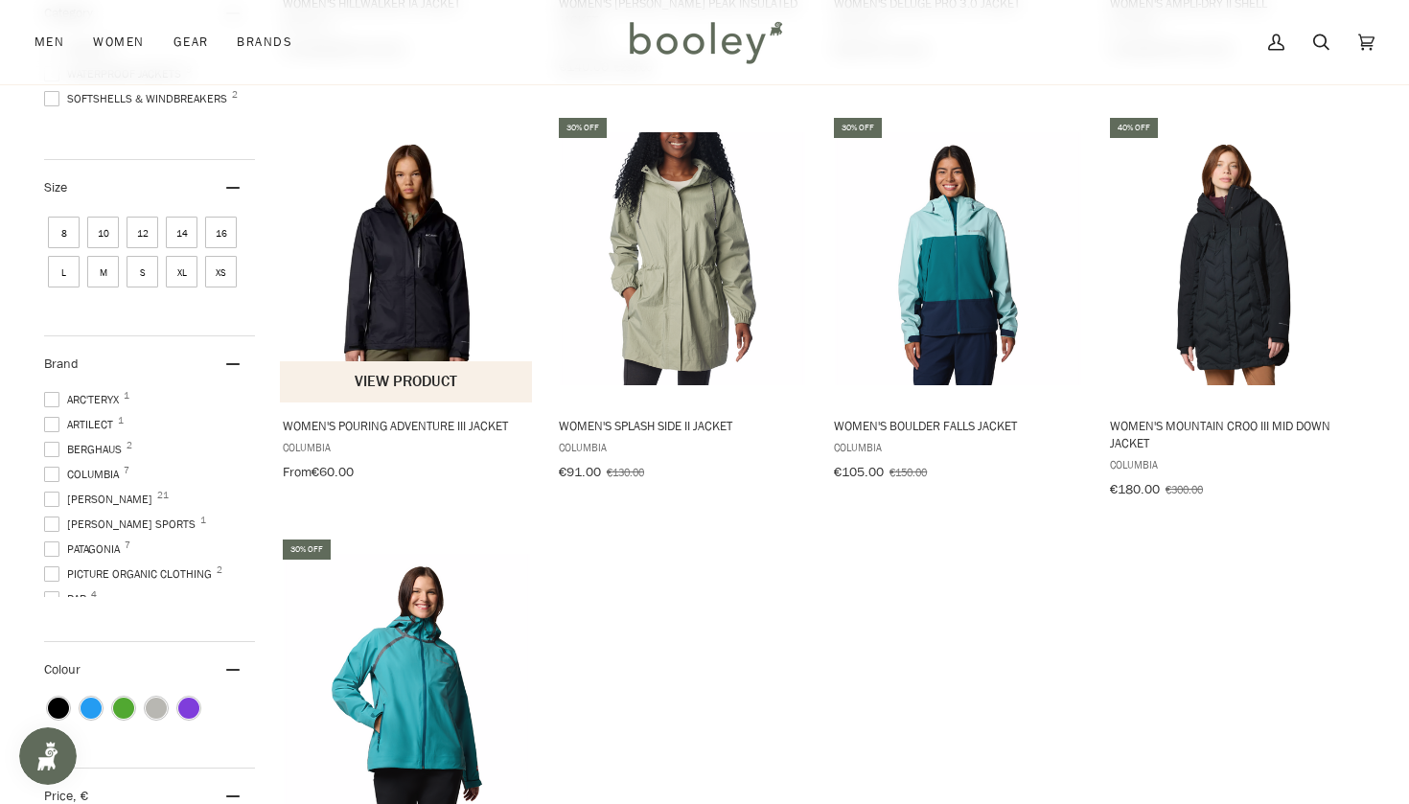
click at [415, 403] on span "Women's Pouring Adventure III Jacket Columbia From €60.00 View product" at bounding box center [407, 445] width 254 height 84
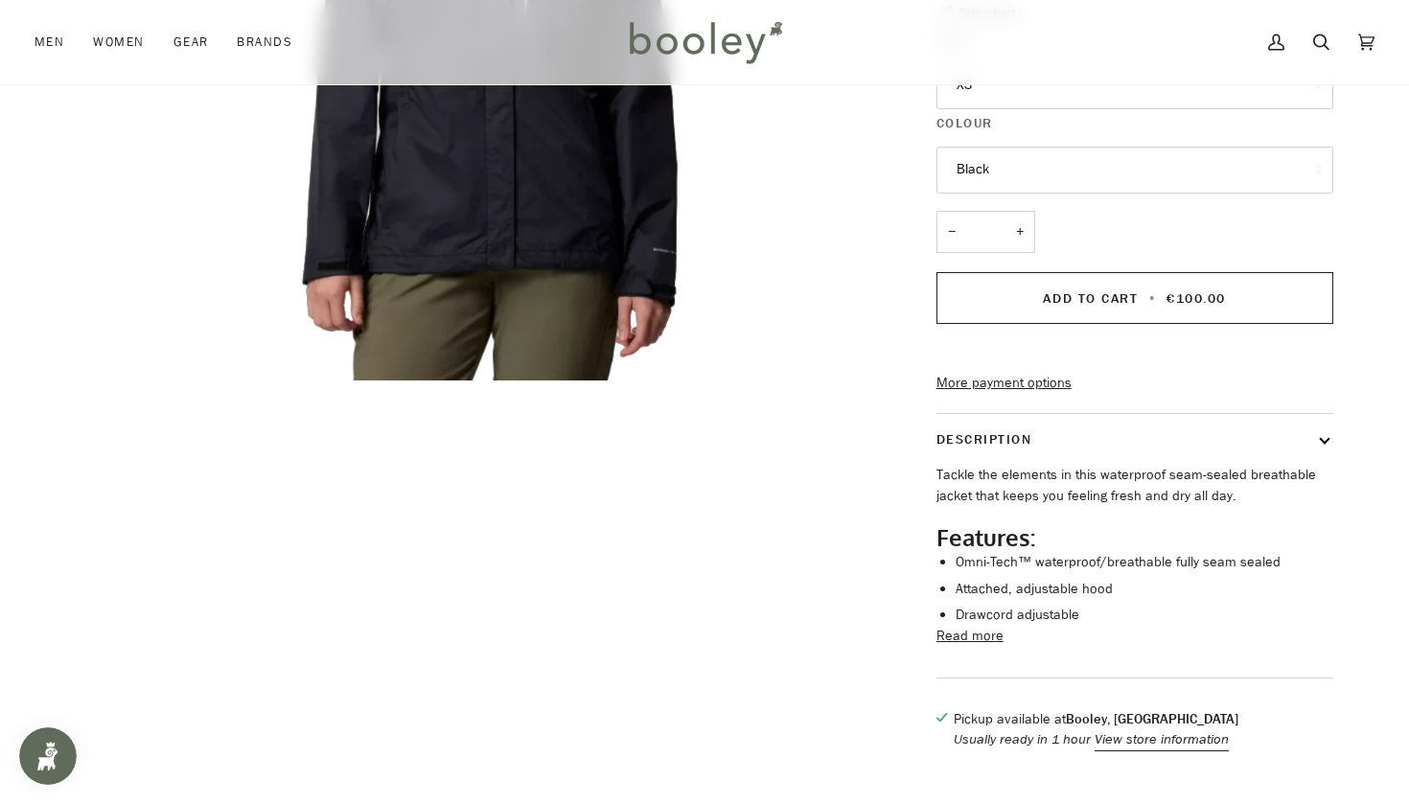
scroll to position [521, 0]
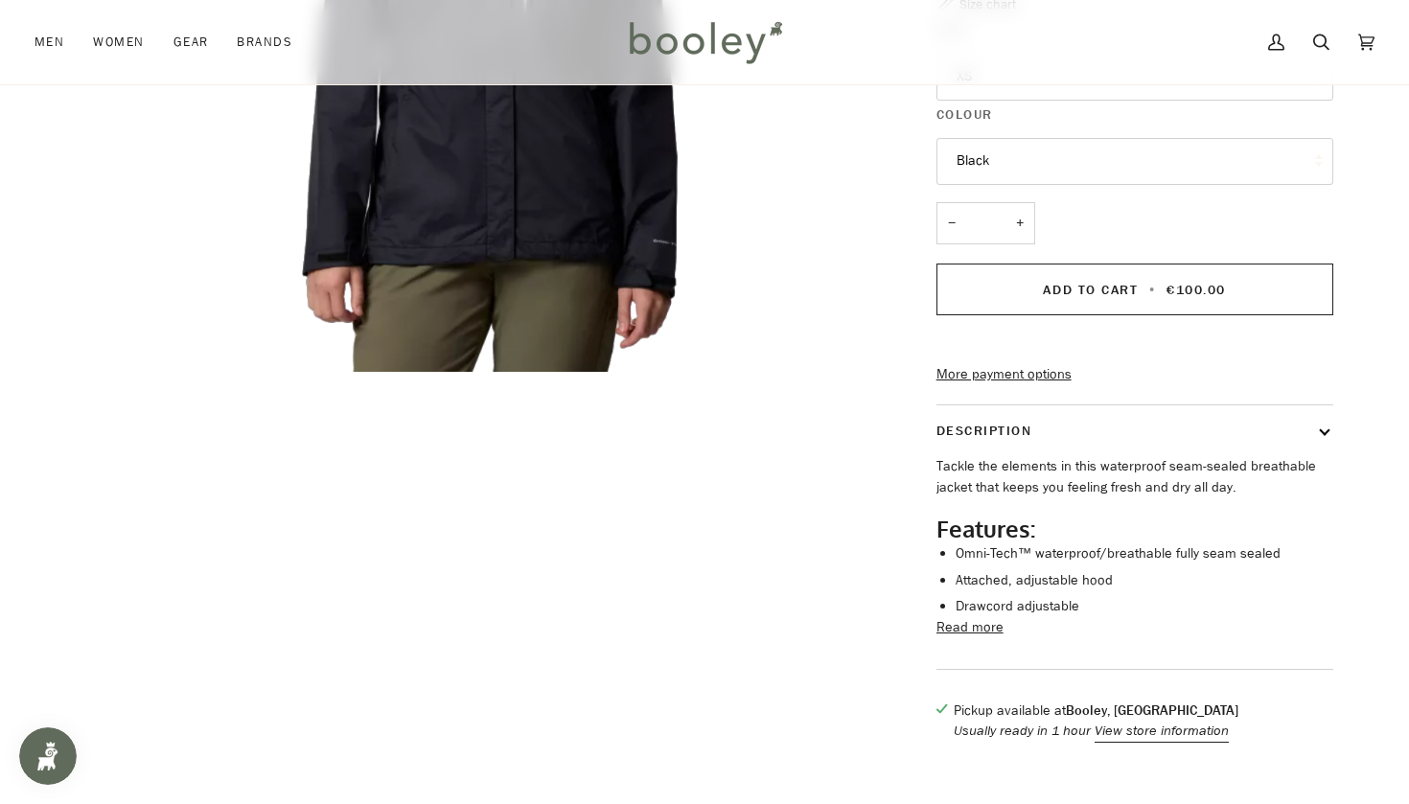
click at [980, 639] on button "Read more" at bounding box center [970, 627] width 67 height 21
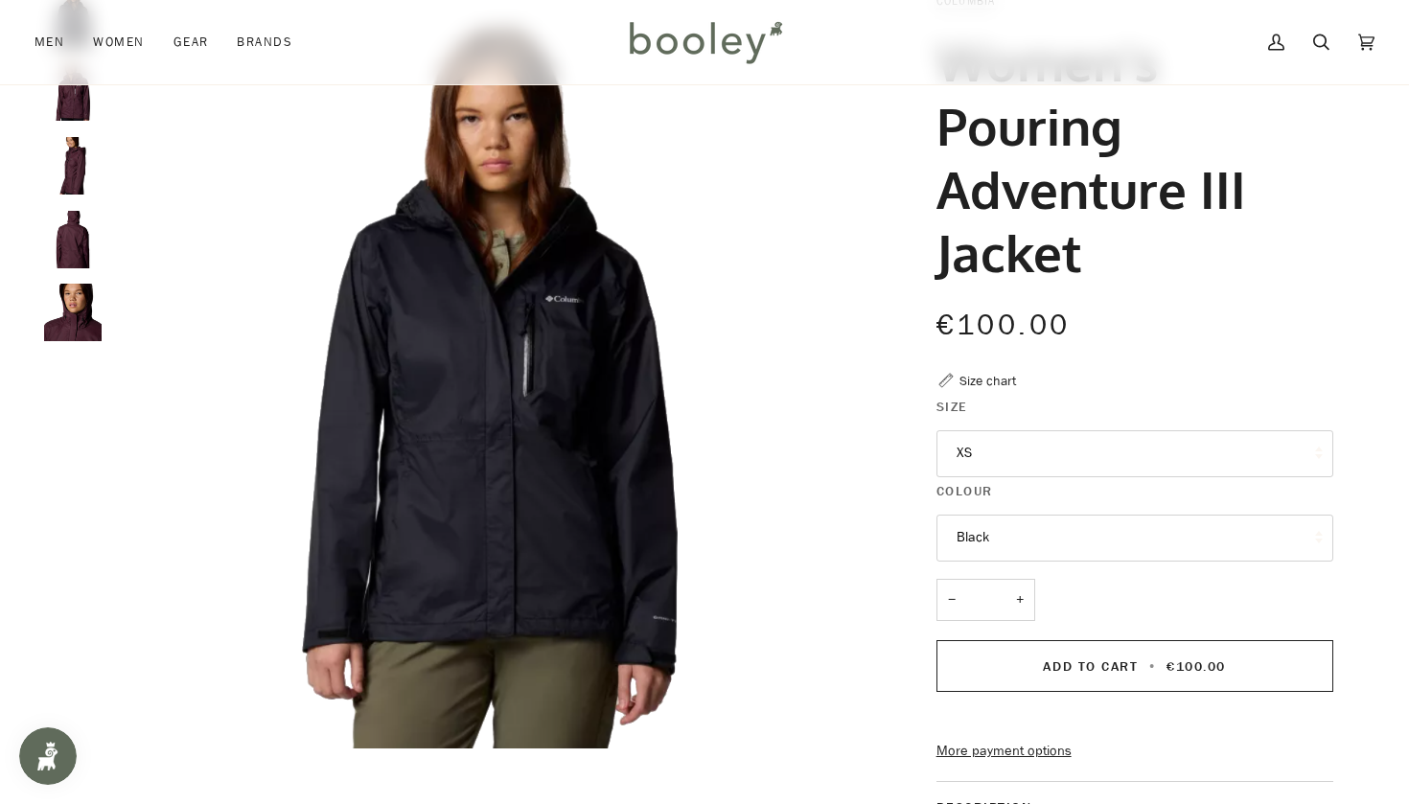
scroll to position [144, 0]
click at [76, 307] on img "Columbia Women's Pouring Adventure III Jacket Fig / Moonvista - Booley Galway" at bounding box center [73, 313] width 58 height 58
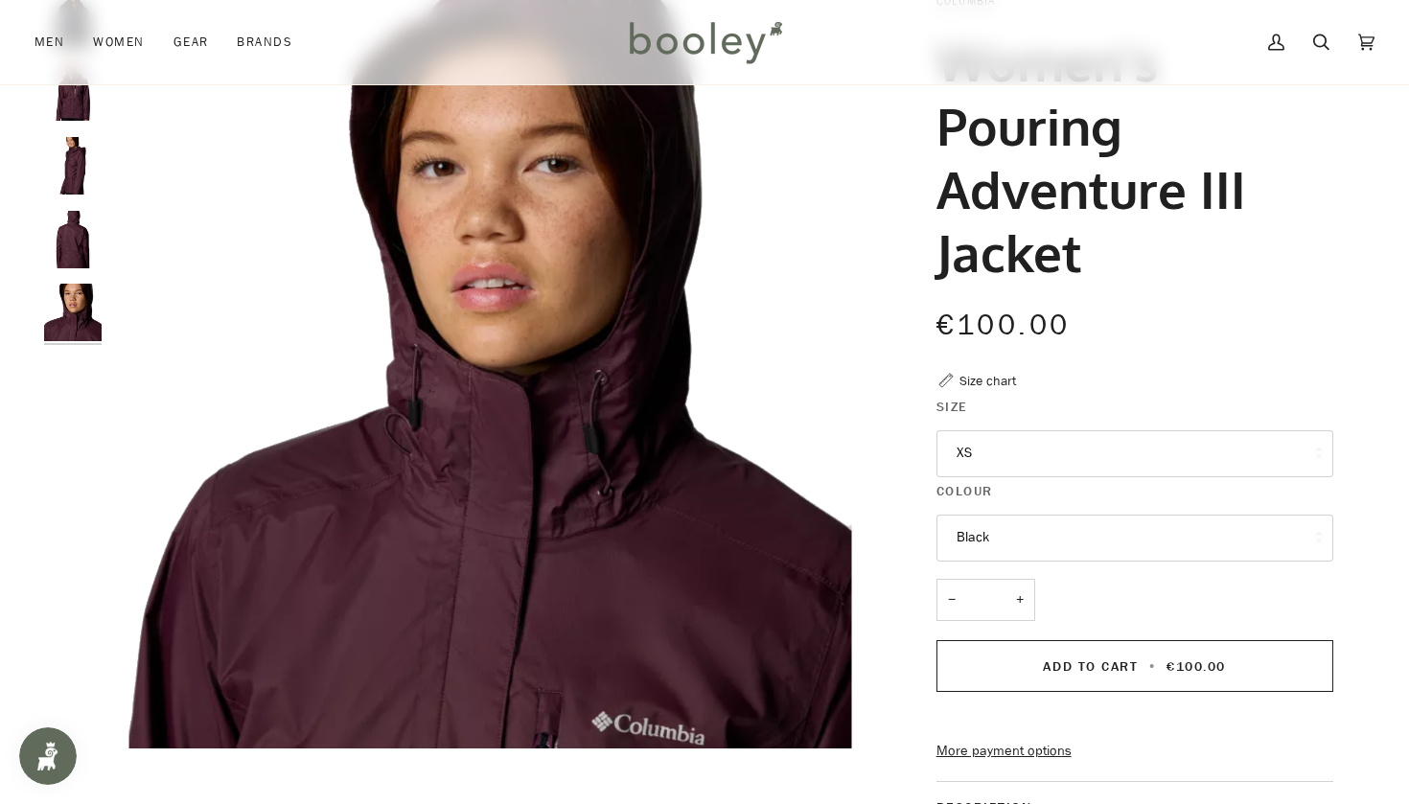
click at [78, 244] on img "Columbia Women's Pouring Adventure III Jacket Fig / Moonvista - Booley Galway" at bounding box center [73, 240] width 58 height 58
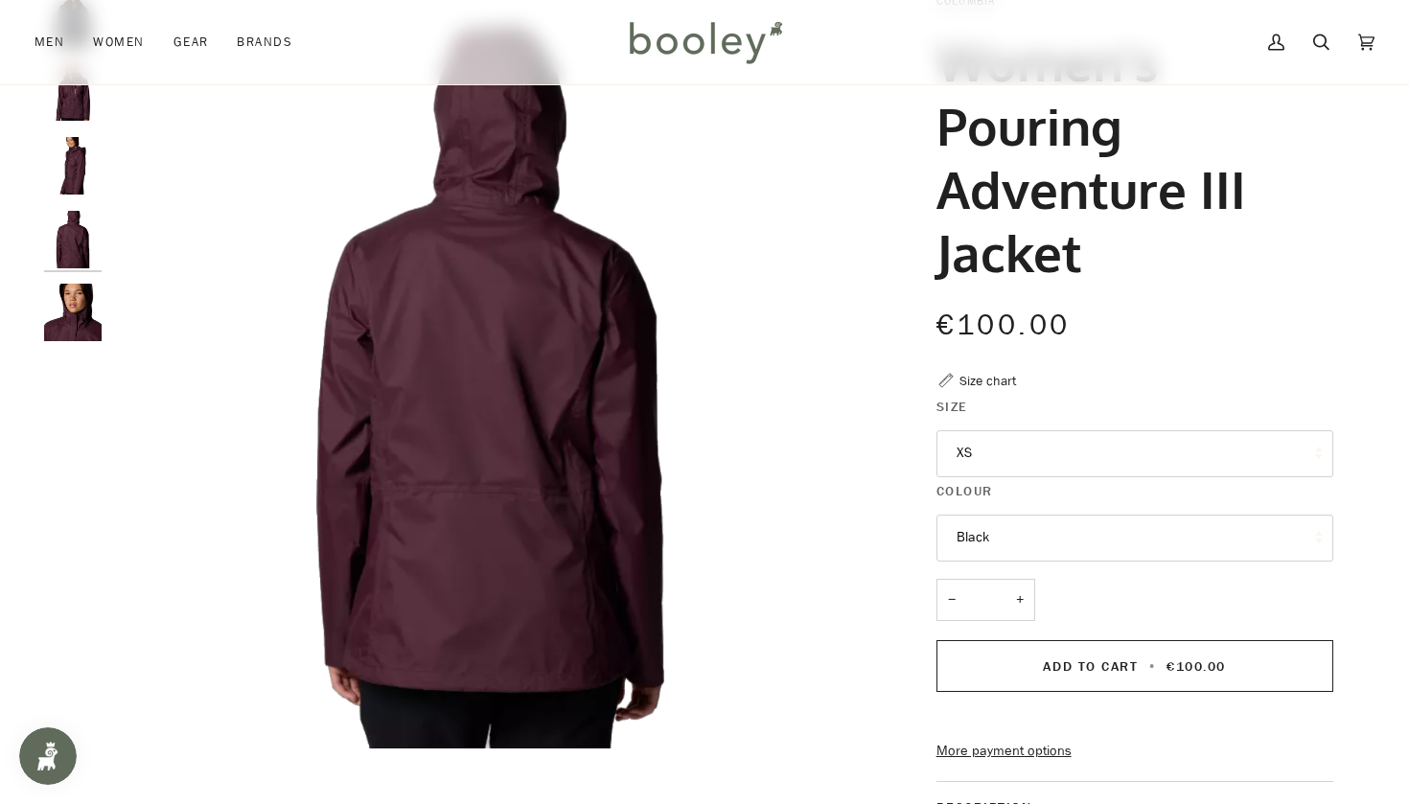
click at [72, 163] on img "Columbia Women's Pouring Adventure III Jacket Fig / Moonvista - Booley Galway" at bounding box center [73, 166] width 58 height 58
